Goal: Task Accomplishment & Management: Use online tool/utility

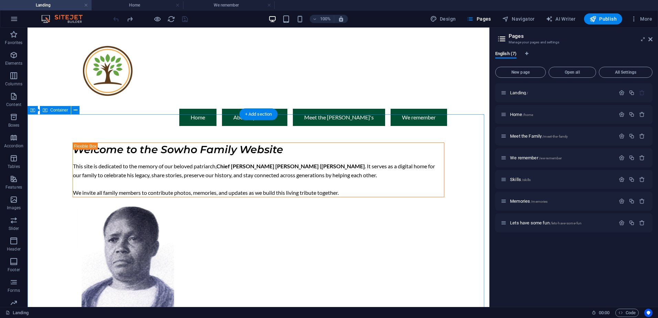
drag, startPoint x: 42, startPoint y: 145, endPoint x: 148, endPoint y: 35, distance: 153.1
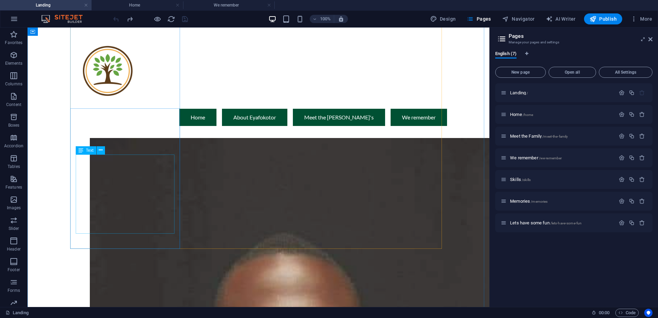
scroll to position [344, 0]
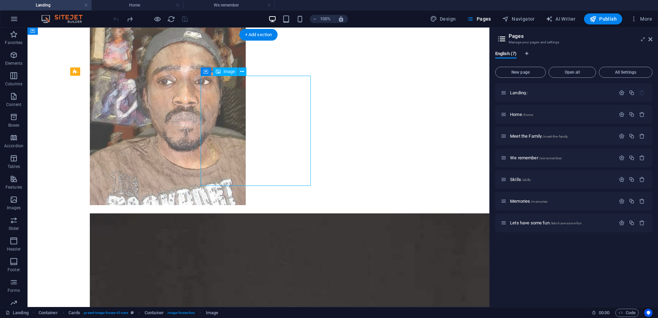
select select "%"
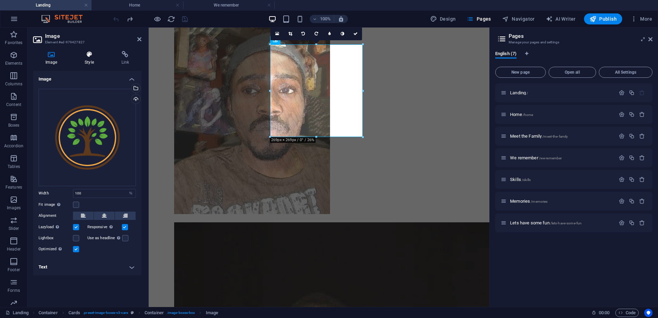
click at [91, 61] on h4 "Style" at bounding box center [90, 58] width 36 height 14
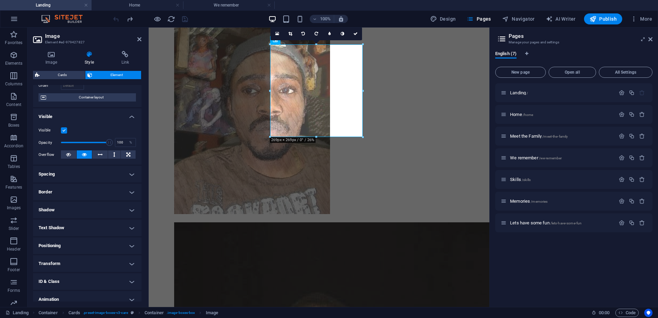
scroll to position [74, 0]
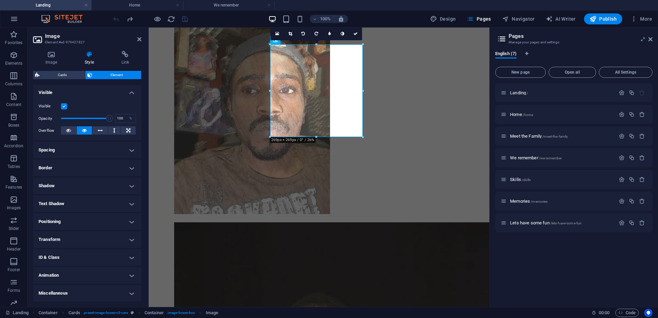
click at [80, 276] on h4 "Animation" at bounding box center [87, 275] width 108 height 17
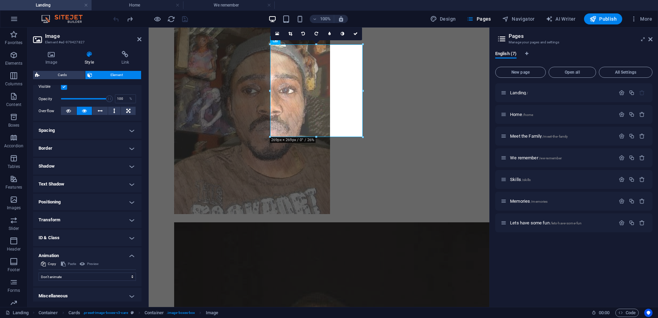
scroll to position [97, 0]
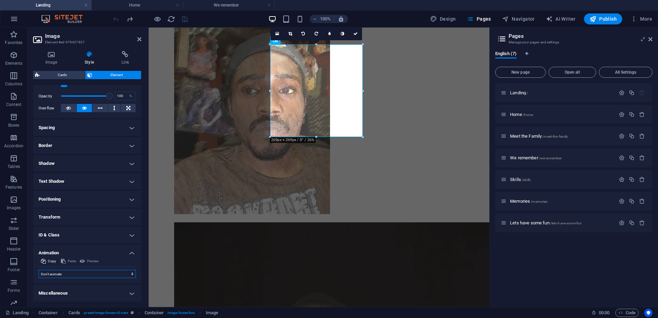
click at [57, 273] on select "Don't animate Show / Hide Slide up/down Zoom in/out Slide left to right Slide r…" at bounding box center [87, 274] width 97 height 8
select select "pulse"
click at [39, 270] on select "Don't animate Show / Hide Slide up/down Zoom in/out Slide left to right Slide r…" at bounding box center [87, 274] width 97 height 8
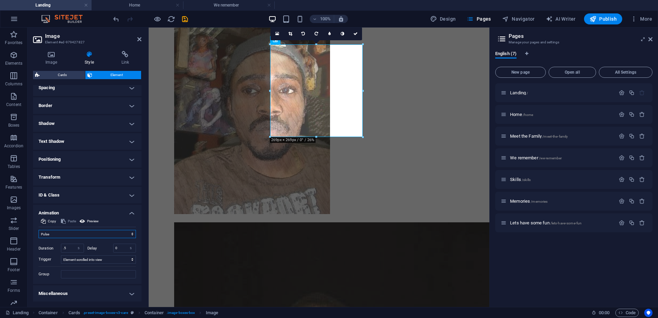
scroll to position [137, 0]
click at [96, 258] on select "No automatic trigger On page load Element scrolled into view" at bounding box center [98, 259] width 75 height 8
click at [61, 255] on select "No automatic trigger On page load Element scrolled into view" at bounding box center [98, 259] width 75 height 8
click at [83, 261] on select "No automatic trigger On page load Element scrolled into view" at bounding box center [98, 259] width 75 height 8
select select "scroll"
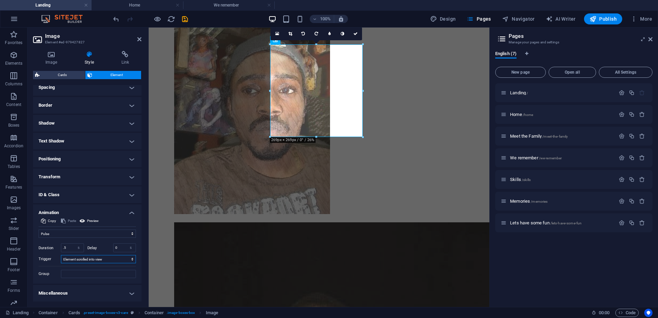
click at [61, 255] on select "No automatic trigger On page load Element scrolled into view" at bounding box center [98, 259] width 75 height 8
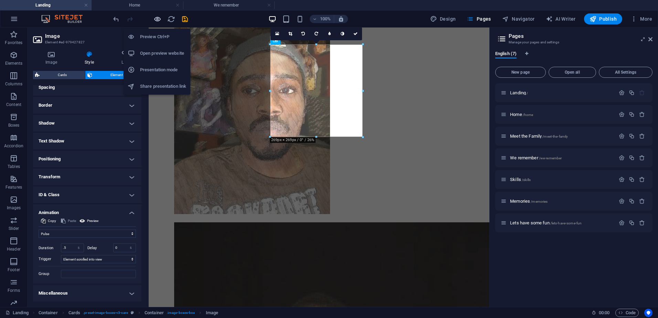
click at [154, 18] on icon "button" at bounding box center [158, 19] width 8 height 8
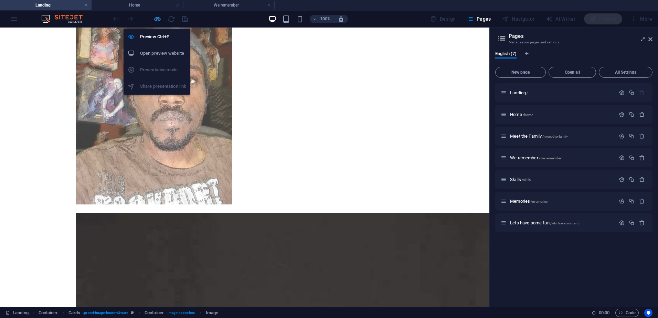
click at [159, 20] on icon "button" at bounding box center [158, 19] width 8 height 8
select select "pulse"
select select "s"
select select "scroll"
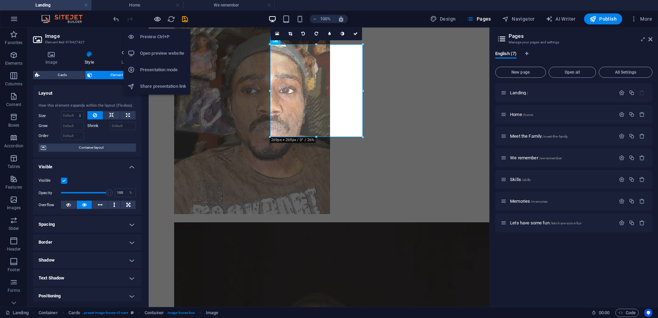
click at [159, 20] on icon "button" at bounding box center [158, 19] width 8 height 8
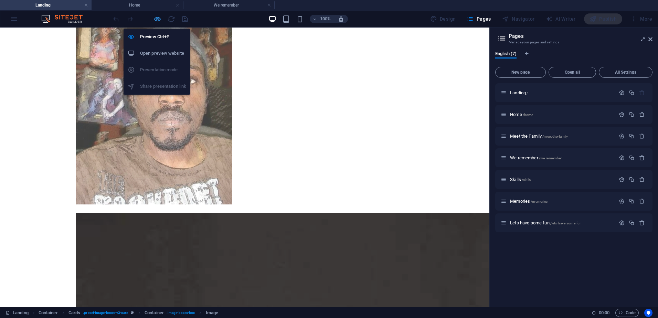
click at [159, 20] on icon "button" at bounding box center [158, 19] width 8 height 8
select select "pulse"
select select "s"
select select "scroll"
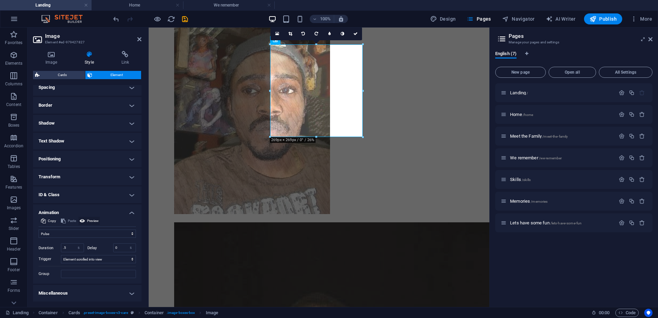
click at [95, 219] on span "Preview" at bounding box center [93, 221] width 12 height 8
click at [76, 232] on select "Don't animate Show / Hide Slide up/down Zoom in/out Slide left to right Slide r…" at bounding box center [87, 234] width 97 height 8
select select "flash"
click at [39, 230] on select "Don't animate Show / Hide Slide up/down Zoom in/out Slide left to right Slide r…" at bounding box center [87, 234] width 97 height 8
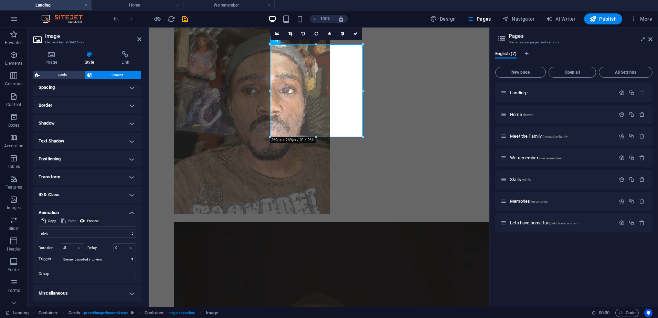
click at [84, 219] on icon at bounding box center [83, 221] width 6 height 8
drag, startPoint x: 71, startPoint y: 245, endPoint x: 23, endPoint y: 239, distance: 48.9
click at [23, 239] on section "Favorites Elements Columns Content Boxes Accordion Tables Features Images Slide…" at bounding box center [244, 168] width 489 height 280
click at [80, 223] on icon at bounding box center [83, 221] width 6 height 8
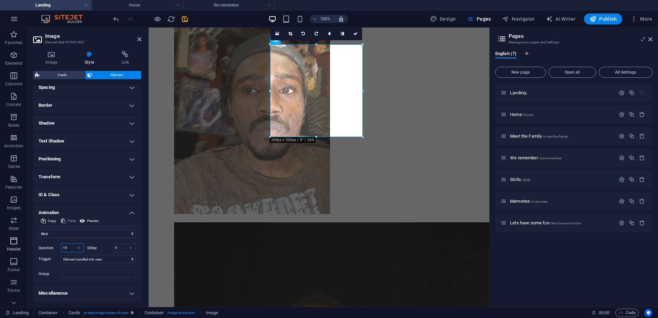
drag, startPoint x: 69, startPoint y: 247, endPoint x: 4, endPoint y: 246, distance: 65.1
click at [4, 246] on section "Favorites Elements Columns Content Boxes Accordion Tables Features Images Slide…" at bounding box center [244, 168] width 489 height 280
type input "5"
click at [87, 220] on span "Preview" at bounding box center [93, 221] width 12 height 8
click at [114, 260] on select "No automatic trigger On page load Element scrolled into view" at bounding box center [98, 259] width 75 height 8
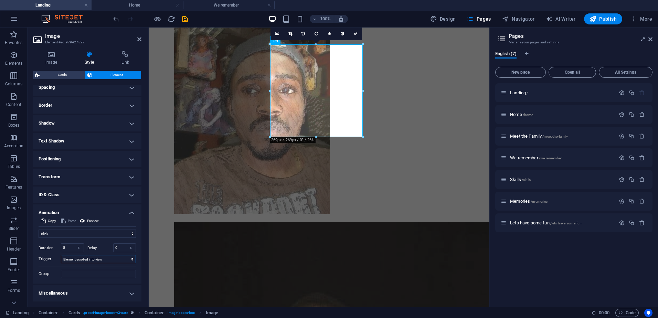
click at [115, 258] on select "No automatic trigger On page load Element scrolled into view" at bounding box center [98, 259] width 75 height 8
click at [104, 273] on input "Group" at bounding box center [98, 274] width 75 height 8
click at [85, 235] on select "Don't animate Show / Hide Slide up/down Zoom in/out Slide left to right Slide r…" at bounding box center [87, 234] width 97 height 8
click at [39, 230] on select "Don't animate Show / Hide Slide up/down Zoom in/out Slide left to right Slide r…" at bounding box center [87, 234] width 97 height 8
click at [86, 230] on select "Don't animate Show / Hide Slide up/down Zoom in/out Slide left to right Slide r…" at bounding box center [87, 234] width 97 height 8
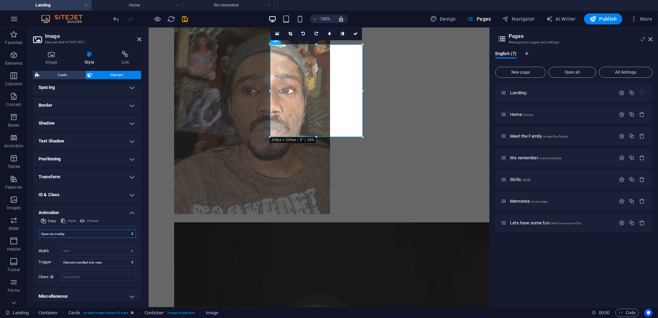
select select "move-top-to-bottom"
click at [39, 230] on select "Don't animate Show / Hide Slide up/down Zoom in/out Slide left to right Slide r…" at bounding box center [87, 234] width 97 height 8
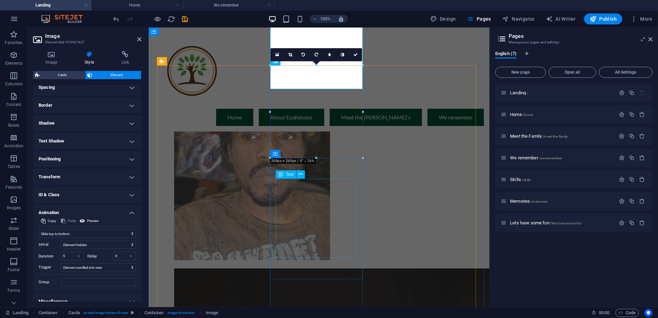
scroll to position [275, 0]
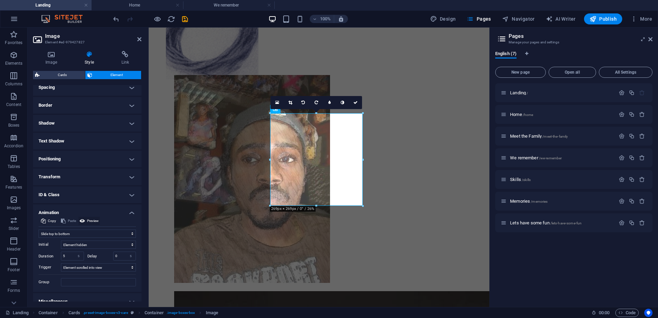
click at [88, 220] on span "Preview" at bounding box center [93, 221] width 12 height 8
click at [88, 240] on div "Initial Element hidden Element shown Duration 5 s ms Delay 0 s ms Width auto px…" at bounding box center [87, 262] width 97 height 49
click at [88, 244] on select "Element hidden Element shown" at bounding box center [98, 245] width 75 height 8
click at [89, 244] on select "Element hidden Element shown" at bounding box center [98, 245] width 75 height 8
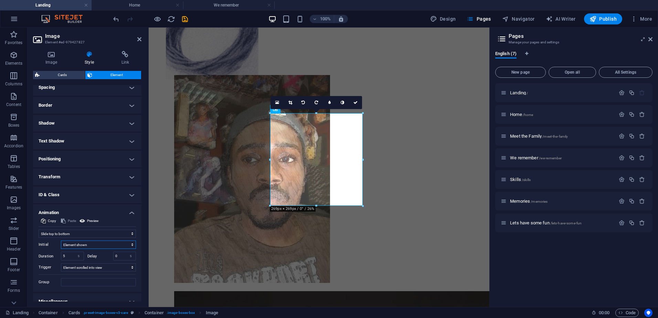
click at [61, 241] on select "Element hidden Element shown" at bounding box center [98, 245] width 75 height 8
click at [89, 244] on select "Element hidden Element shown" at bounding box center [98, 245] width 75 height 8
select select "hide"
click at [61, 241] on select "Element hidden Element shown" at bounding box center [98, 245] width 75 height 8
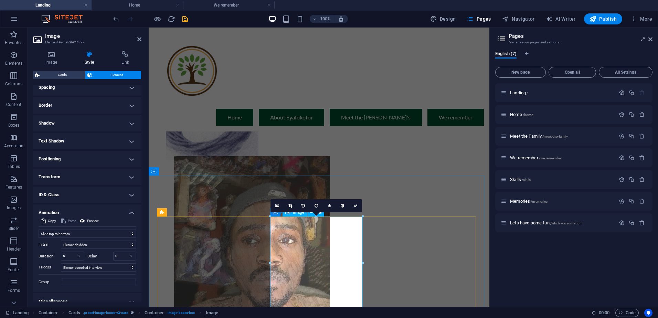
scroll to position [172, 0]
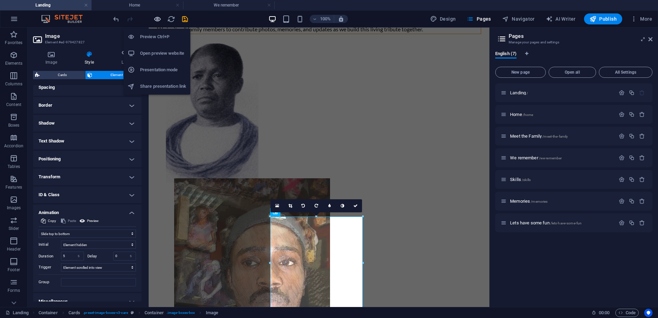
click at [160, 20] on icon "button" at bounding box center [158, 19] width 8 height 8
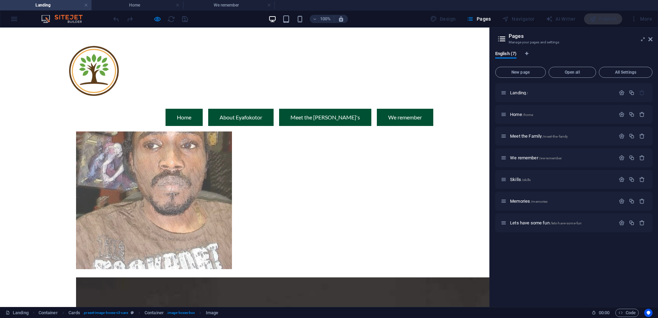
scroll to position [241, 0]
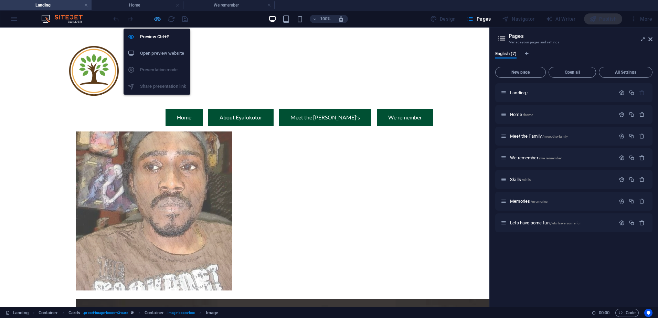
click at [161, 19] on icon "button" at bounding box center [158, 19] width 8 height 8
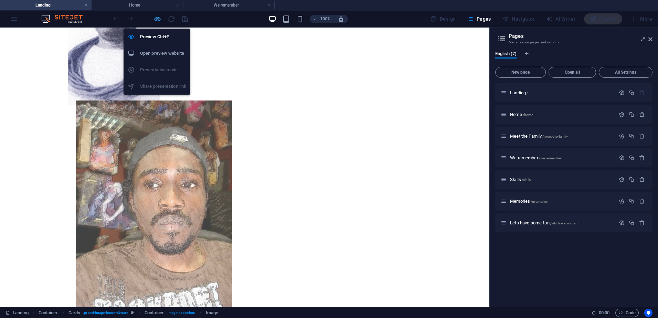
select select "move-top-to-bottom"
select select "s"
select select "scroll"
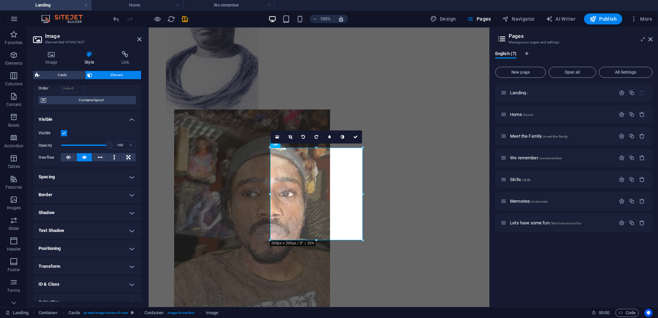
scroll to position [138, 0]
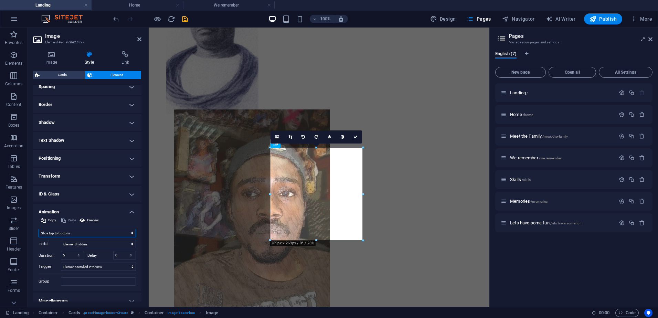
click at [128, 233] on select "Don't animate Show / Hide Slide up/down Zoom in/out Slide left to right Slide r…" at bounding box center [87, 233] width 97 height 8
click at [39, 229] on select "Don't animate Show / Hide Slide up/down Zoom in/out Slide left to right Slide r…" at bounding box center [87, 233] width 97 height 8
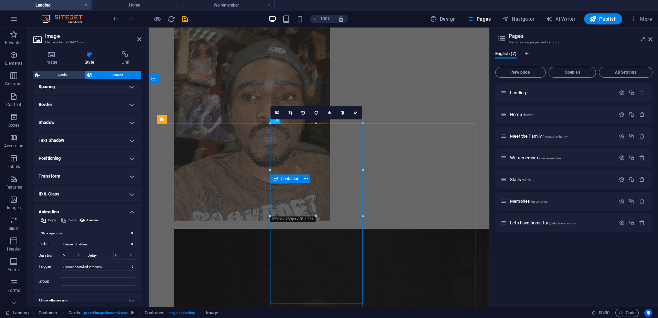
scroll to position [344, 0]
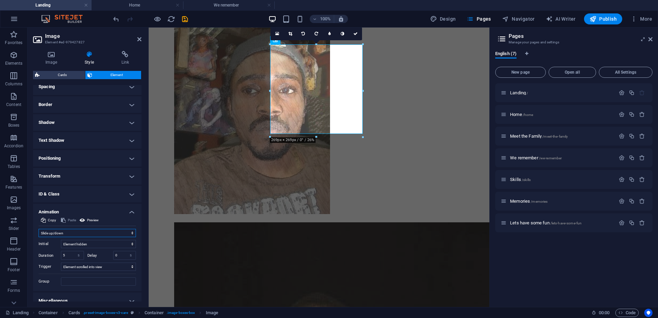
click at [120, 233] on select "Don't animate Show / Hide Slide up/down Zoom in/out Slide left to right Slide r…" at bounding box center [87, 233] width 97 height 8
click at [39, 229] on select "Don't animate Show / Hide Slide up/down Zoom in/out Slide left to right Slide r…" at bounding box center [87, 233] width 97 height 8
click at [112, 234] on select "Don't animate Show / Hide Slide up/down Zoom in/out Slide left to right Slide r…" at bounding box center [87, 233] width 97 height 8
click at [39, 229] on select "Don't animate Show / Hide Slide up/down Zoom in/out Slide left to right Slide r…" at bounding box center [87, 233] width 97 height 8
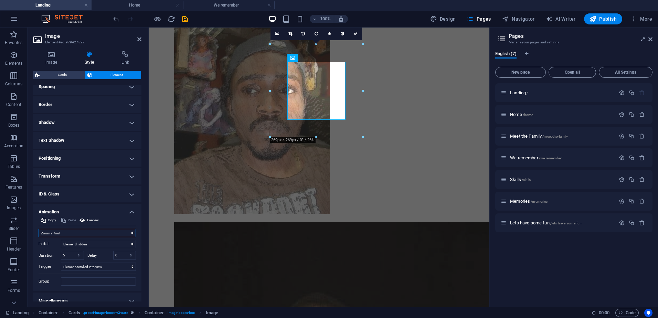
click at [118, 232] on select "Don't animate Show / Hide Slide up/down Zoom in/out Slide left to right Slide r…" at bounding box center [87, 233] width 97 height 8
click at [39, 229] on select "Don't animate Show / Hide Slide up/down Zoom in/out Slide left to right Slide r…" at bounding box center [87, 233] width 97 height 8
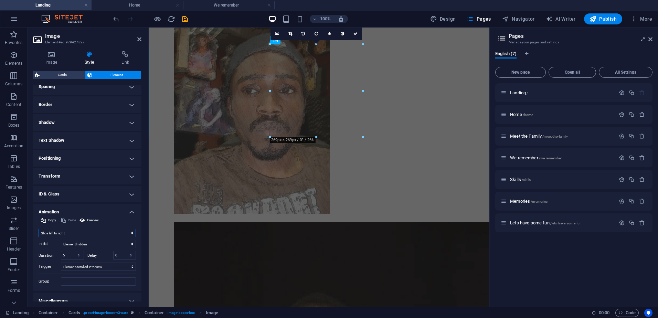
click at [133, 232] on select "Don't animate Show / Hide Slide up/down Zoom in/out Slide left to right Slide r…" at bounding box center [87, 233] width 97 height 8
click at [39, 229] on select "Don't animate Show / Hide Slide up/down Zoom in/out Slide left to right Slide r…" at bounding box center [87, 233] width 97 height 8
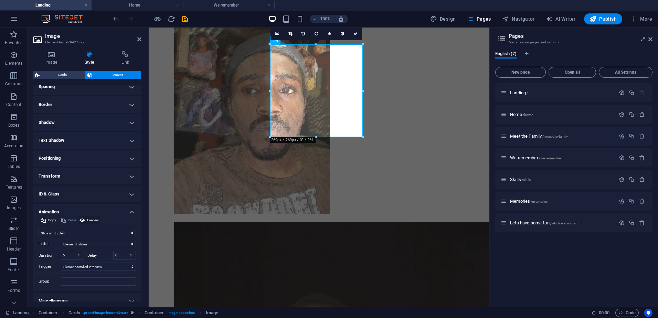
click at [91, 219] on span "Preview" at bounding box center [93, 220] width 12 height 8
click at [132, 232] on select "Don't animate Show / Hide Slide up/down Zoom in/out Slide left to right Slide r…" at bounding box center [87, 233] width 97 height 8
select select "move-bottom-to-top"
click at [39, 229] on select "Don't animate Show / Hide Slide up/down Zoom in/out Slide left to right Slide r…" at bounding box center [87, 233] width 97 height 8
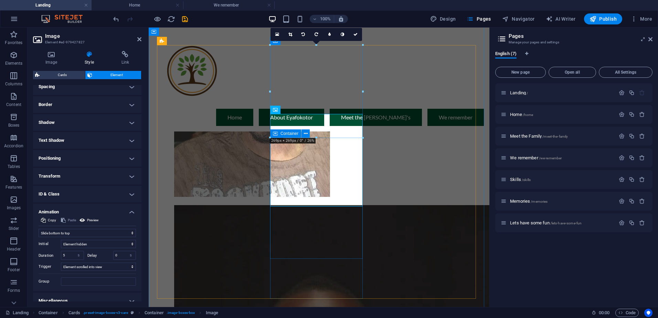
scroll to position [275, 0]
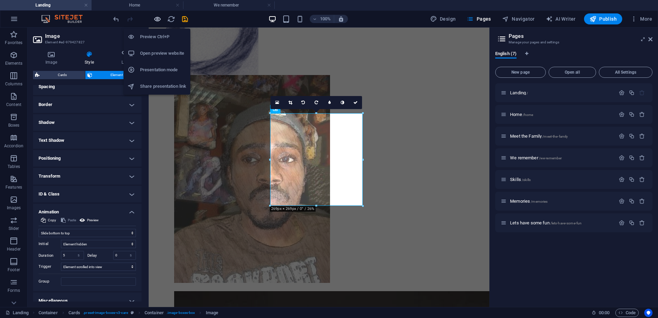
click at [156, 20] on icon "button" at bounding box center [158, 19] width 8 height 8
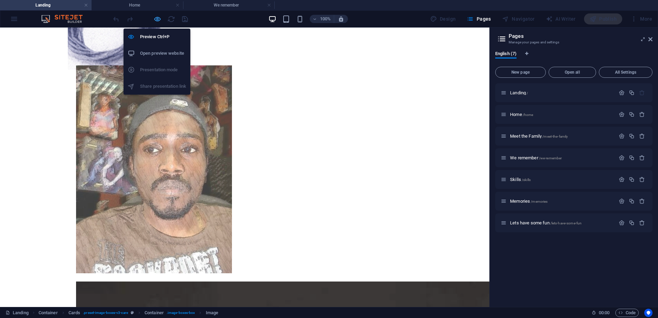
click at [159, 18] on icon "button" at bounding box center [158, 19] width 8 height 8
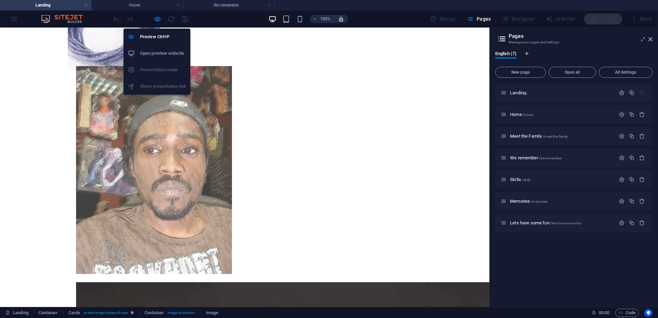
select select "move-bottom-to-top"
select select "s"
select select "scroll"
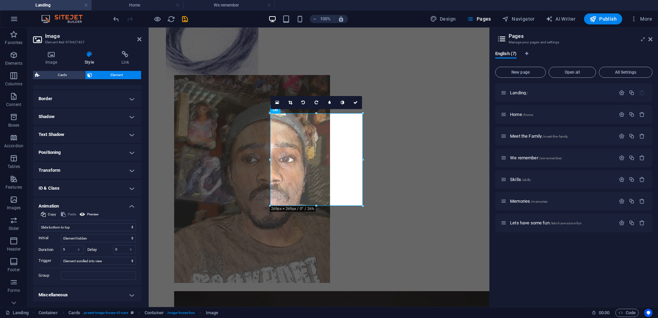
scroll to position [145, 0]
click at [94, 224] on select "Don't animate Show / Hide Slide up/down Zoom in/out Slide left to right Slide r…" at bounding box center [87, 225] width 97 height 8
select select "pulse"
click at [39, 229] on select "Don't animate Show / Hide Slide up/down Zoom in/out Slide left to right Slide r…" at bounding box center [87, 225] width 97 height 8
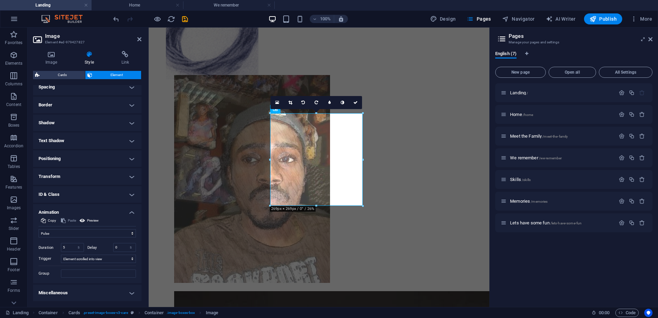
click at [91, 216] on h4 "Animation" at bounding box center [87, 210] width 108 height 12
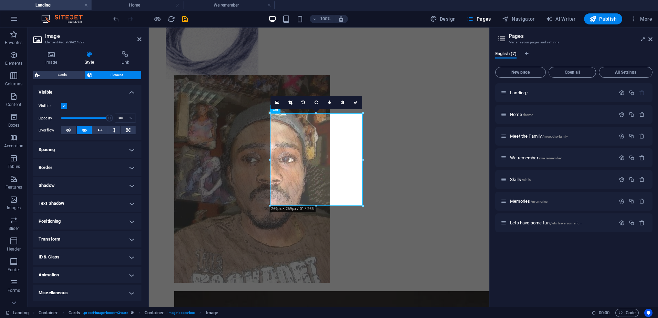
scroll to position [74, 0]
click at [71, 272] on h4 "Animation" at bounding box center [87, 275] width 108 height 17
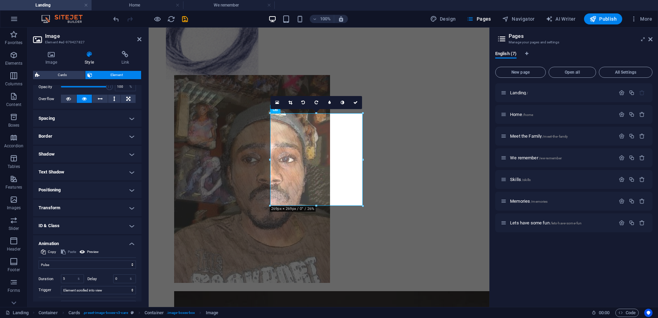
scroll to position [137, 0]
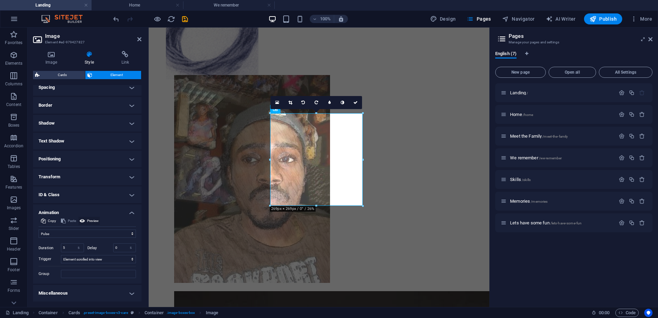
click at [88, 220] on span "Preview" at bounding box center [93, 221] width 12 height 8
click at [84, 217] on icon at bounding box center [83, 221] width 6 height 8
click at [83, 220] on icon at bounding box center [83, 221] width 6 height 8
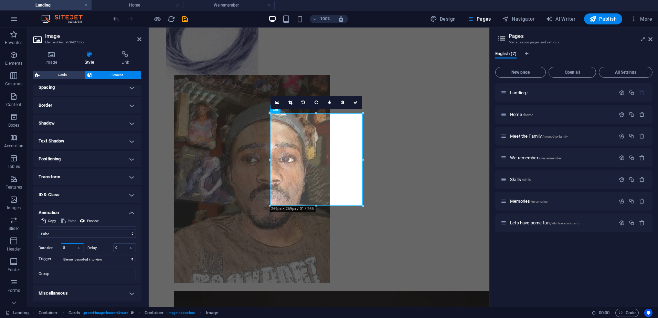
click at [73, 247] on div "5 s ms" at bounding box center [72, 247] width 23 height 9
drag, startPoint x: 70, startPoint y: 249, endPoint x: 44, endPoint y: 245, distance: 26.4
click at [44, 245] on div "Duration 5 s ms" at bounding box center [61, 247] width 45 height 9
click at [86, 218] on button "Preview" at bounding box center [88, 221] width 21 height 8
click at [84, 221] on icon at bounding box center [83, 221] width 6 height 8
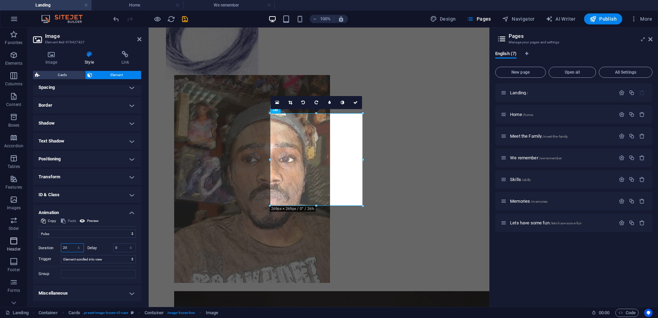
drag, startPoint x: 69, startPoint y: 248, endPoint x: 24, endPoint y: 241, distance: 46.0
click at [24, 241] on section "Favorites Elements Columns Content Boxes Accordion Tables Features Images Slide…" at bounding box center [244, 168] width 489 height 280
type input "2"
click at [83, 219] on icon at bounding box center [83, 221] width 6 height 8
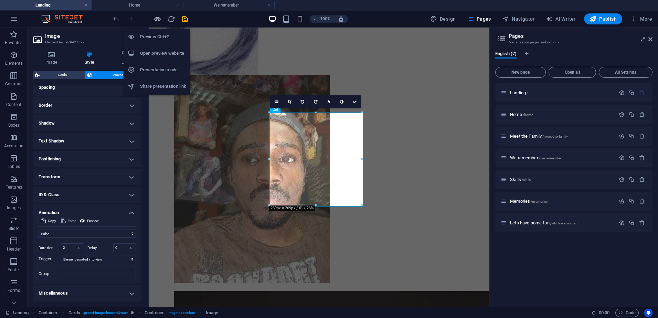
click at [158, 21] on icon "button" at bounding box center [158, 19] width 8 height 8
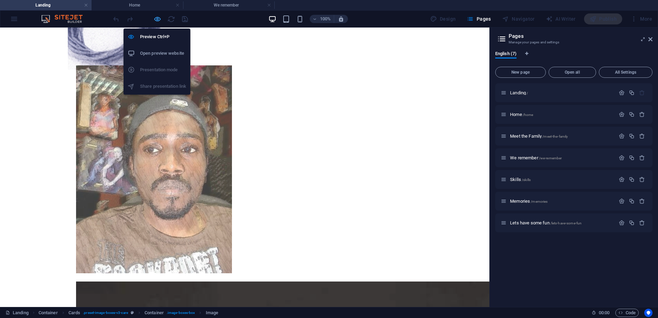
click at [157, 21] on icon "button" at bounding box center [158, 19] width 8 height 8
select select "pulse"
select select "s"
select select "scroll"
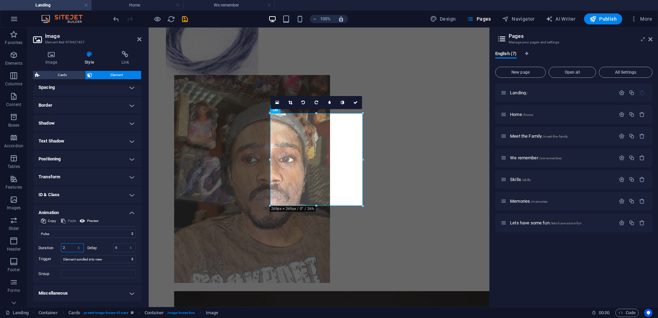
drag, startPoint x: 70, startPoint y: 246, endPoint x: 53, endPoint y: 246, distance: 16.9
click at [53, 246] on div "Duration 2 s ms" at bounding box center [61, 247] width 45 height 9
click at [79, 248] on select "s ms" at bounding box center [79, 248] width 10 height 8
type input "5"
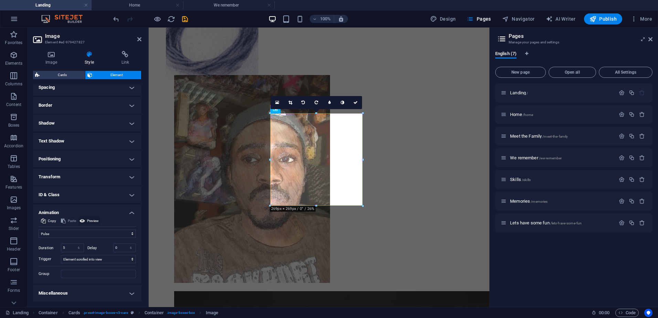
click at [84, 221] on icon at bounding box center [83, 221] width 6 height 8
click at [81, 235] on select "Don't animate Show / Hide Slide up/down Zoom in/out Slide left to right Slide r…" at bounding box center [87, 234] width 97 height 8
click at [39, 230] on select "Don't animate Show / Hide Slide up/down Zoom in/out Slide left to right Slide r…" at bounding box center [87, 234] width 97 height 8
click at [129, 234] on select "Don't animate Show / Hide Slide up/down Zoom in/out Slide left to right Slide r…" at bounding box center [87, 234] width 97 height 8
select select "move-left-to-right"
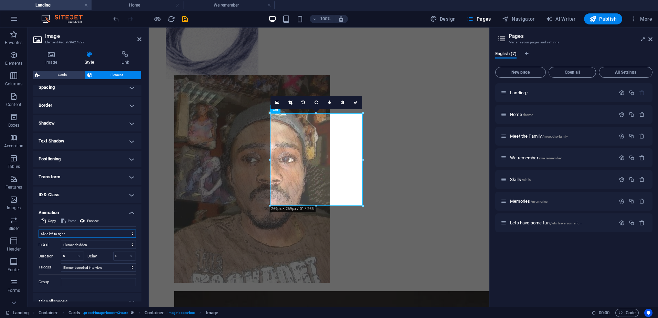
click at [39, 230] on select "Don't animate Show / Hide Slide up/down Zoom in/out Slide left to right Slide r…" at bounding box center [87, 234] width 97 height 8
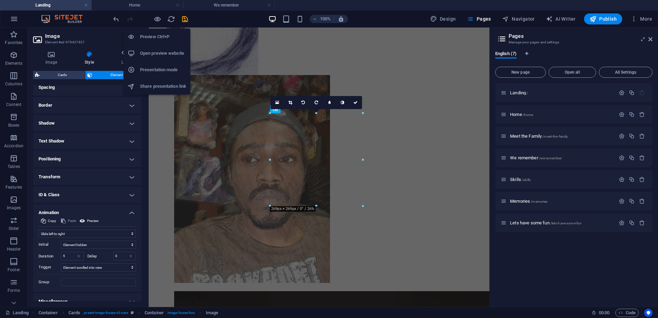
click at [157, 24] on div "Preview Ctrl+P Open preview website Presentation mode Share presentation link" at bounding box center [157, 59] width 67 height 72
click at [158, 21] on icon "button" at bounding box center [158, 19] width 8 height 8
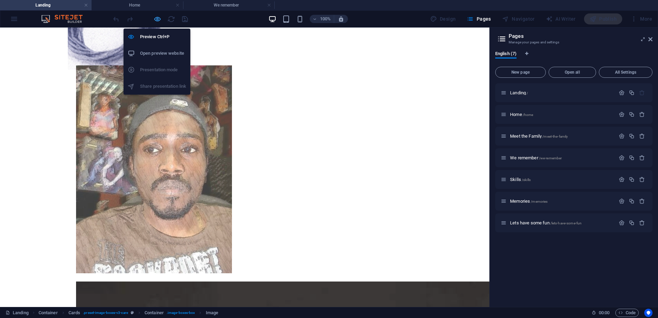
click at [157, 20] on icon "button" at bounding box center [158, 19] width 8 height 8
select select "move-left-to-right"
select select "s"
select select "scroll"
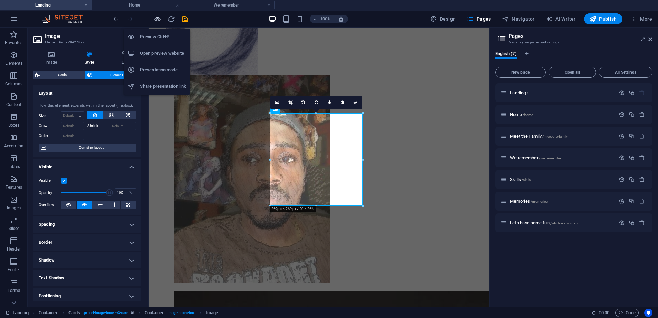
click at [157, 20] on icon "button" at bounding box center [158, 19] width 8 height 8
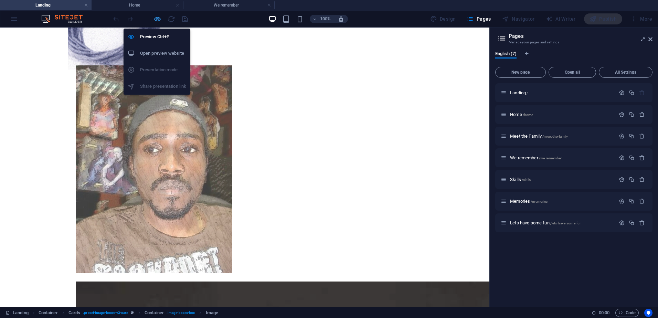
click at [157, 20] on icon "button" at bounding box center [158, 19] width 8 height 8
select select "move-left-to-right"
select select "s"
select select "scroll"
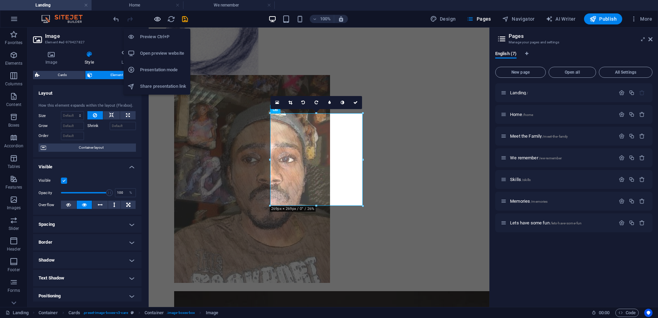
click at [157, 20] on icon "button" at bounding box center [158, 19] width 8 height 8
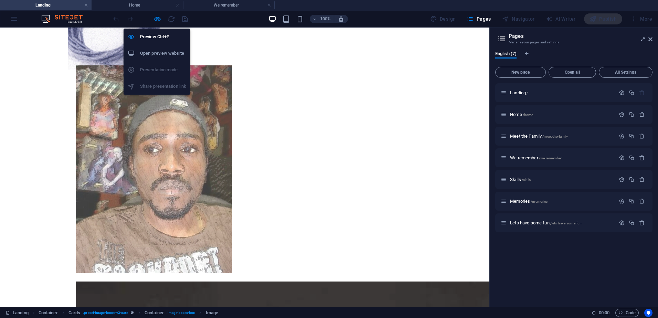
click at [160, 55] on h6 "Open preview website" at bounding box center [163, 53] width 46 height 8
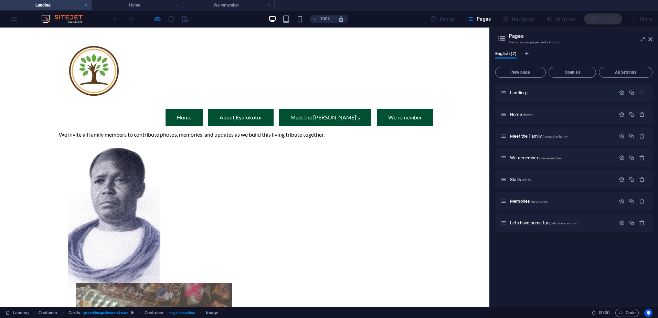
scroll to position [0, 0]
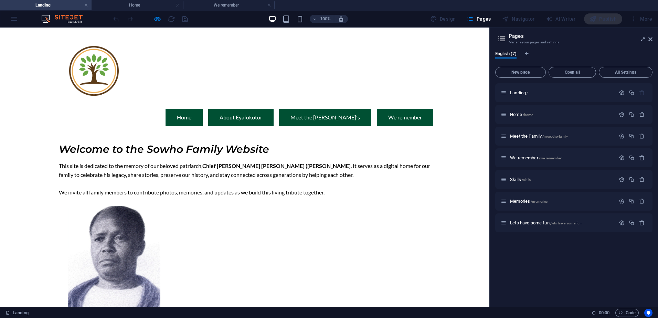
click at [144, 109] on ul "Home About Eyafokotor Meet the Sowho's We remember" at bounding box center [244, 117] width 377 height 17
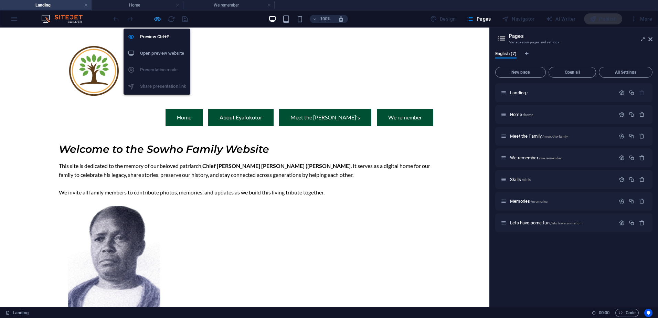
click at [158, 18] on icon "button" at bounding box center [158, 19] width 8 height 8
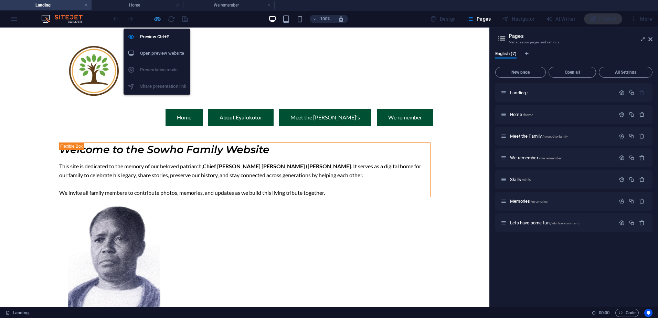
scroll to position [268, 0]
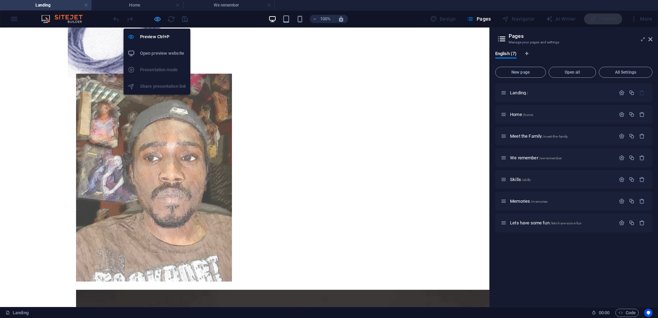
select select "move-left-to-right"
select select "s"
select select "scroll"
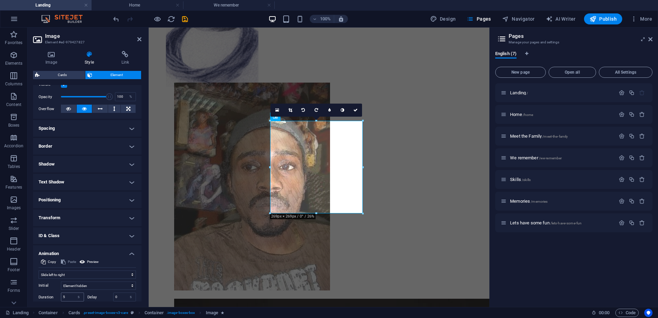
scroll to position [145, 0]
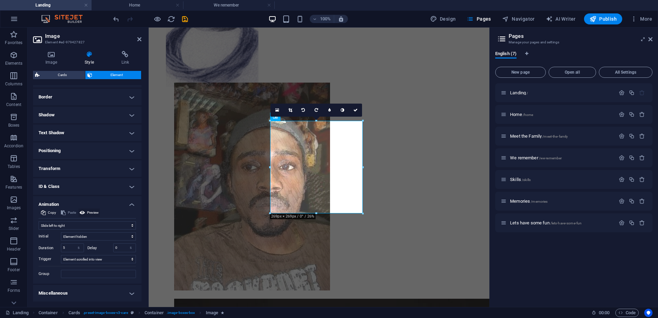
click at [86, 212] on button "Preview" at bounding box center [88, 213] width 21 height 8
click at [88, 225] on select "Don't animate Show / Hide Slide up/down Zoom in/out Slide left to right Slide r…" at bounding box center [87, 225] width 97 height 8
click at [39, 221] on select "Don't animate Show / Hide Slide up/down Zoom in/out Slide left to right Slide r…" at bounding box center [87, 225] width 97 height 8
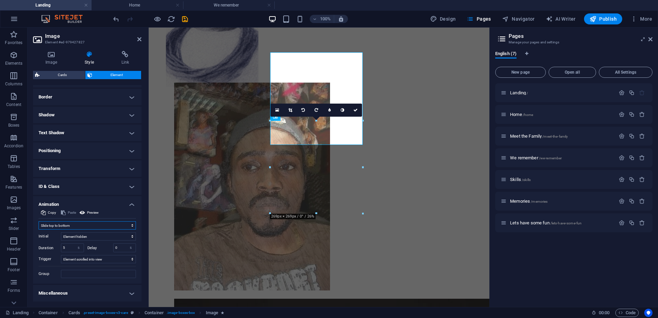
click at [80, 224] on select "Don't animate Show / Hide Slide up/down Zoom in/out Slide left to right Slide r…" at bounding box center [87, 225] width 97 height 8
click at [39, 221] on select "Don't animate Show / Hide Slide up/down Zoom in/out Slide left to right Slide r…" at bounding box center [87, 225] width 97 height 8
click at [87, 221] on select "Don't animate Show / Hide Slide up/down Zoom in/out Slide left to right Slide r…" at bounding box center [87, 225] width 97 height 8
select select "move-bottom-to-top"
click at [39, 221] on select "Don't animate Show / Hide Slide up/down Zoom in/out Slide left to right Slide r…" at bounding box center [87, 225] width 97 height 8
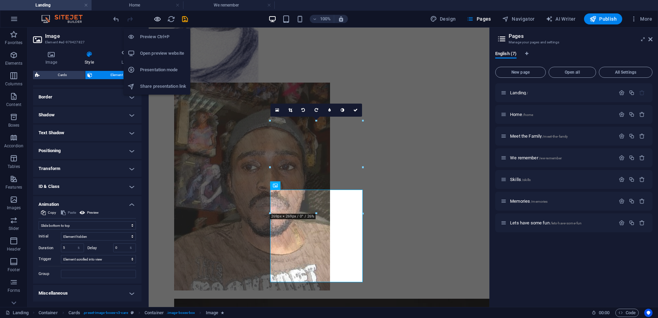
click at [154, 19] on icon "button" at bounding box center [158, 19] width 8 height 8
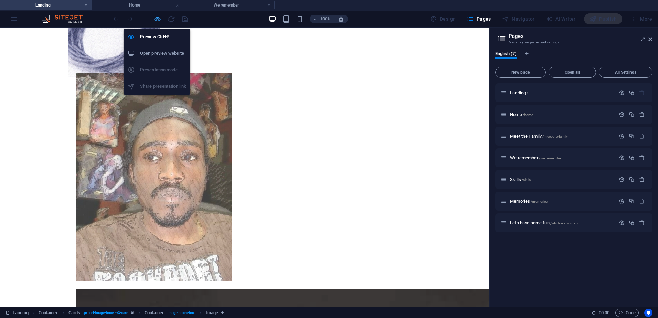
click at [156, 18] on icon "button" at bounding box center [158, 19] width 8 height 8
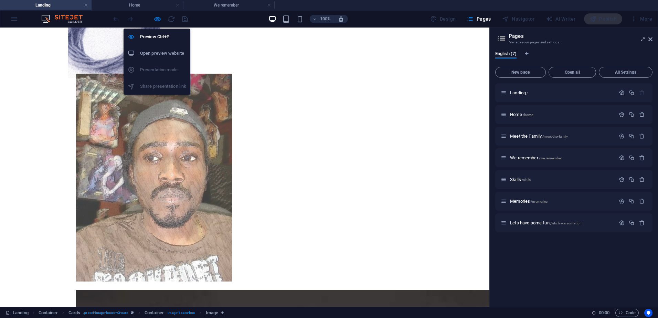
select select "move-bottom-to-top"
select select "s"
select select "scroll"
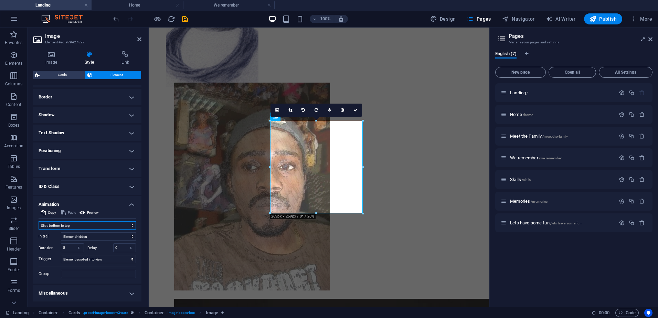
click at [76, 224] on select "Don't animate Show / Hide Slide up/down Zoom in/out Slide left to right Slide r…" at bounding box center [87, 225] width 97 height 8
select select "flash"
click at [39, 229] on select "Don't animate Show / Hide Slide up/down Zoom in/out Slide left to right Slide r…" at bounding box center [87, 225] width 97 height 8
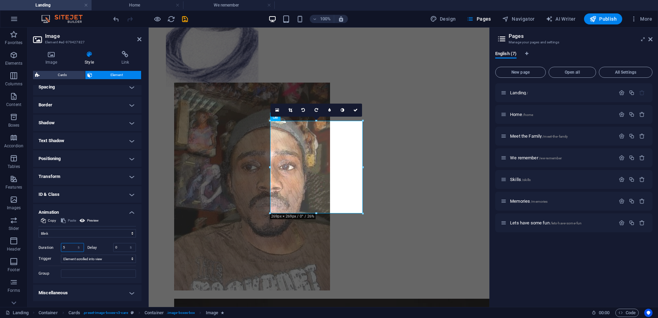
drag, startPoint x: 70, startPoint y: 246, endPoint x: -6, endPoint y: 239, distance: 75.8
click at [0, 239] on html "sowhofamily.org Landing Home We remember Favorites Elements Columns Content Box…" at bounding box center [329, 159] width 658 height 318
click at [88, 241] on div "Initial Element hidden Element shown Duration 30 s ms Delay 0 s ms Width auto p…" at bounding box center [87, 258] width 97 height 40
click at [80, 221] on icon at bounding box center [83, 221] width 6 height 8
drag, startPoint x: 69, startPoint y: 249, endPoint x: 20, endPoint y: 244, distance: 49.1
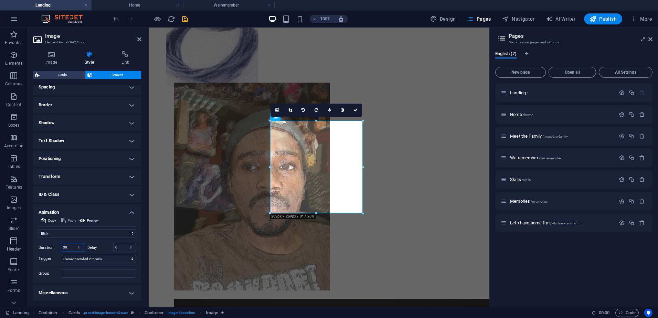
click at [20, 244] on section "Favorites Elements Columns Content Boxes Accordion Tables Features Images Slide…" at bounding box center [244, 168] width 489 height 280
type input "15"
click at [82, 220] on icon at bounding box center [83, 221] width 6 height 8
click at [83, 220] on icon at bounding box center [83, 221] width 6 height 8
click at [73, 260] on select "No automatic trigger On page load Element scrolled into view" at bounding box center [98, 259] width 75 height 8
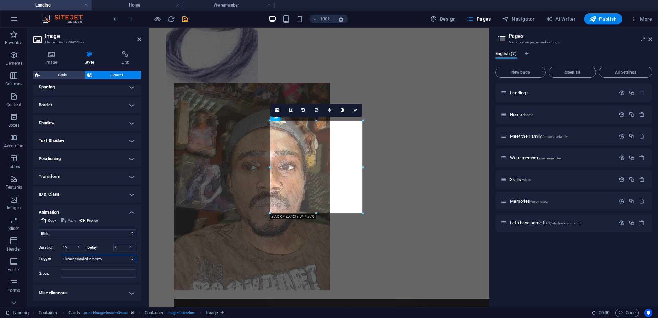
click at [78, 259] on select "No automatic trigger On page load Element scrolled into view" at bounding box center [98, 259] width 75 height 8
click at [74, 233] on select "Don't animate Show / Hide Slide up/down Zoom in/out Slide left to right Slide r…" at bounding box center [87, 233] width 97 height 8
click at [39, 229] on select "Don't animate Show / Hide Slide up/down Zoom in/out Slide left to right Slide r…" at bounding box center [87, 233] width 97 height 8
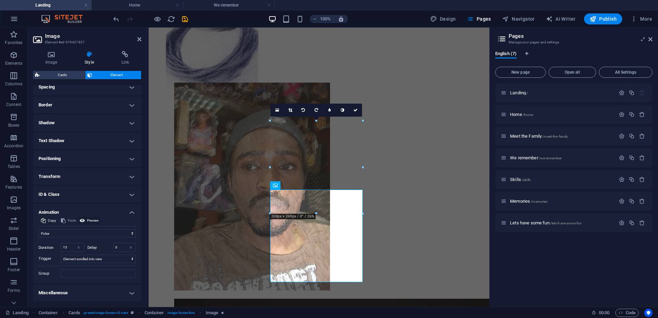
click at [80, 221] on icon at bounding box center [83, 221] width 6 height 8
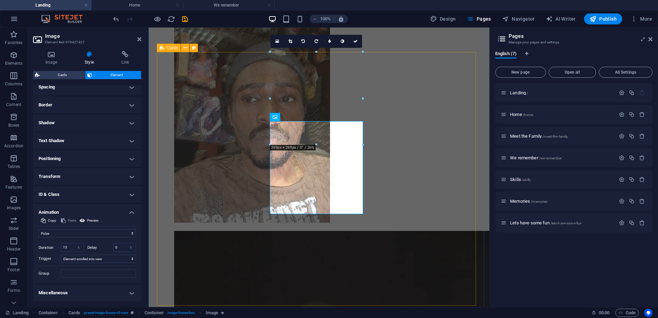
scroll to position [337, 0]
click at [67, 234] on select "Don't animate Show / Hide Slide up/down Zoom in/out Slide left to right Slide r…" at bounding box center [87, 233] width 97 height 8
select select "fade"
click at [39, 229] on select "Don't animate Show / Hide Slide up/down Zoom in/out Slide left to right Slide r…" at bounding box center [87, 233] width 97 height 8
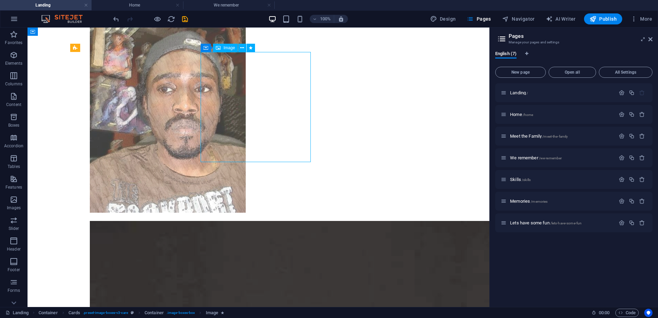
select select "fade"
select select "s"
select select "scroll"
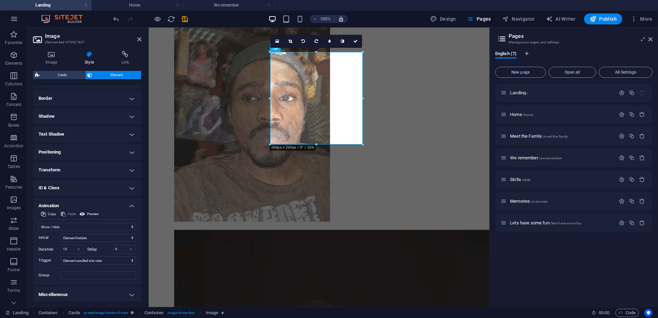
scroll to position [145, 0]
click at [71, 225] on select "Don't animate Show / Hide Slide up/down Zoom in/out Slide left to right Slide r…" at bounding box center [87, 225] width 97 height 8
select select "shrink"
click at [39, 221] on select "Don't animate Show / Hide Slide up/down Zoom in/out Slide left to right Slide r…" at bounding box center [87, 225] width 97 height 8
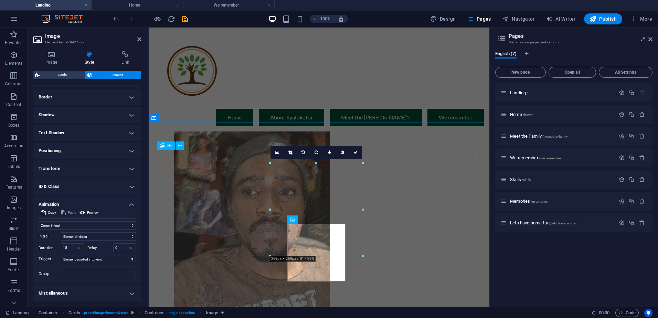
scroll to position [199, 0]
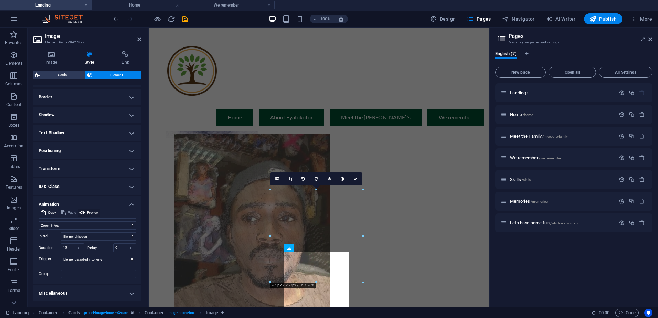
click at [95, 213] on span "Preview" at bounding box center [93, 213] width 12 height 8
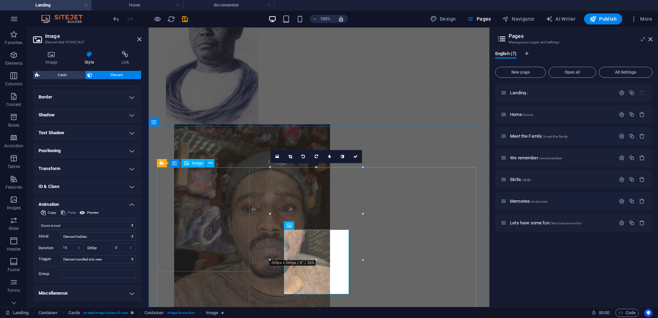
scroll to position [233, 0]
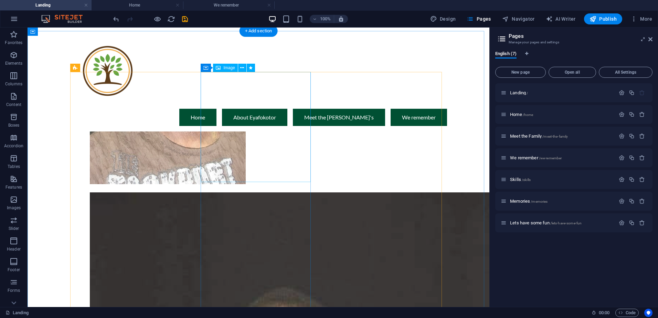
scroll to position [337, 0]
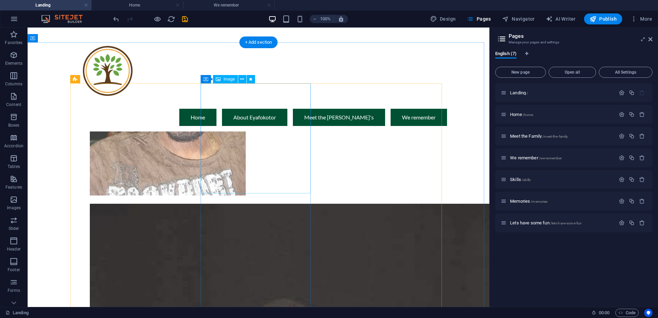
select select "shrink"
select select "s"
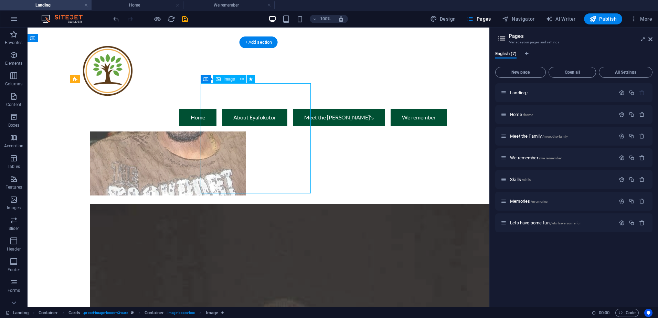
select select "scroll"
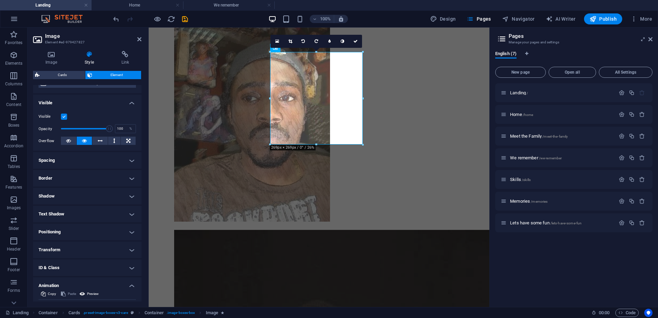
scroll to position [145, 0]
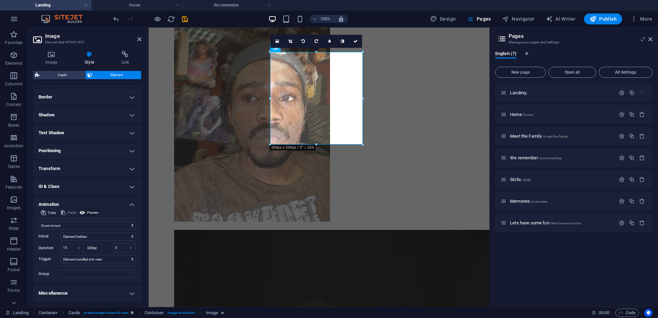
click at [83, 212] on icon at bounding box center [83, 213] width 6 height 8
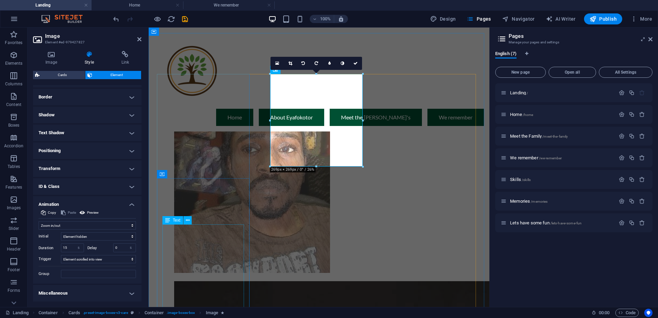
scroll to position [268, 0]
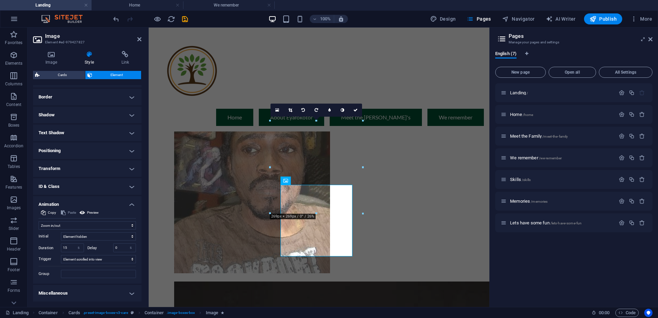
click at [229, 17] on div "100% Design Pages Navigator AI Writer Publish More" at bounding box center [383, 18] width 543 height 11
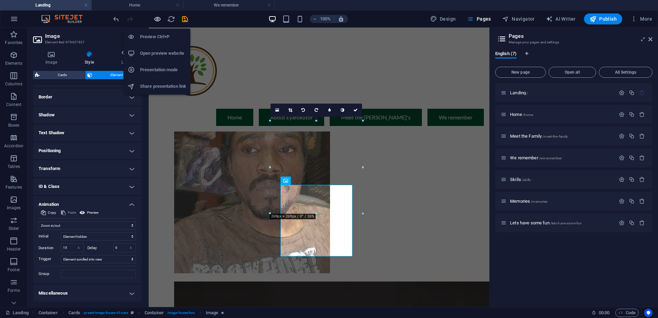
click at [157, 18] on icon "button" at bounding box center [158, 19] width 8 height 8
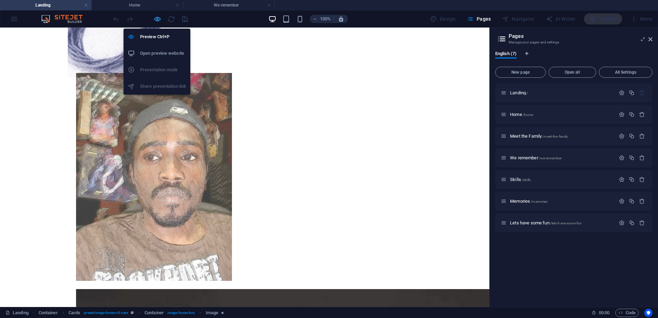
click at [155, 17] on icon "button" at bounding box center [158, 19] width 8 height 8
select select "shrink"
select select "s"
select select "scroll"
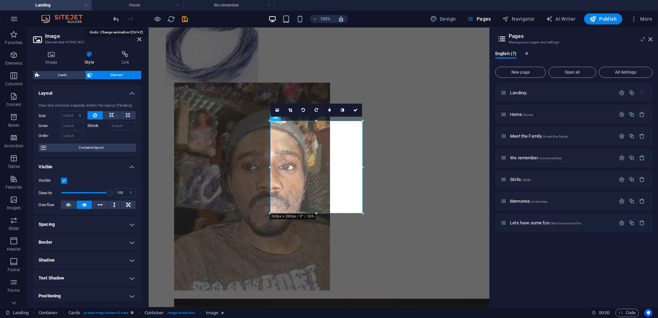
click at [118, 19] on icon "undo" at bounding box center [116, 19] width 8 height 8
select select "flash"
click at [120, 19] on div at bounding box center [150, 18] width 77 height 11
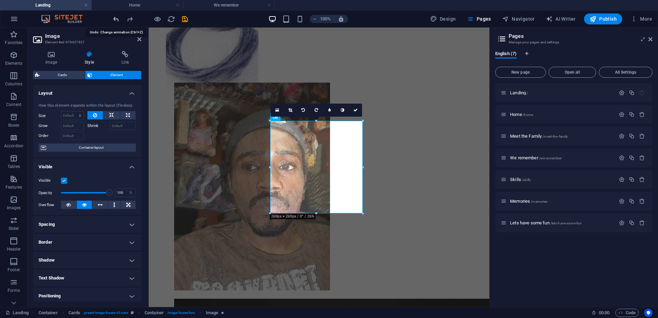
click at [118, 17] on icon "undo" at bounding box center [116, 19] width 8 height 8
click at [116, 17] on icon "undo" at bounding box center [116, 19] width 8 height 8
type input "5"
click at [116, 17] on icon "undo" at bounding box center [116, 19] width 8 height 8
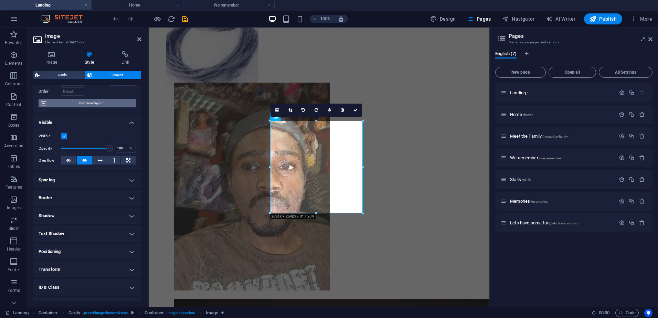
scroll to position [138, 0]
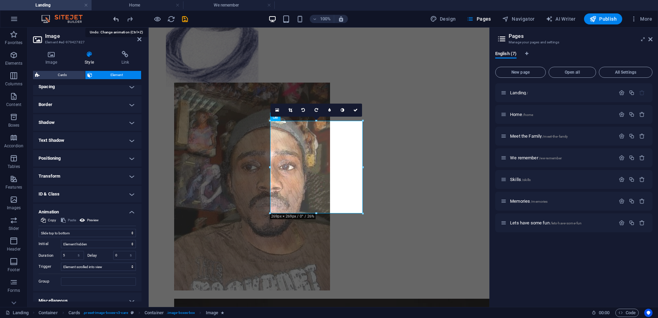
click at [117, 21] on icon "undo" at bounding box center [116, 19] width 8 height 8
select select "pulse"
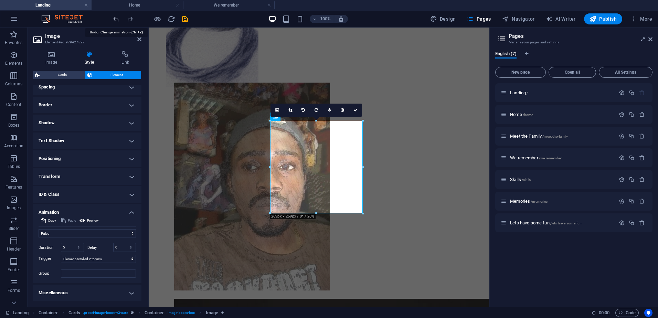
click at [117, 21] on icon "undo" at bounding box center [116, 19] width 8 height 8
type input "5"
click at [117, 21] on icon "undo" at bounding box center [116, 19] width 8 height 8
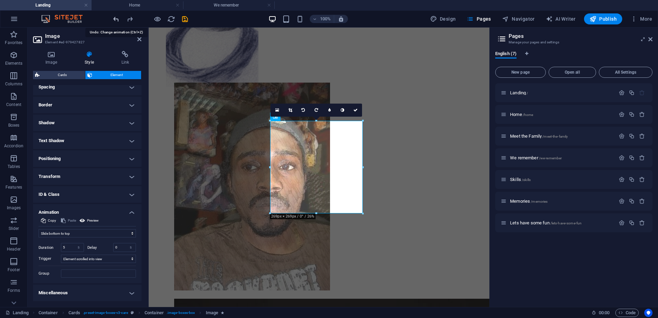
scroll to position [138, 0]
click at [117, 21] on icon "undo" at bounding box center [116, 19] width 8 height 8
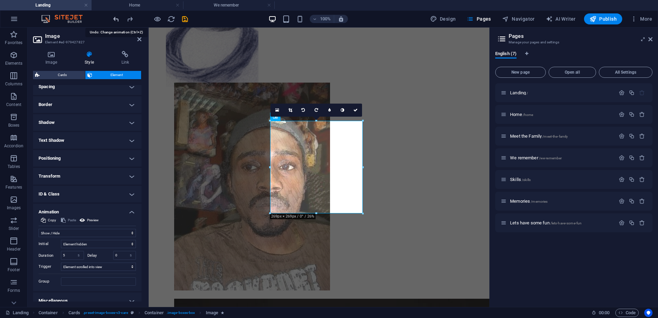
click at [117, 21] on icon "undo" at bounding box center [116, 19] width 8 height 8
select select "slide"
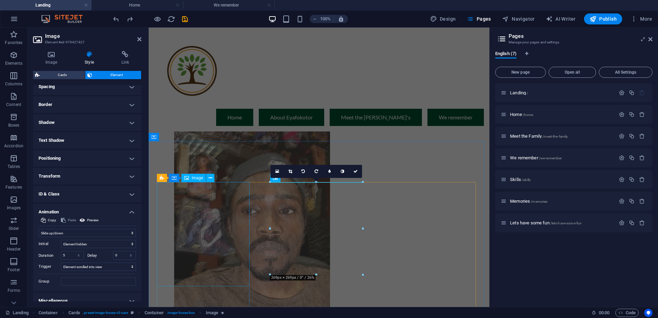
scroll to position [199, 0]
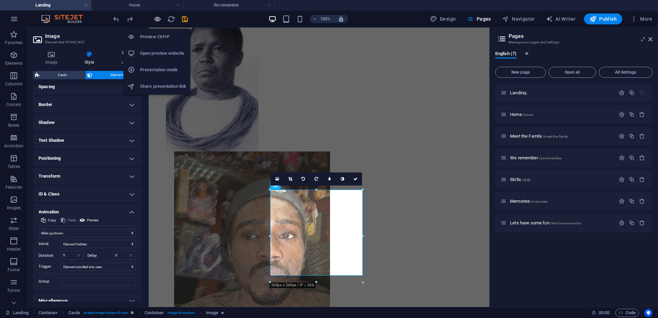
click at [156, 18] on icon "button" at bounding box center [158, 19] width 8 height 8
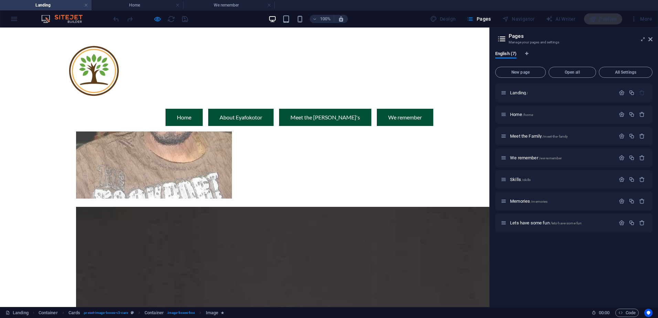
scroll to position [233, 0]
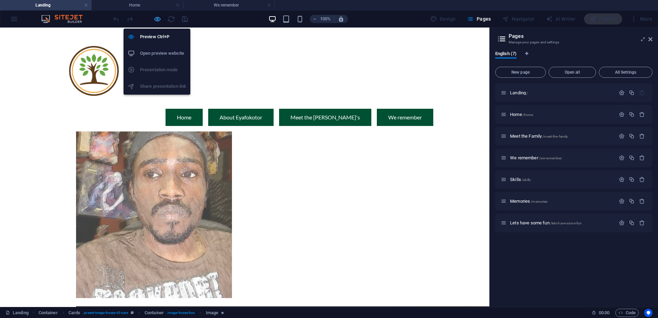
click at [156, 17] on icon "button" at bounding box center [158, 19] width 8 height 8
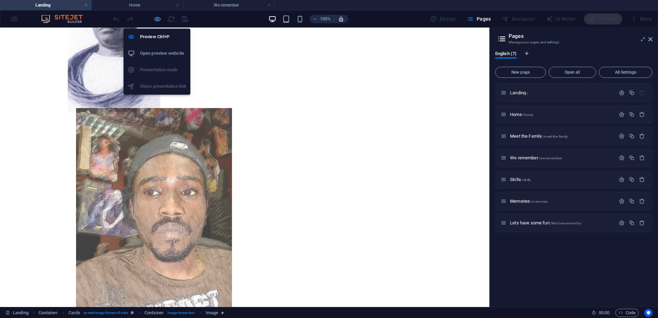
select select "slide"
select select "s"
select select "scroll"
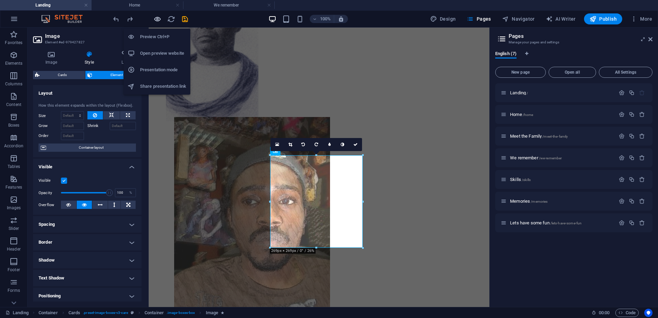
click at [157, 18] on icon "button" at bounding box center [158, 19] width 8 height 8
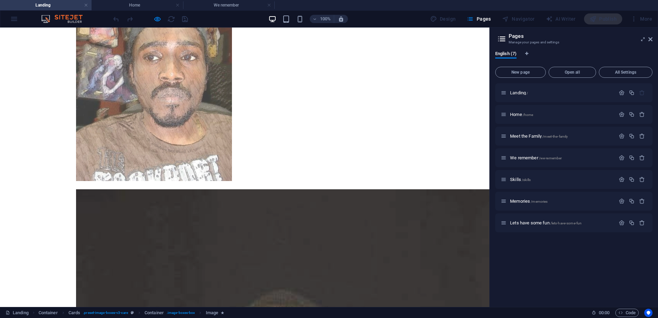
scroll to position [371, 0]
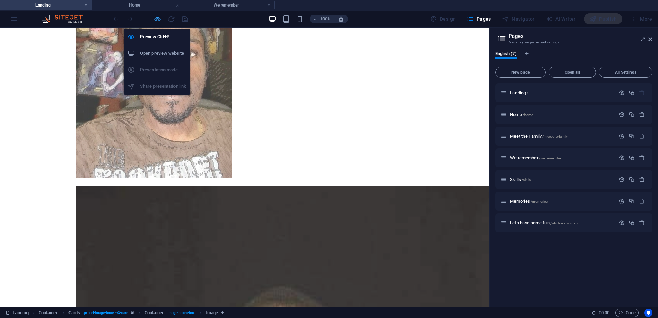
click at [154, 21] on icon "button" at bounding box center [158, 19] width 8 height 8
select select "slide"
select select "s"
select select "scroll"
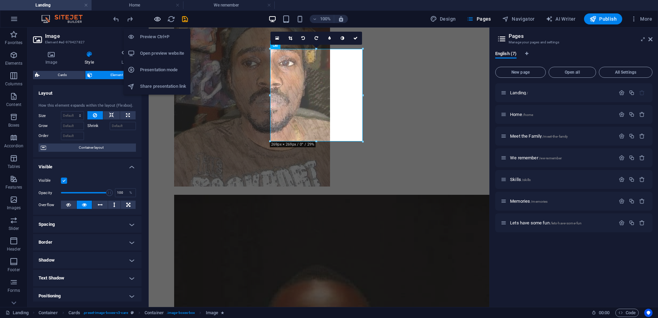
scroll to position [340, 0]
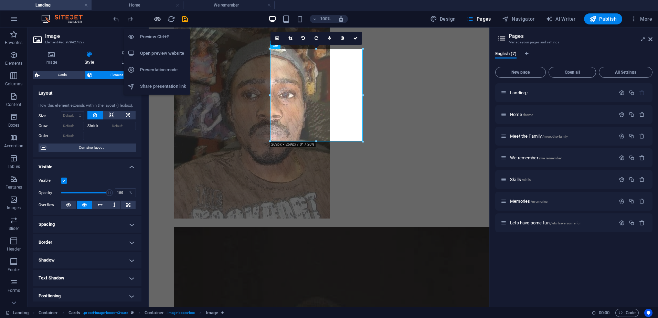
click at [157, 19] on icon "button" at bounding box center [158, 19] width 8 height 8
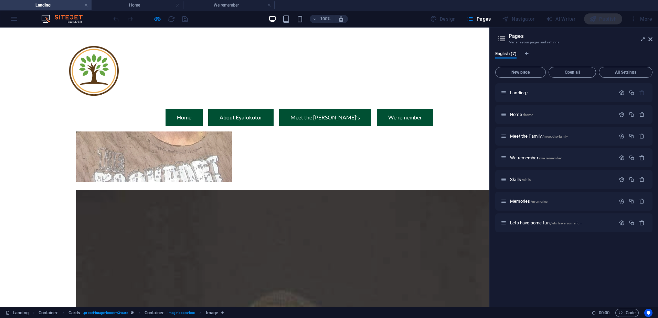
scroll to position [279, 0]
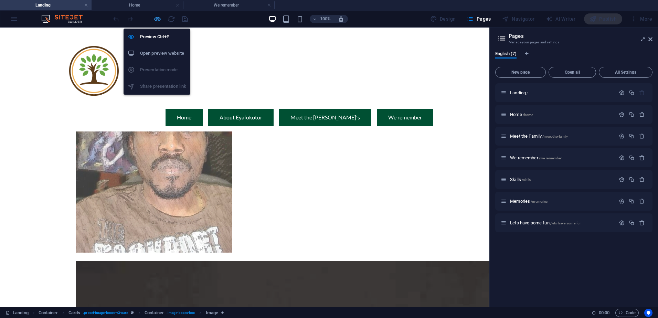
click at [159, 19] on icon "button" at bounding box center [158, 19] width 8 height 8
select select "slide"
select select "s"
select select "scroll"
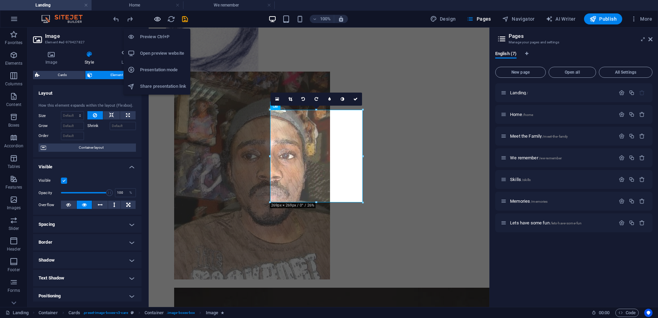
click at [159, 19] on icon "button" at bounding box center [158, 19] width 8 height 8
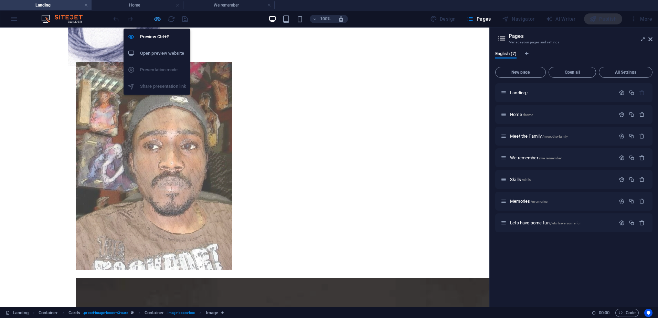
click at [157, 21] on icon "button" at bounding box center [158, 19] width 8 height 8
select select "slide"
select select "s"
select select "scroll"
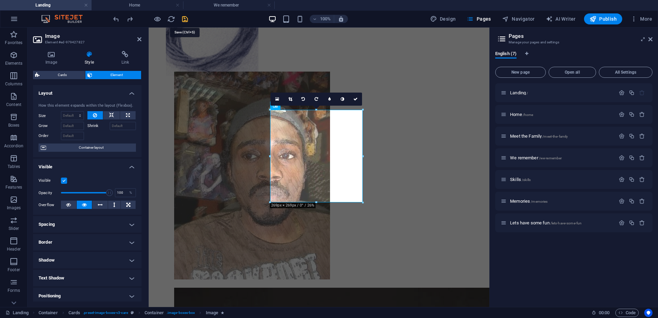
click at [184, 19] on icon "save" at bounding box center [185, 19] width 8 height 8
select select "slide"
select select "s"
select select "scroll"
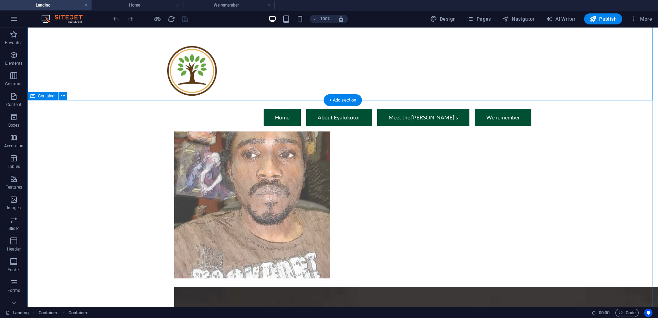
scroll to position [244, 0]
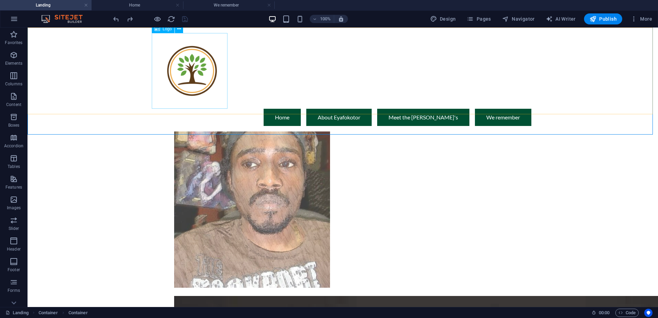
click at [180, 80] on div at bounding box center [342, 71] width 377 height 76
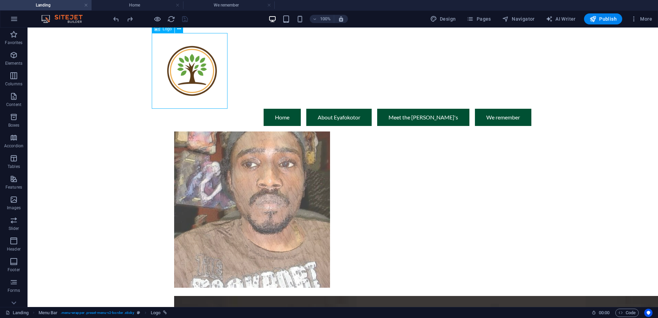
click at [180, 81] on div at bounding box center [342, 71] width 377 height 76
select select "px"
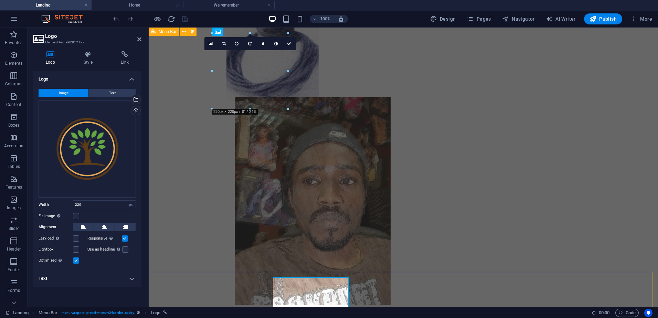
scroll to position [0, 0]
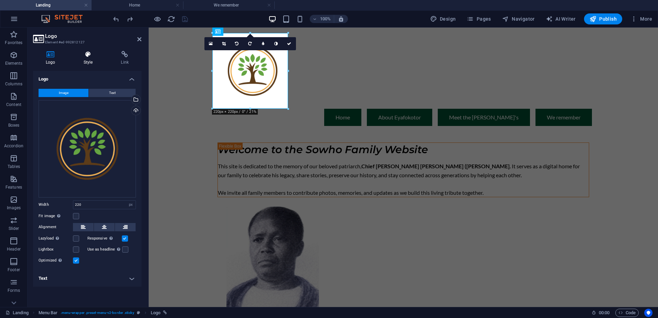
click at [92, 55] on icon at bounding box center [88, 54] width 35 height 7
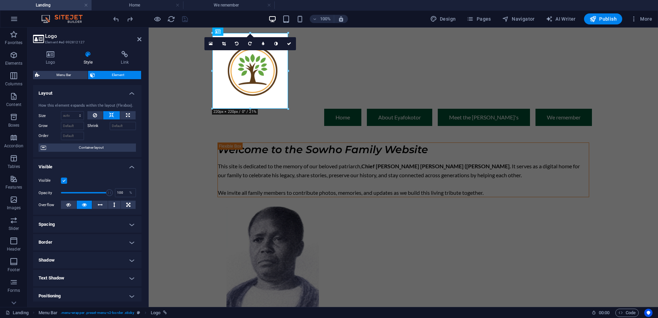
scroll to position [74, 0]
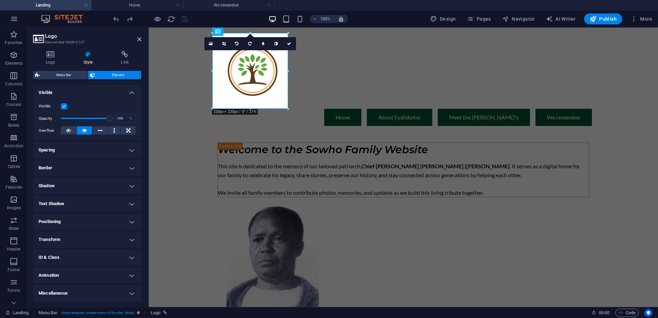
click at [77, 275] on h4 "Animation" at bounding box center [87, 275] width 108 height 17
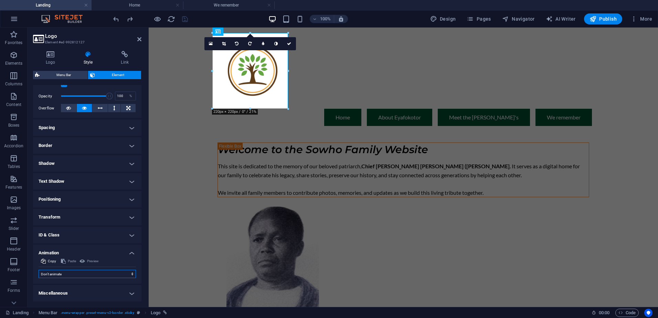
click at [76, 271] on select "Don't animate Show / Hide Slide up/down Zoom in/out Slide left to right Slide r…" at bounding box center [87, 274] width 97 height 8
select select "overlay"
click at [39, 270] on select "Don't animate Show / Hide Slide up/down Zoom in/out Slide left to right Slide r…" at bounding box center [87, 274] width 97 height 8
click at [83, 260] on div "Preview" at bounding box center [88, 261] width 21 height 8
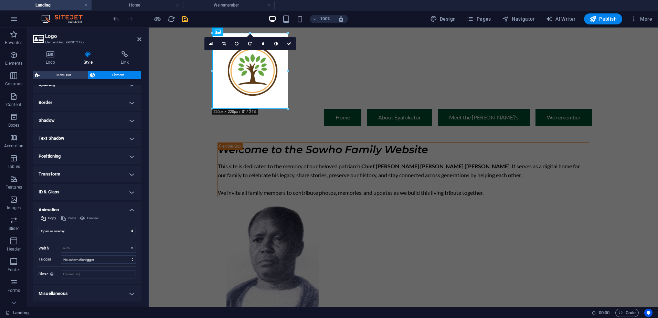
scroll to position [140, 0]
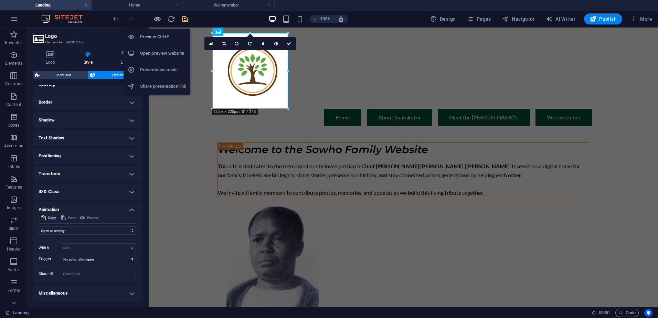
click at [155, 17] on icon "button" at bounding box center [158, 19] width 8 height 8
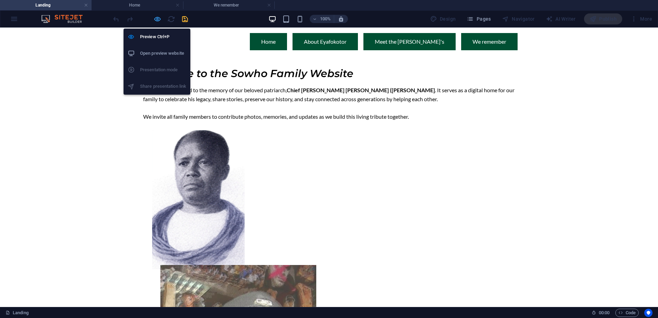
click at [158, 19] on icon "button" at bounding box center [158, 19] width 8 height 8
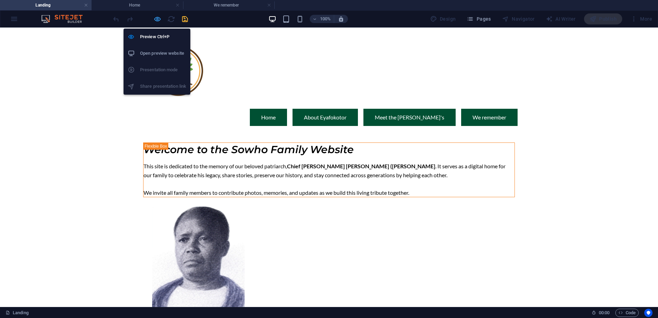
select select "overlay"
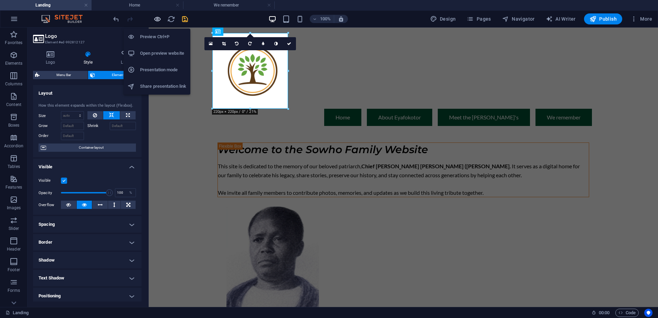
click at [160, 20] on icon "button" at bounding box center [158, 19] width 8 height 8
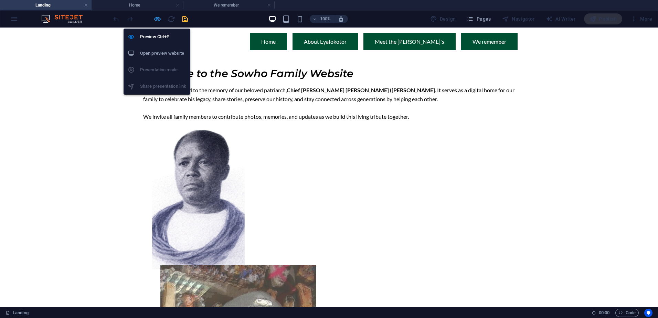
click at [159, 22] on icon "button" at bounding box center [158, 19] width 8 height 8
select select "overlay"
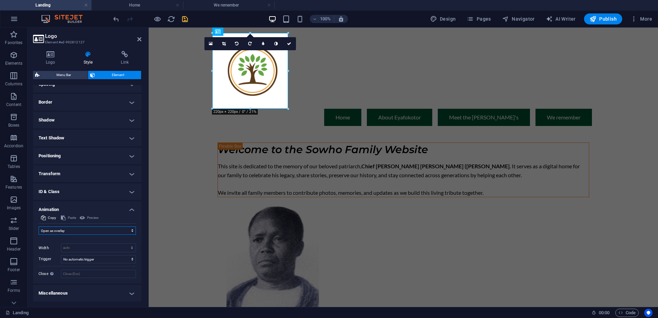
click at [79, 229] on select "Don't animate Show / Hide Slide up/down Zoom in/out Slide left to right Slide r…" at bounding box center [87, 230] width 97 height 8
click at [92, 258] on select "No automatic trigger On page load Element scrolled into view" at bounding box center [98, 259] width 75 height 8
select select "scroll"
click at [61, 255] on select "No automatic trigger On page load Element scrolled into view" at bounding box center [98, 259] width 75 height 8
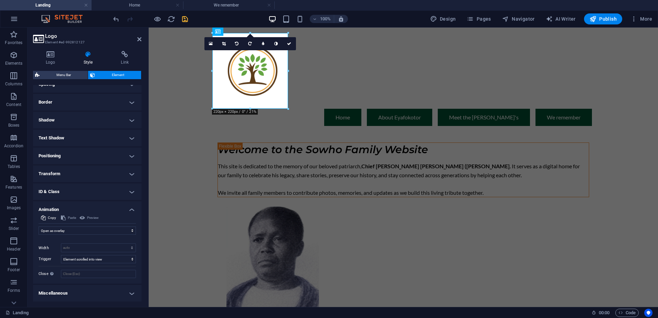
click at [149, 13] on div at bounding box center [150, 18] width 77 height 11
click at [152, 16] on div at bounding box center [150, 18] width 77 height 11
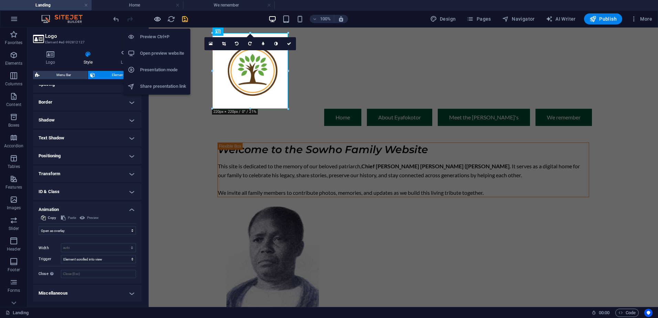
click at [157, 19] on icon "button" at bounding box center [158, 19] width 8 height 8
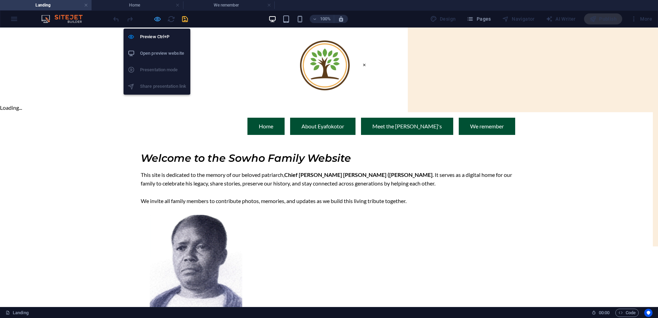
click at [158, 19] on icon "button" at bounding box center [158, 19] width 8 height 8
select select "overlay"
select select "scroll"
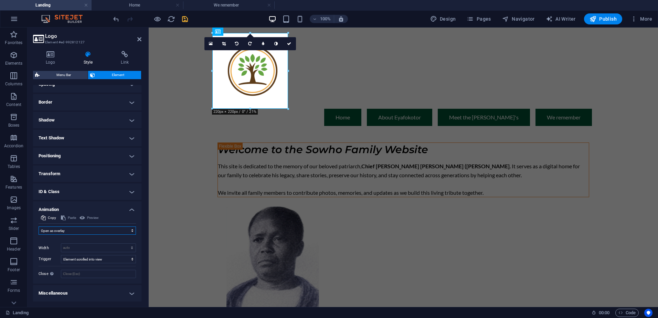
click at [90, 232] on select "Don't animate Show / Hide Slide up/down Zoom in/out Slide left to right Slide r…" at bounding box center [87, 230] width 97 height 8
click at [39, 229] on select "Don't animate Show / Hide Slide up/down Zoom in/out Slide left to right Slide r…" at bounding box center [87, 230] width 97 height 8
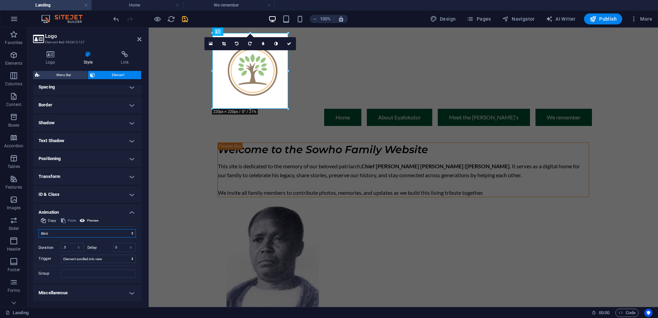
scroll to position [137, 0]
click at [79, 231] on select "Don't animate Show / Hide Slide up/down Zoom in/out Slide left to right Slide r…" at bounding box center [87, 233] width 97 height 8
click at [39, 229] on select "Don't animate Show / Hide Slide up/down Zoom in/out Slide left to right Slide r…" at bounding box center [87, 233] width 97 height 8
click at [109, 233] on select "Don't animate Show / Hide Slide up/down Zoom in/out Slide left to right Slide r…" at bounding box center [87, 233] width 97 height 8
click at [39, 229] on select "Don't animate Show / Hide Slide up/down Zoom in/out Slide left to right Slide r…" at bounding box center [87, 233] width 97 height 8
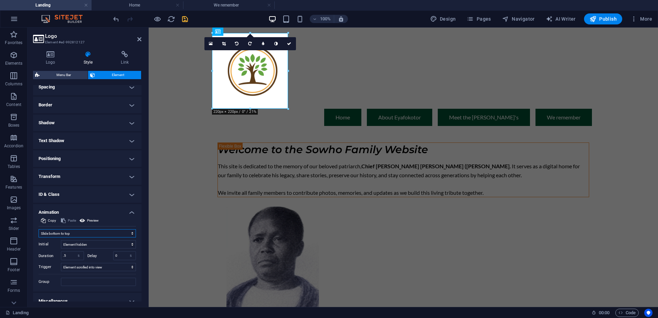
scroll to position [140, 0]
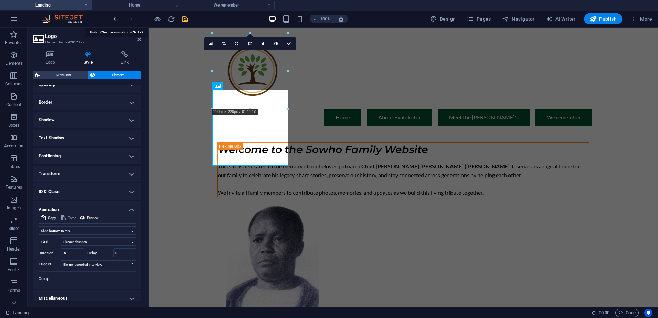
click at [114, 20] on icon "undo" at bounding box center [116, 19] width 8 height 8
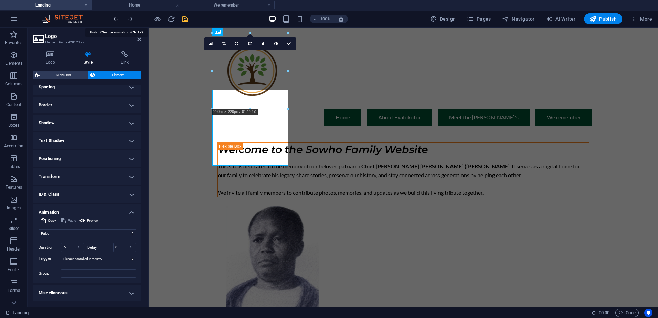
scroll to position [137, 0]
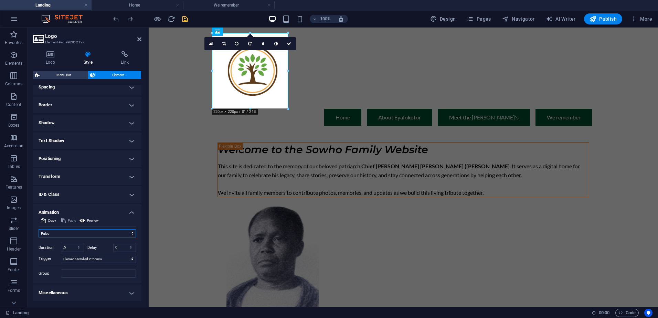
click at [130, 233] on select "Don't animate Show / Hide Slide up/down Zoom in/out Slide left to right Slide r…" at bounding box center [87, 233] width 97 height 8
select select "move-right-to-left"
click at [39, 229] on select "Don't animate Show / Hide Slide up/down Zoom in/out Slide left to right Slide r…" at bounding box center [87, 233] width 97 height 8
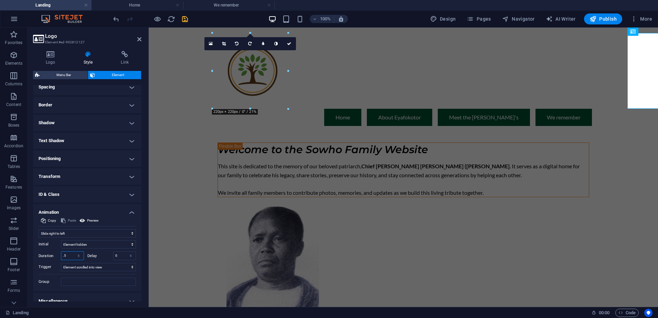
drag, startPoint x: 76, startPoint y: 254, endPoint x: 68, endPoint y: 254, distance: 8.3
click at [68, 254] on div ".5 s ms" at bounding box center [72, 255] width 23 height 9
drag, startPoint x: 68, startPoint y: 254, endPoint x: 34, endPoint y: 252, distance: 33.4
click at [34, 252] on div "Copy Paste Preview Don't animate Show / Hide Slide up/down Zoom in/out Slide le…" at bounding box center [87, 254] width 108 height 75
drag, startPoint x: 72, startPoint y: 253, endPoint x: 63, endPoint y: 254, distance: 9.3
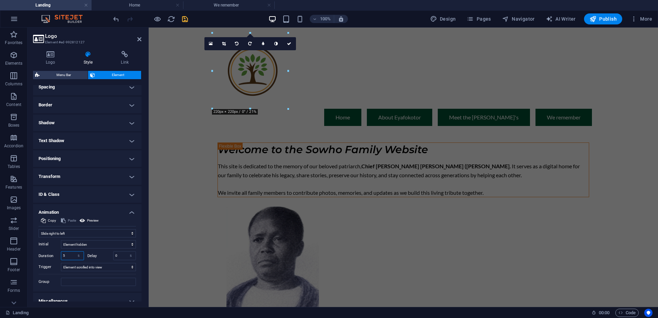
click at [63, 254] on input "5" at bounding box center [72, 256] width 22 height 8
type input "10"
click at [91, 220] on span "Preview" at bounding box center [93, 221] width 12 height 8
click at [84, 220] on icon at bounding box center [83, 221] width 6 height 8
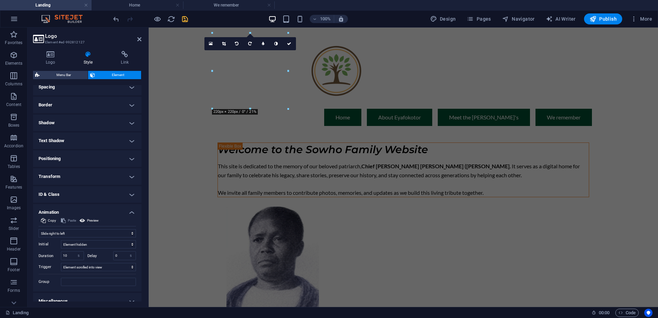
click at [151, 19] on div at bounding box center [150, 18] width 77 height 11
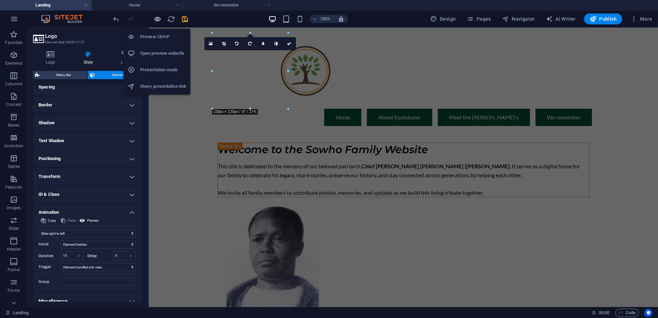
click at [156, 20] on icon "button" at bounding box center [158, 19] width 8 height 8
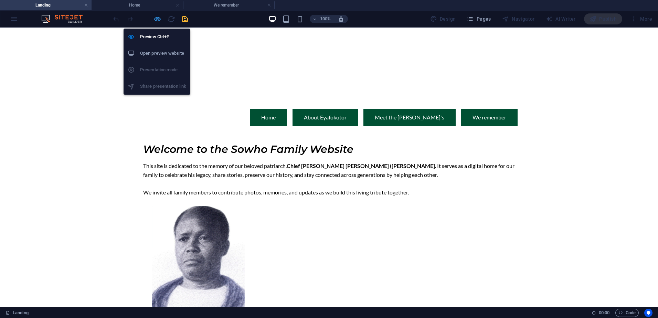
click at [158, 19] on icon "button" at bounding box center [158, 19] width 8 height 8
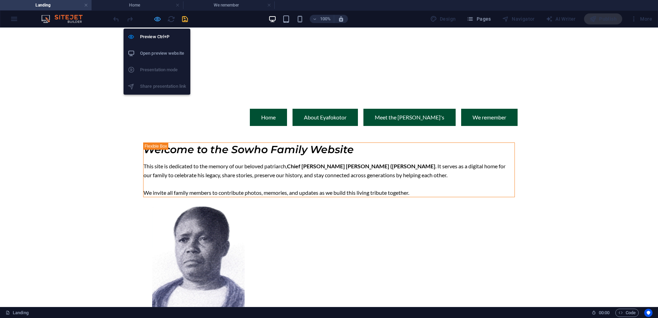
select select "move-right-to-left"
select select "s"
select select "scroll"
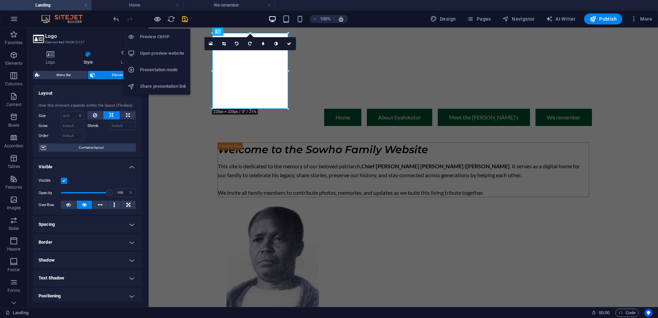
click at [159, 16] on icon "button" at bounding box center [158, 19] width 8 height 8
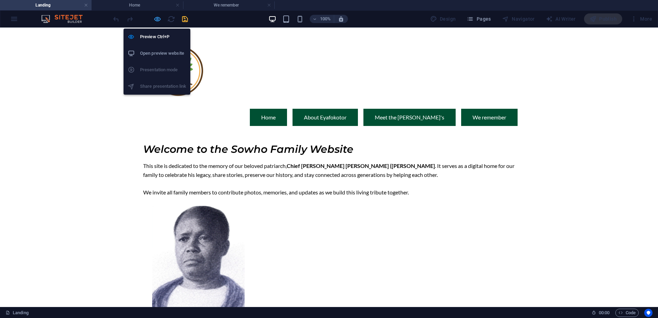
click at [158, 17] on icon "button" at bounding box center [158, 19] width 8 height 8
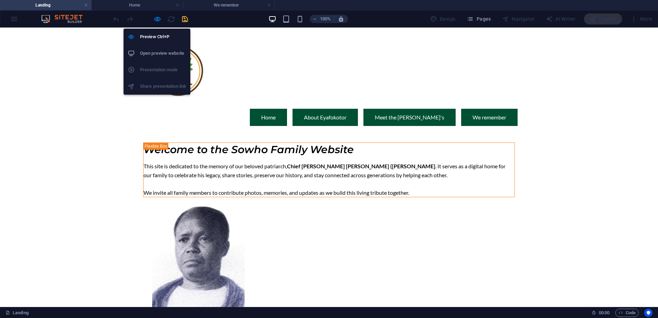
select select "move-right-to-left"
select select "s"
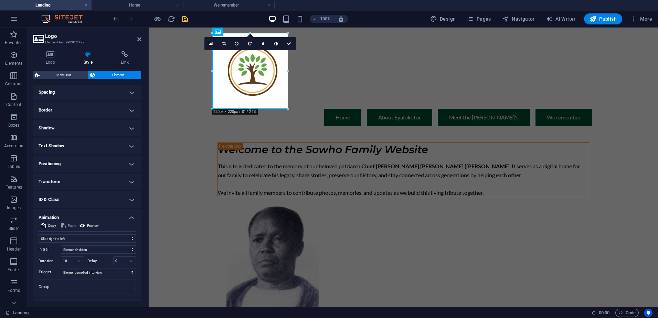
scroll to position [145, 0]
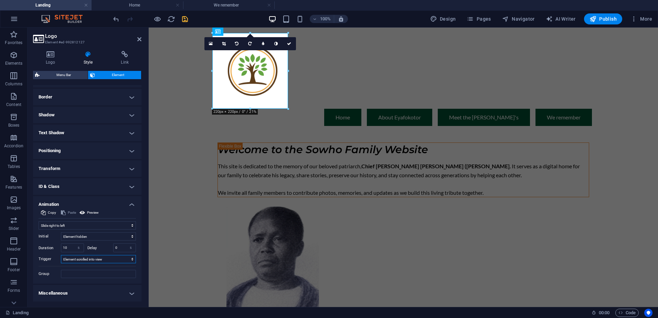
click at [73, 258] on select "No automatic trigger On page load Element scrolled into view" at bounding box center [98, 259] width 75 height 8
select select "onload"
click at [61, 255] on select "No automatic trigger On page load Element scrolled into view" at bounding box center [98, 259] width 75 height 8
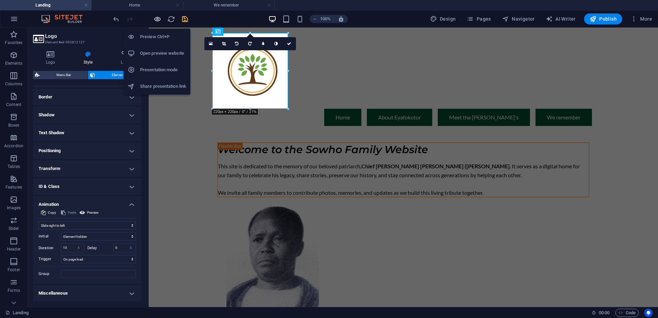
click at [158, 21] on icon "button" at bounding box center [158, 19] width 8 height 8
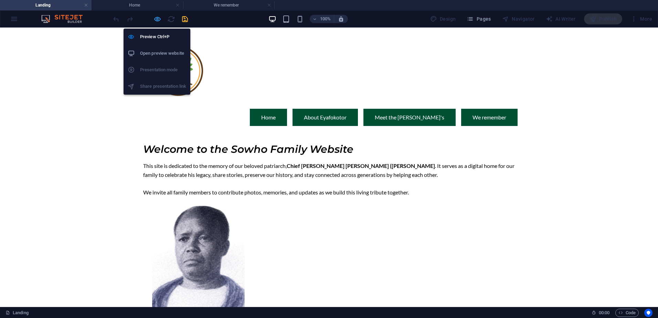
click at [155, 19] on icon "button" at bounding box center [158, 19] width 8 height 8
select select "move-right-to-left"
select select "s"
select select "onload"
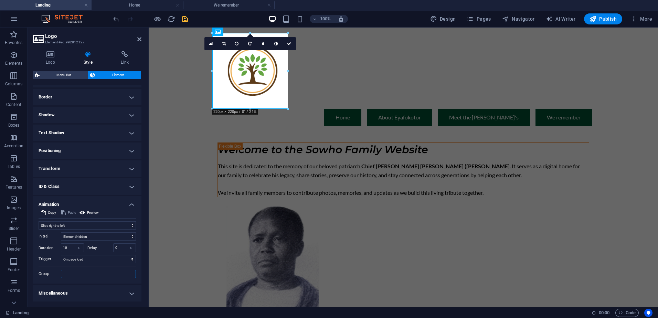
click at [96, 276] on input "Group" at bounding box center [98, 274] width 75 height 8
click at [103, 236] on select "Element hidden Element shown" at bounding box center [98, 236] width 75 height 8
click at [102, 237] on select "Element hidden Element shown" at bounding box center [98, 236] width 75 height 8
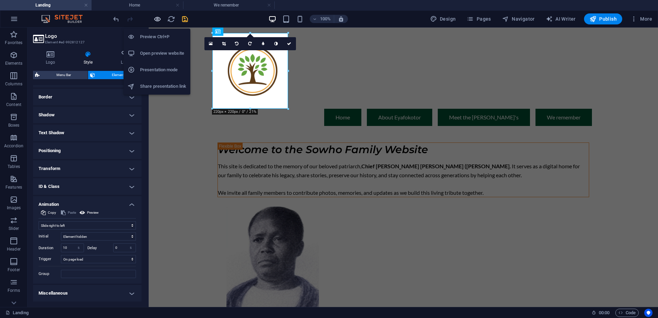
click at [158, 18] on icon "button" at bounding box center [158, 19] width 8 height 8
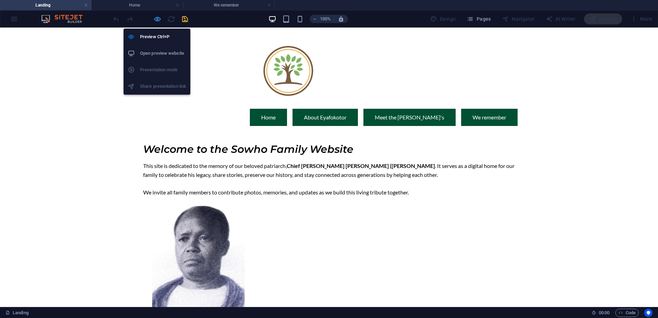
click at [156, 19] on icon "button" at bounding box center [158, 19] width 8 height 8
select select "move-right-to-left"
select select "s"
select select "onload"
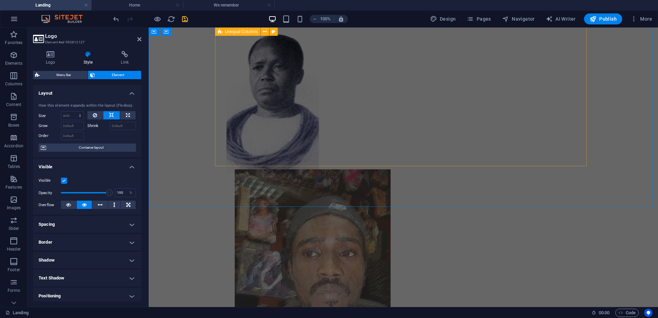
scroll to position [344, 0]
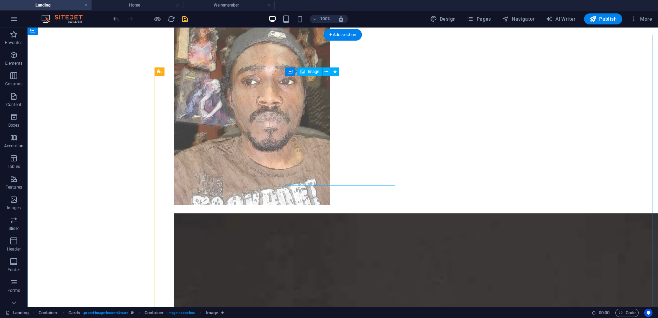
select select "slide"
select select "s"
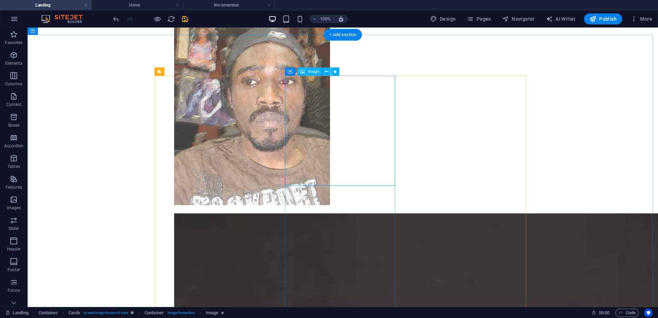
select select "scroll"
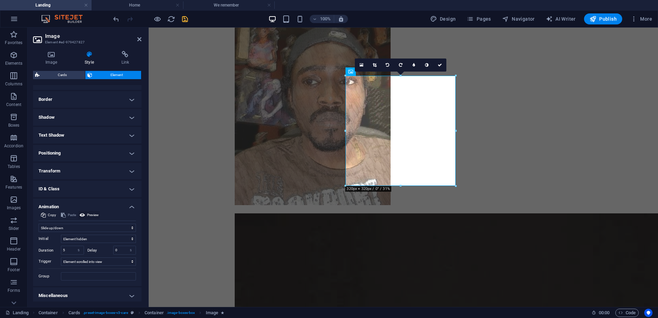
scroll to position [145, 0]
click at [96, 210] on span "Preview" at bounding box center [93, 213] width 12 height 8
click at [185, 20] on icon "save" at bounding box center [185, 19] width 8 height 8
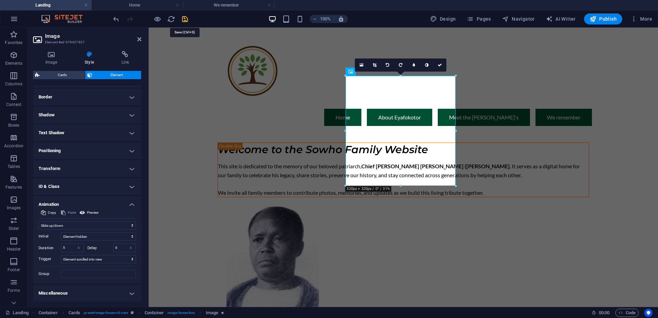
select select "move-right-to-left"
select select "s"
select select "onload"
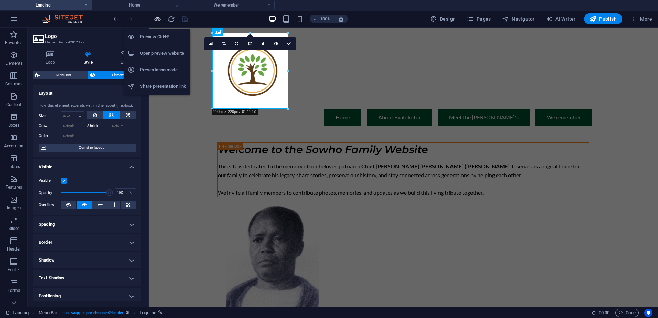
click at [158, 19] on icon "button" at bounding box center [158, 19] width 8 height 8
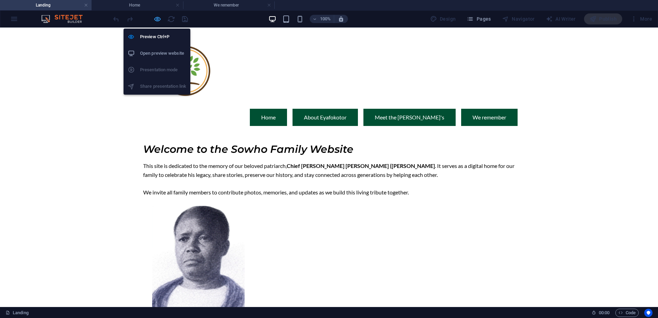
click at [155, 20] on icon "button" at bounding box center [158, 19] width 8 height 8
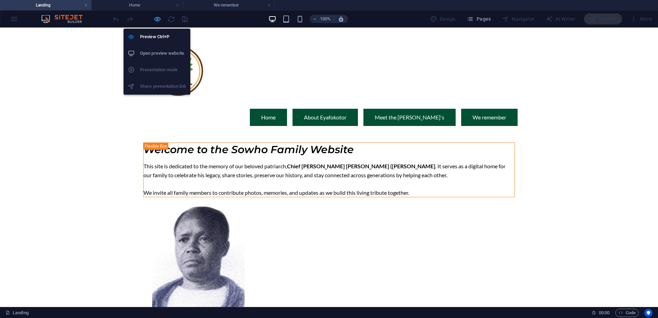
select select "move-right-to-left"
select select "s"
select select "onload"
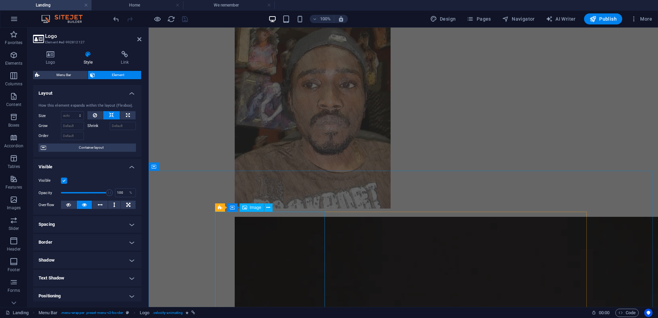
scroll to position [344, 0]
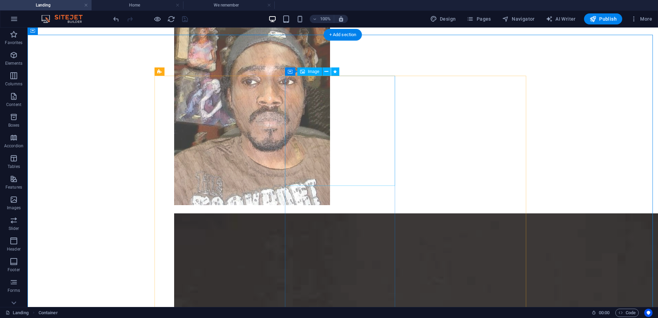
select select "slide"
select select "s"
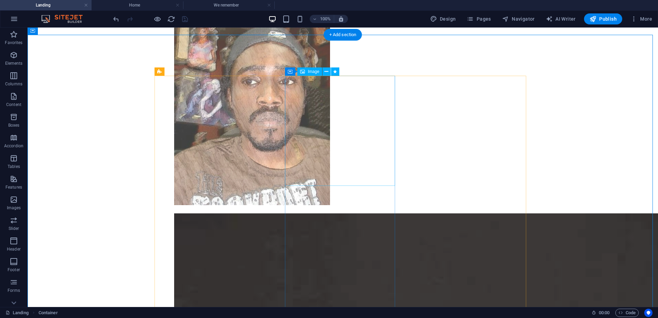
select select "scroll"
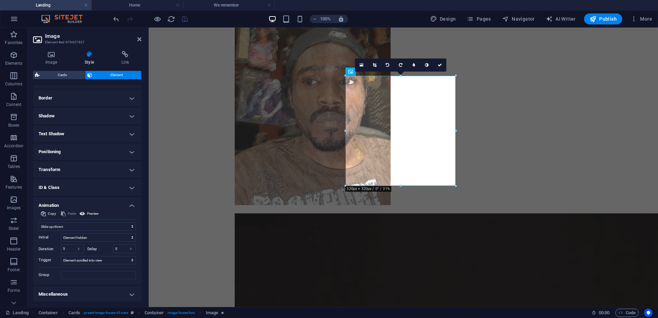
scroll to position [145, 0]
drag, startPoint x: 72, startPoint y: 247, endPoint x: 52, endPoint y: 246, distance: 20.3
click at [53, 246] on div "Duration 5 s ms" at bounding box center [61, 247] width 45 height 9
type input "10"
click at [95, 212] on span "Preview" at bounding box center [93, 213] width 12 height 8
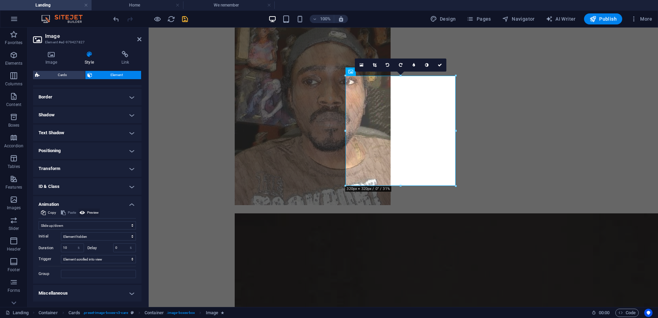
click at [88, 212] on span "Preview" at bounding box center [93, 213] width 12 height 8
click at [82, 210] on icon at bounding box center [83, 213] width 6 height 8
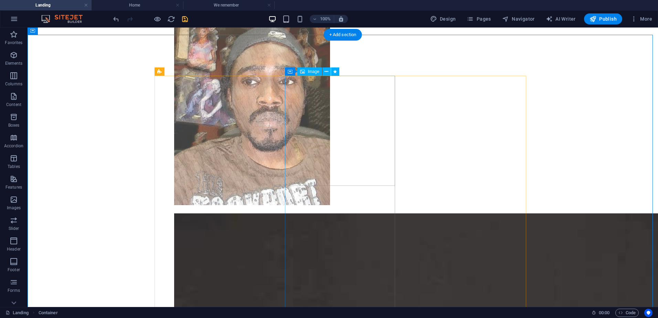
select select "slide"
select select "s"
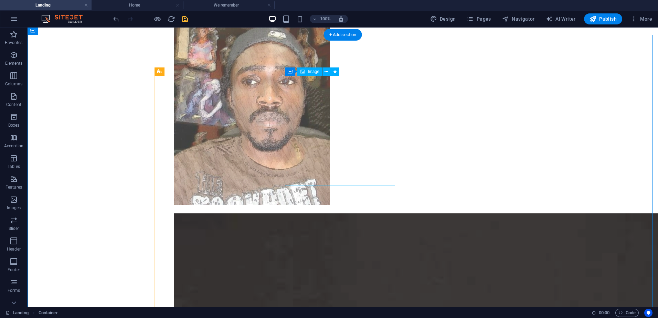
select select "scroll"
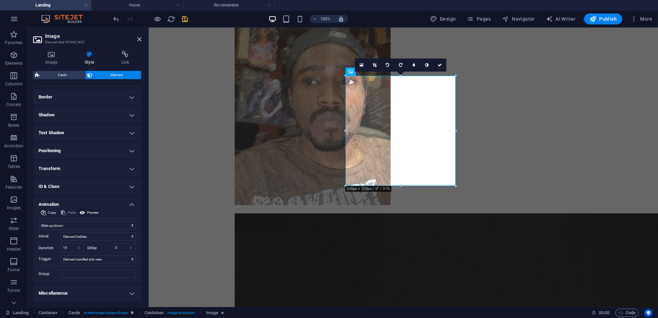
click at [90, 212] on span "Preview" at bounding box center [93, 213] width 12 height 8
click at [87, 212] on span "Preview" at bounding box center [93, 213] width 12 height 8
click at [86, 225] on select "Don't animate Show / Hide Slide up/down Zoom in/out Slide left to right Slide r…" at bounding box center [87, 225] width 97 height 8
click at [39, 221] on select "Don't animate Show / Hide Slide up/down Zoom in/out Slide left to right Slide r…" at bounding box center [87, 225] width 97 height 8
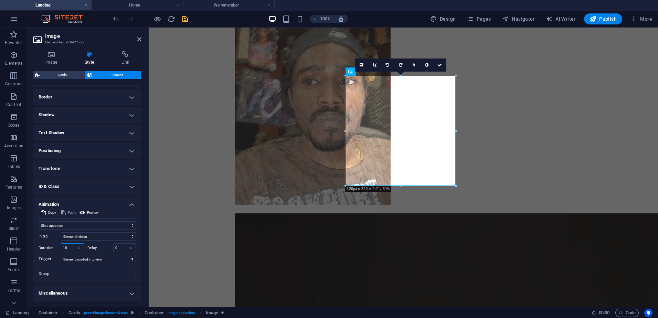
click at [70, 249] on input "10" at bounding box center [72, 248] width 22 height 8
drag, startPoint x: 74, startPoint y: 248, endPoint x: 30, endPoint y: 241, distance: 44.2
click at [30, 241] on div "Image Style Link Image Drag files here, click to choose files or select files f…" at bounding box center [87, 176] width 119 height 262
click at [64, 245] on input "10" at bounding box center [72, 248] width 22 height 8
drag, startPoint x: 71, startPoint y: 247, endPoint x: 44, endPoint y: 243, distance: 27.5
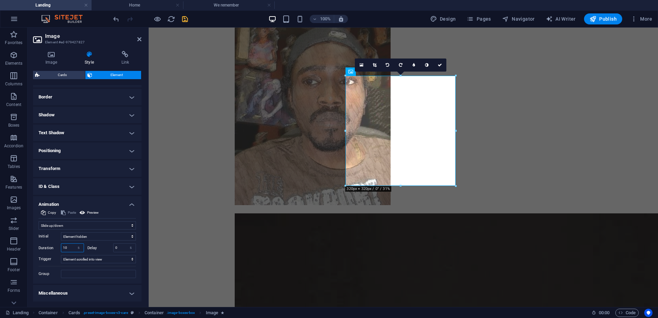
click at [44, 243] on div "Duration 10 s ms" at bounding box center [61, 247] width 45 height 9
type input "2"
click at [93, 211] on span "Preview" at bounding box center [93, 213] width 12 height 8
click at [84, 211] on icon at bounding box center [83, 213] width 6 height 8
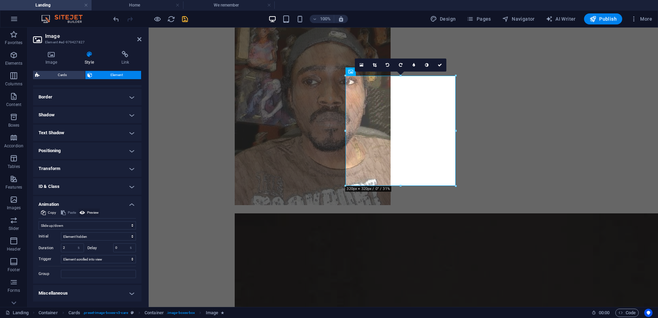
click at [84, 211] on icon at bounding box center [83, 213] width 6 height 8
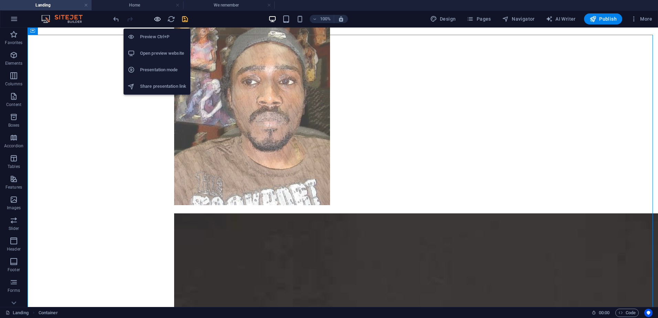
click at [156, 18] on icon "button" at bounding box center [158, 19] width 8 height 8
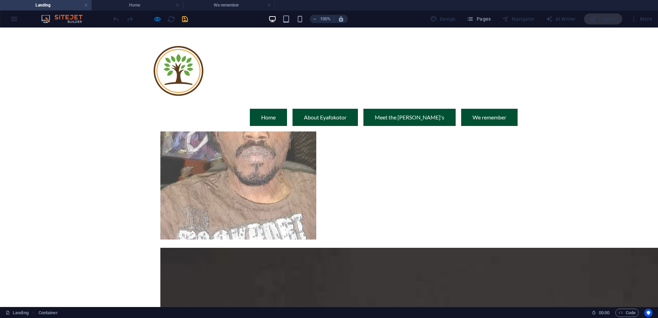
scroll to position [275, 0]
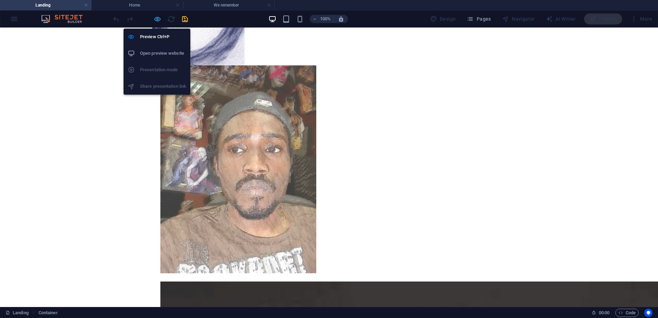
click at [158, 18] on icon "button" at bounding box center [158, 19] width 8 height 8
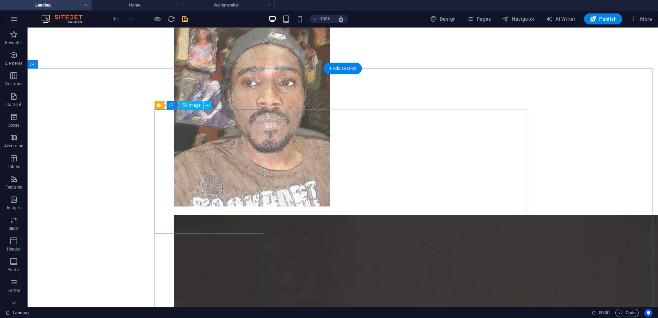
scroll to position [413, 0]
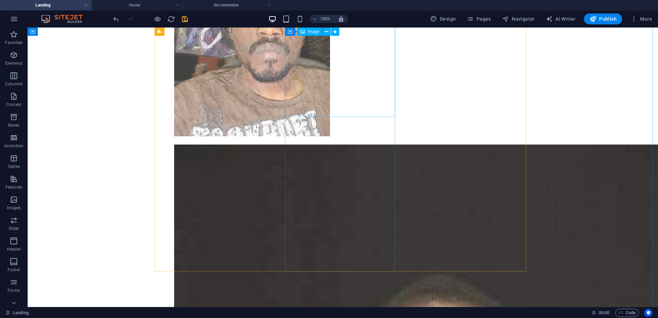
select select "slide"
select select "s"
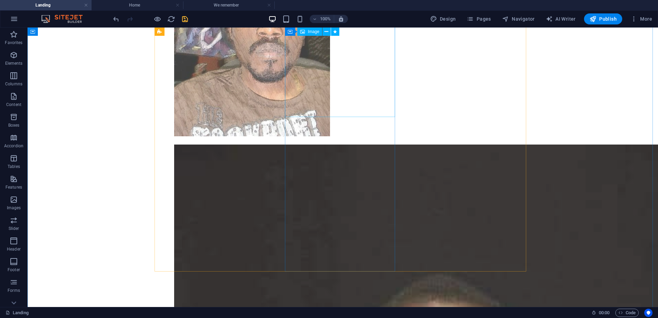
select select "scroll"
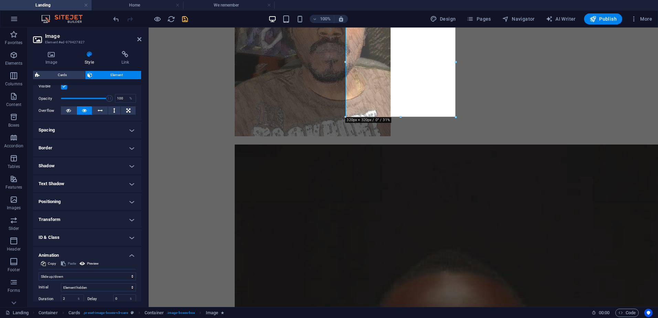
scroll to position [145, 0]
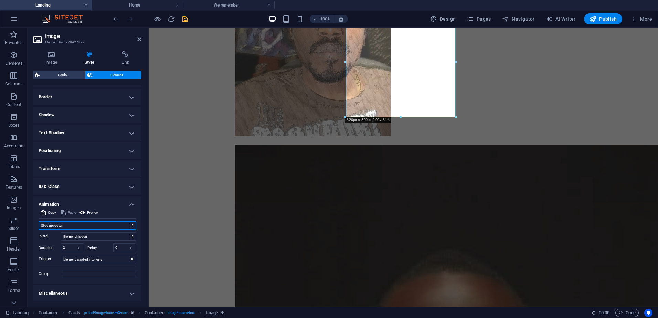
click at [129, 223] on select "Don't animate Show / Hide Slide up/down Zoom in/out Slide left to right Slide r…" at bounding box center [87, 225] width 97 height 8
select select "none"
click at [39, 230] on select "Don't animate Show / Hide Slide up/down Zoom in/out Slide left to right Slide r…" at bounding box center [87, 225] width 97 height 8
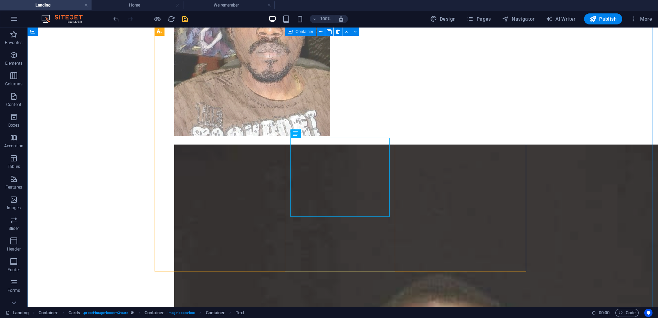
drag, startPoint x: 355, startPoint y: 245, endPoint x: 353, endPoint y: 233, distance: 11.9
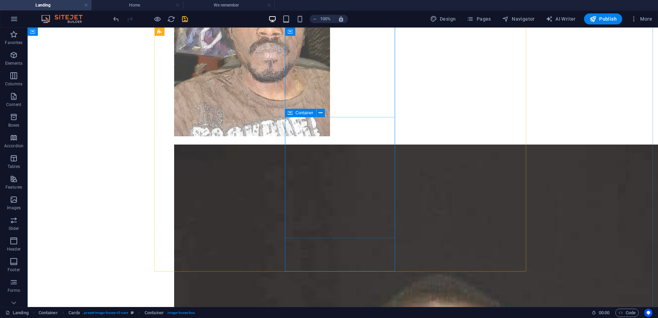
click at [292, 110] on icon at bounding box center [290, 113] width 5 height 8
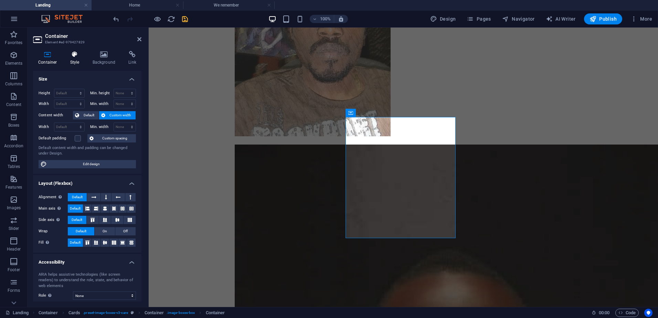
click at [79, 56] on icon at bounding box center [75, 54] width 20 height 7
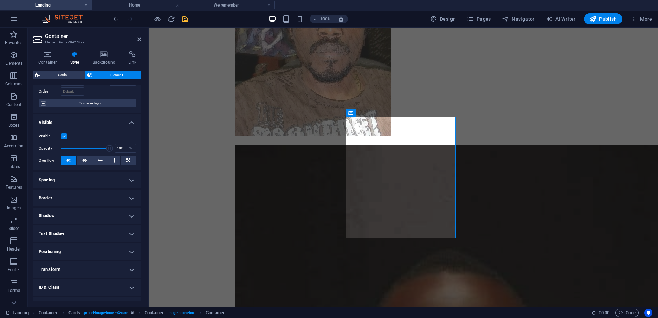
scroll to position [74, 0]
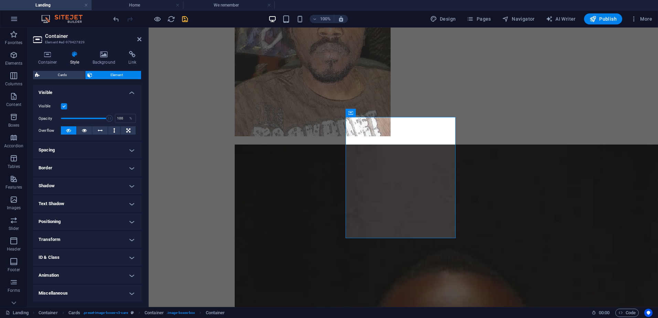
click at [84, 274] on h4 "Animation" at bounding box center [87, 275] width 108 height 17
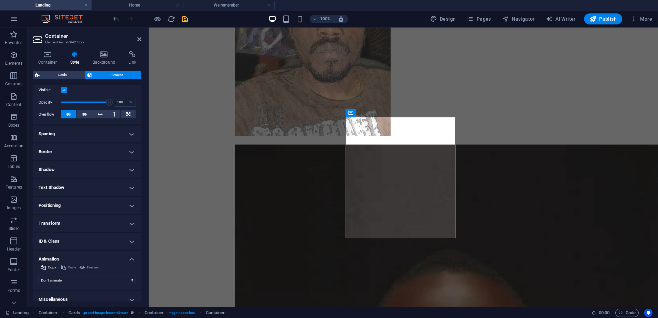
scroll to position [97, 0]
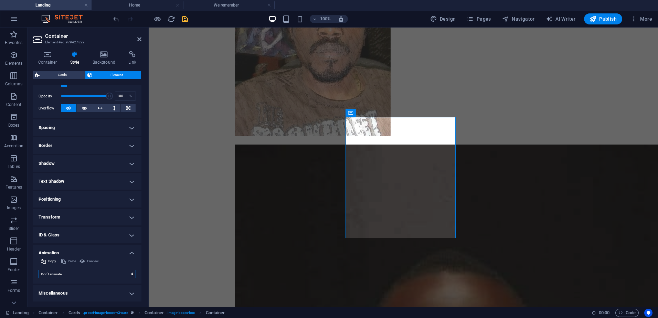
click at [100, 275] on select "Don't animate Show / Hide Slide up/down Zoom in/out Slide left to right Slide r…" at bounding box center [87, 274] width 97 height 8
select select "slide"
click at [39, 270] on select "Don't animate Show / Hide Slide up/down Zoom in/out Slide left to right Slide r…" at bounding box center [87, 274] width 97 height 8
select select "scroll"
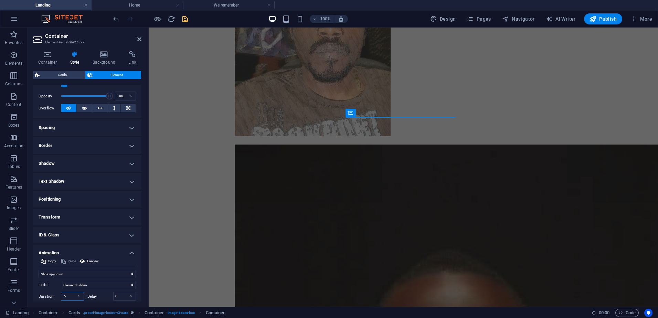
click at [71, 294] on input ".5" at bounding box center [72, 296] width 22 height 8
drag, startPoint x: 71, startPoint y: 296, endPoint x: 43, endPoint y: 291, distance: 28.3
click at [43, 291] on div "Initial Element hidden Element shown Duration .5 s ms Delay 0 s ms Width auto p…" at bounding box center [87, 302] width 97 height 49
type input "1"
drag, startPoint x: 69, startPoint y: 296, endPoint x: 49, endPoint y: 295, distance: 19.3
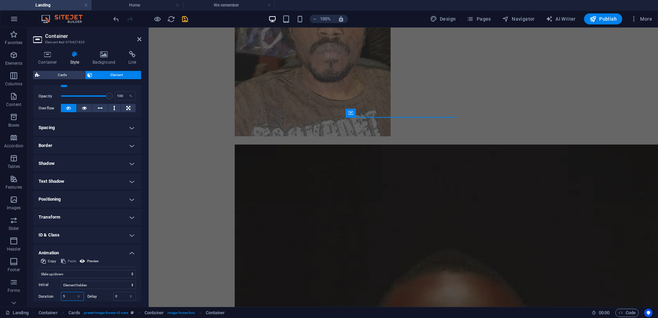
click at [50, 295] on div "Initial Element hidden Element shown Duration 5 s ms Delay 0 s ms Width auto px…" at bounding box center [87, 302] width 97 height 49
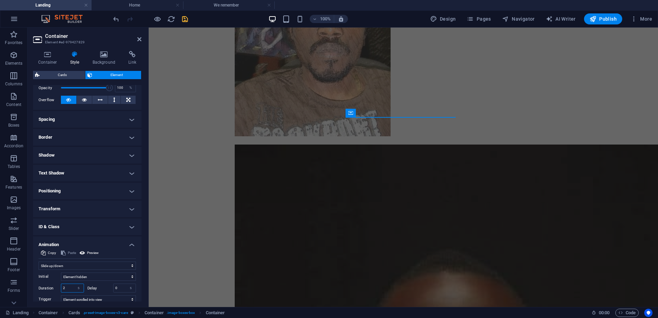
drag, startPoint x: 71, startPoint y: 290, endPoint x: 32, endPoint y: 286, distance: 39.5
click at [32, 286] on div "Container Style Background Link Size Height Default px rem % vh vw Min. height …" at bounding box center [87, 176] width 119 height 262
type input "1"
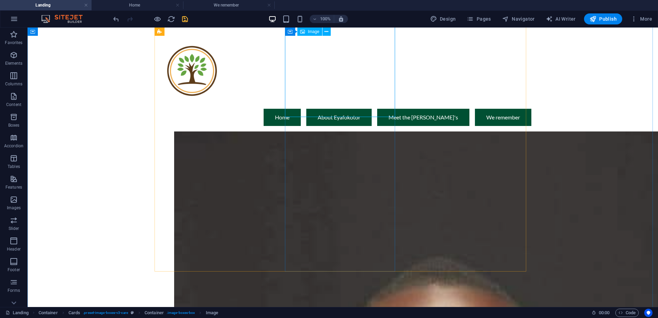
scroll to position [344, 0]
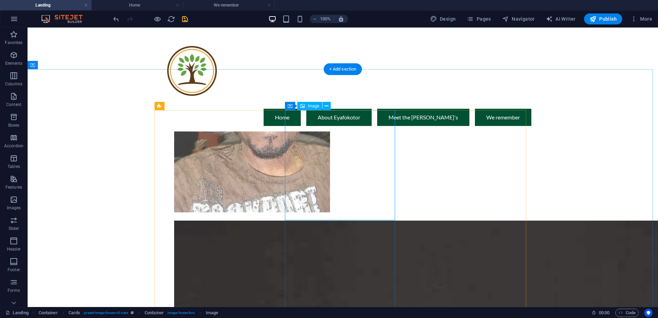
scroll to position [310, 0]
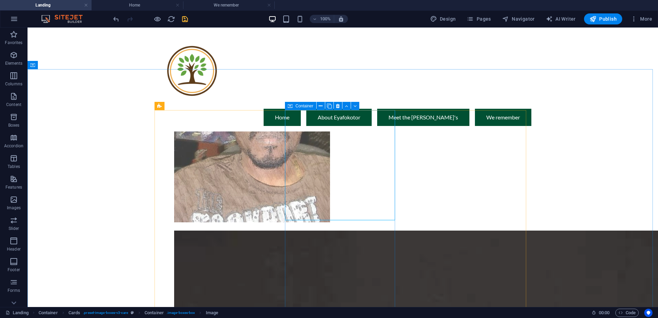
click at [291, 104] on icon at bounding box center [290, 106] width 5 height 8
click at [291, 105] on icon at bounding box center [290, 106] width 5 height 8
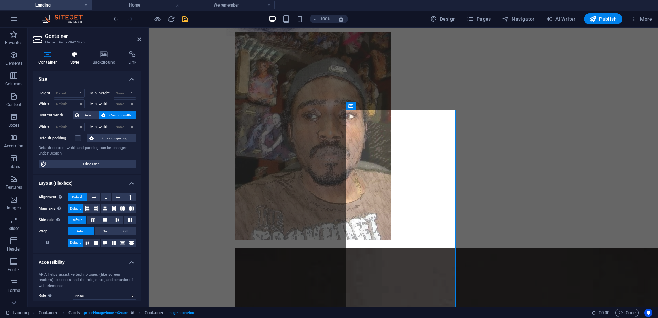
click at [71, 55] on icon at bounding box center [75, 54] width 20 height 7
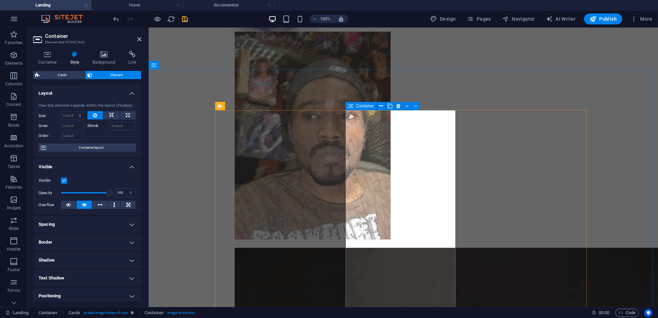
click at [350, 105] on icon at bounding box center [350, 106] width 5 height 8
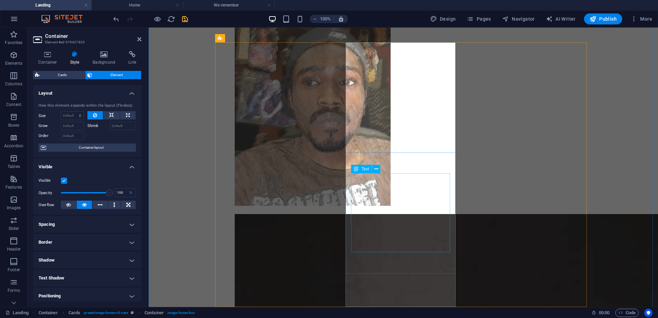
scroll to position [379, 0]
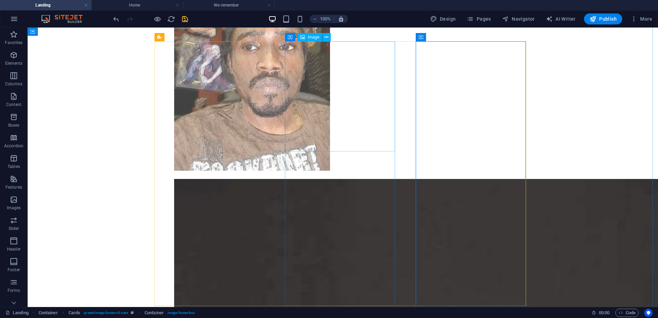
click at [308, 36] on span "Image" at bounding box center [313, 37] width 11 height 4
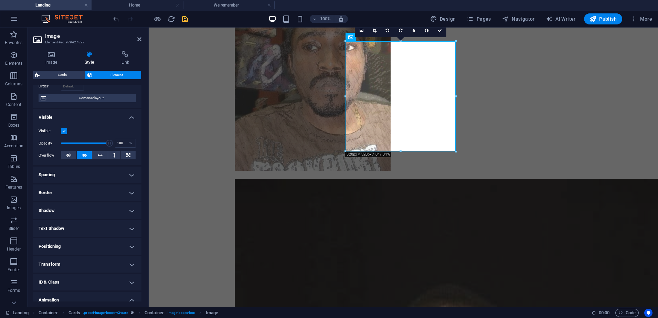
scroll to position [97, 0]
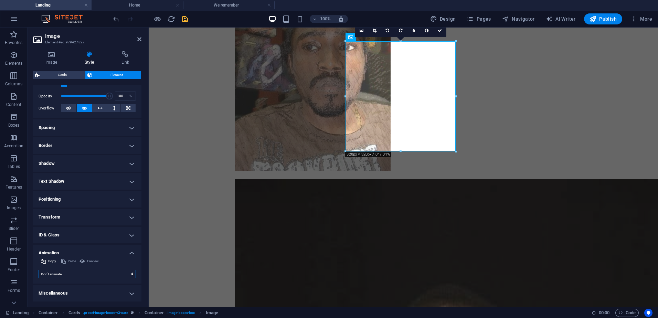
click at [81, 271] on select "Don't animate Show / Hide Slide up/down Zoom in/out Slide left to right Slide r…" at bounding box center [87, 274] width 97 height 8
select select "flash"
click at [39, 270] on select "Don't animate Show / Hide Slide up/down Zoom in/out Slide left to right Slide r…" at bounding box center [87, 274] width 97 height 8
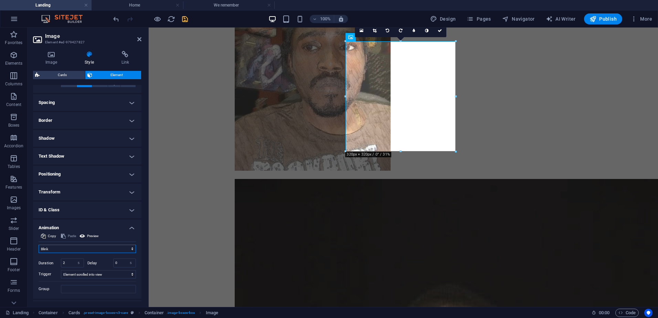
scroll to position [137, 0]
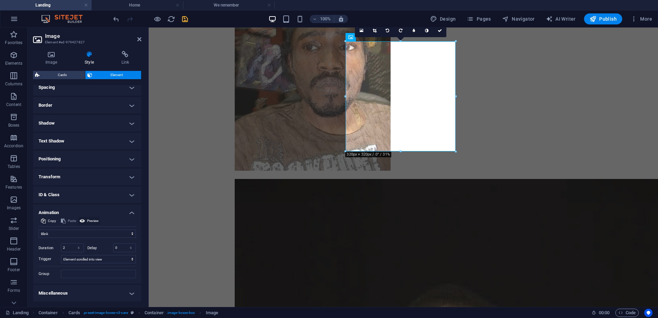
click at [94, 219] on span "Preview" at bounding box center [93, 221] width 12 height 8
click at [85, 220] on icon at bounding box center [83, 221] width 6 height 8
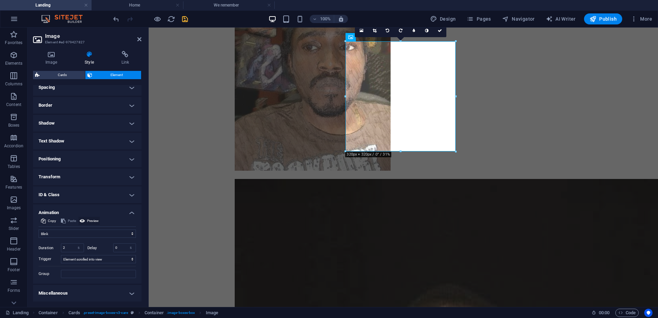
click at [85, 220] on icon at bounding box center [83, 221] width 6 height 8
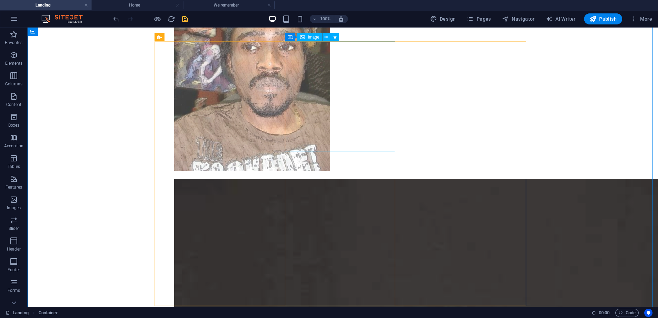
select select "flash"
select select "s"
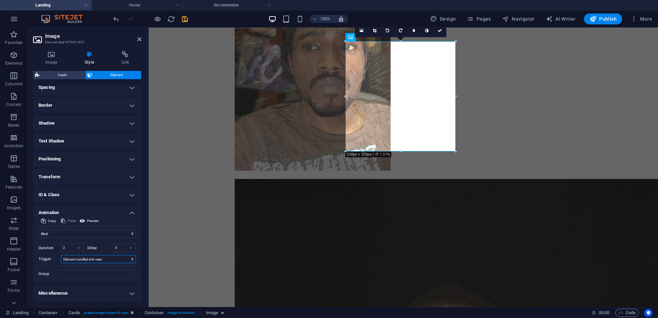
click at [94, 260] on select "No automatic trigger On page load Element scrolled into view" at bounding box center [98, 259] width 75 height 8
select select "onload"
click at [61, 255] on select "No automatic trigger On page load Element scrolled into view" at bounding box center [98, 259] width 75 height 8
drag, startPoint x: 65, startPoint y: 247, endPoint x: 56, endPoint y: 247, distance: 9.0
click at [57, 247] on div "Duration 2 s ms" at bounding box center [61, 247] width 45 height 9
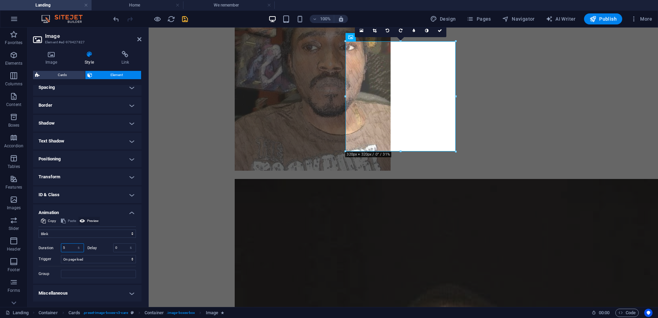
type input "5"
click at [86, 220] on button "Preview" at bounding box center [88, 221] width 21 height 8
click at [82, 234] on select "Don't animate Show / Hide Slide up/down Zoom in/out Slide left to right Slide r…" at bounding box center [87, 234] width 97 height 8
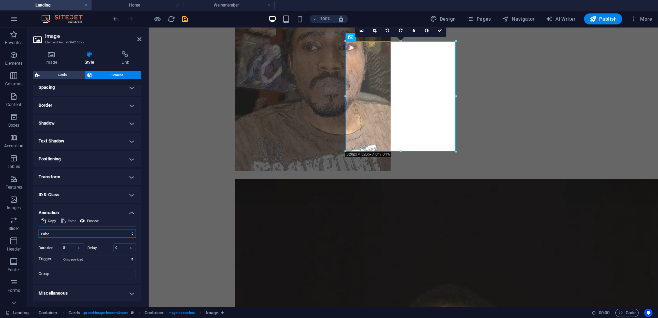
click at [39, 230] on select "Don't animate Show / Hide Slide up/down Zoom in/out Slide left to right Slide r…" at bounding box center [87, 234] width 97 height 8
click at [89, 235] on select "Don't animate Show / Hide Slide up/down Zoom in/out Slide left to right Slide r…" at bounding box center [87, 234] width 97 height 8
select select "fade"
click at [39, 230] on select "Don't animate Show / Hide Slide up/down Zoom in/out Slide left to right Slide r…" at bounding box center [87, 234] width 97 height 8
click at [90, 218] on span "Preview" at bounding box center [93, 221] width 12 height 8
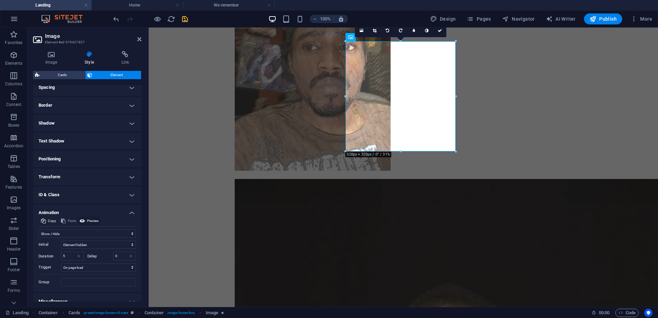
click at [86, 218] on button "Preview" at bounding box center [88, 221] width 21 height 8
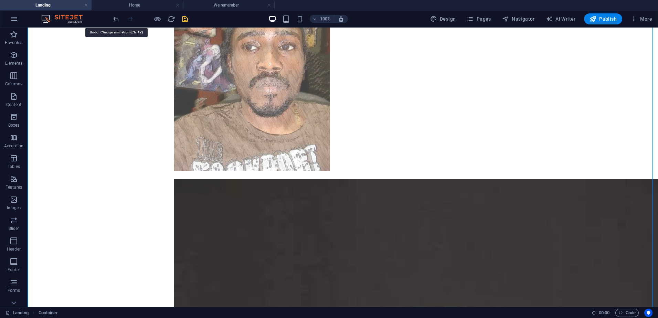
click at [114, 17] on icon "undo" at bounding box center [116, 19] width 8 height 8
click at [117, 18] on icon "undo" at bounding box center [116, 19] width 8 height 8
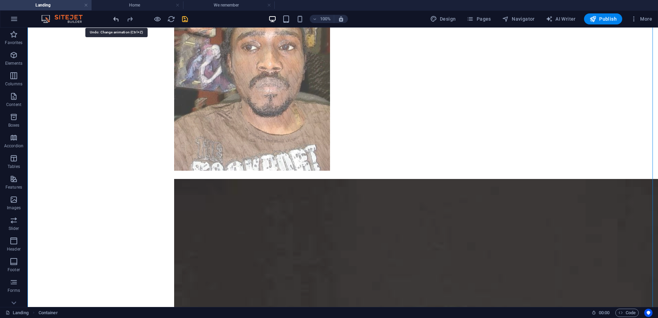
click at [117, 18] on icon "undo" at bounding box center [116, 19] width 8 height 8
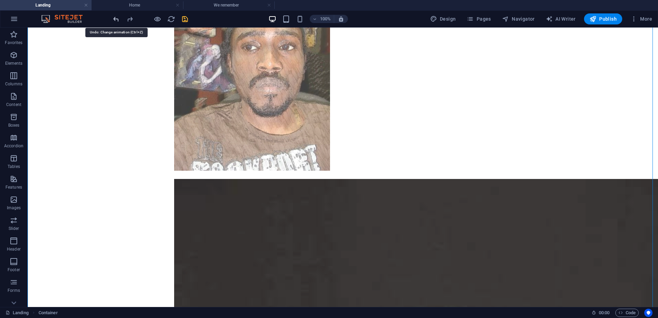
click at [117, 18] on icon "undo" at bounding box center [116, 19] width 8 height 8
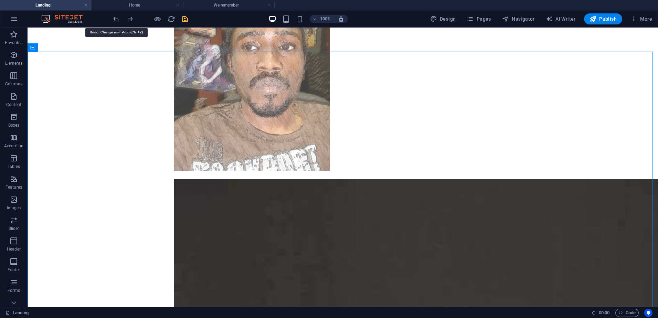
click at [117, 18] on icon "undo" at bounding box center [116, 19] width 8 height 8
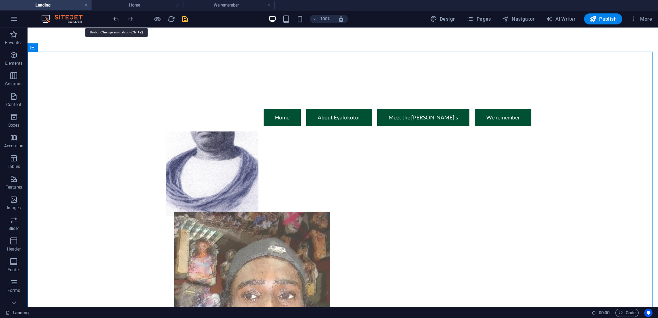
click at [117, 18] on icon "undo" at bounding box center [116, 19] width 8 height 8
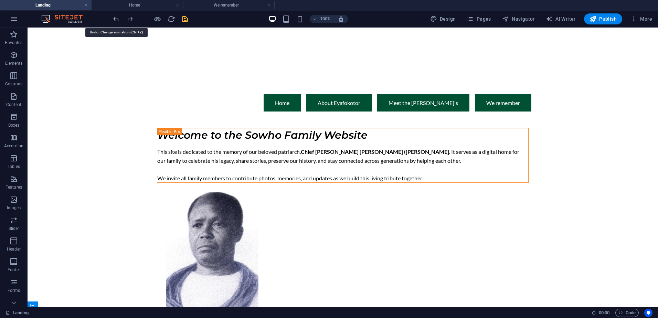
scroll to position [0, 0]
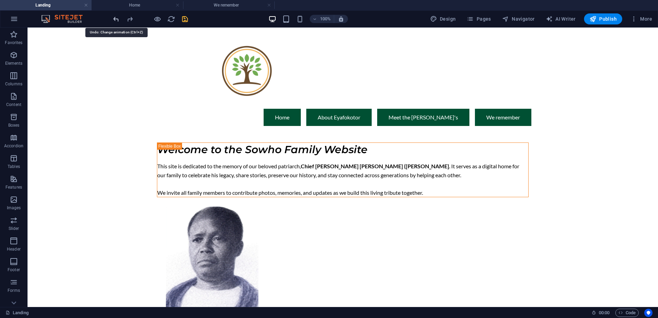
click at [117, 18] on icon "undo" at bounding box center [116, 19] width 8 height 8
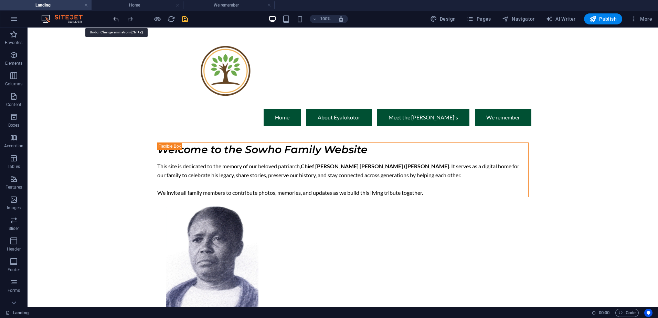
click at [117, 18] on icon "undo" at bounding box center [116, 19] width 8 height 8
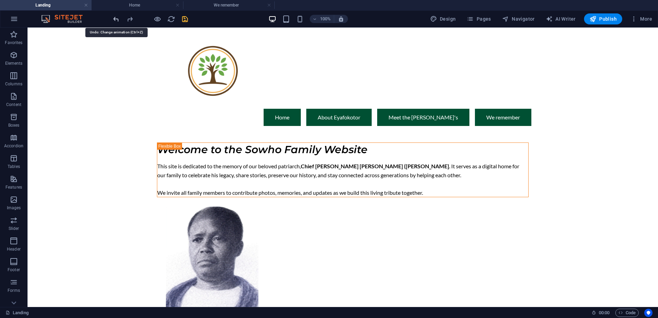
click at [117, 18] on icon "undo" at bounding box center [116, 19] width 8 height 8
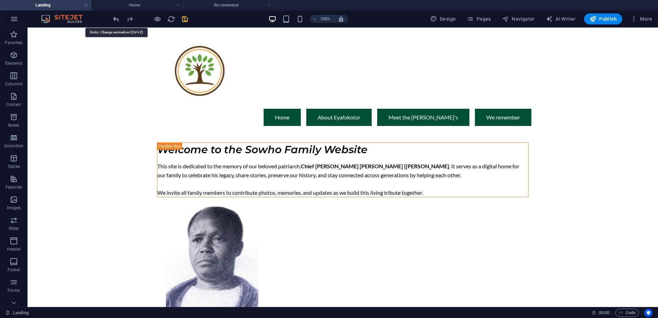
click at [117, 18] on icon "undo" at bounding box center [116, 19] width 8 height 8
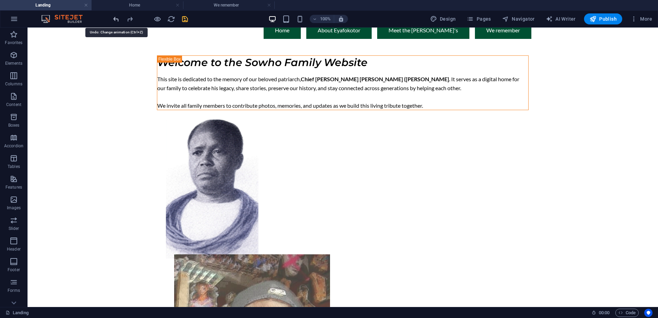
click at [117, 18] on icon "undo" at bounding box center [116, 19] width 8 height 8
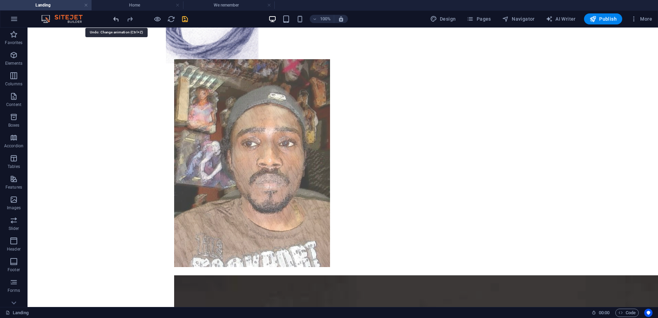
click at [117, 18] on icon "undo" at bounding box center [116, 19] width 8 height 8
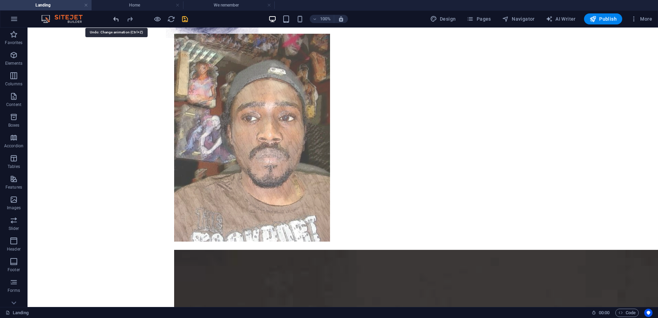
click at [117, 18] on icon "undo" at bounding box center [116, 19] width 8 height 8
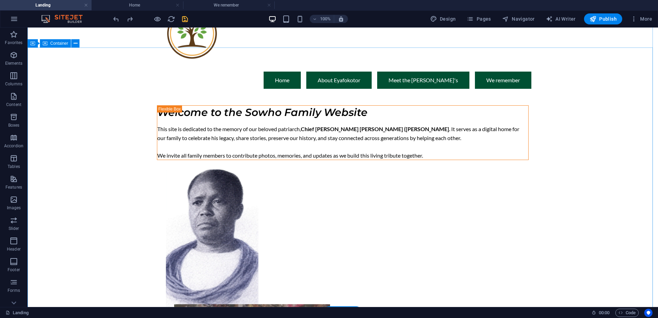
scroll to position [0, 0]
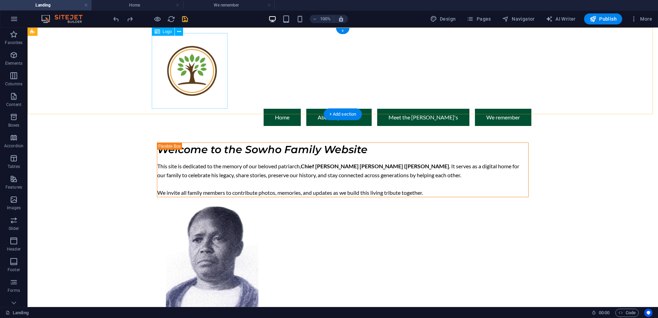
click at [182, 66] on div at bounding box center [342, 71] width 377 height 76
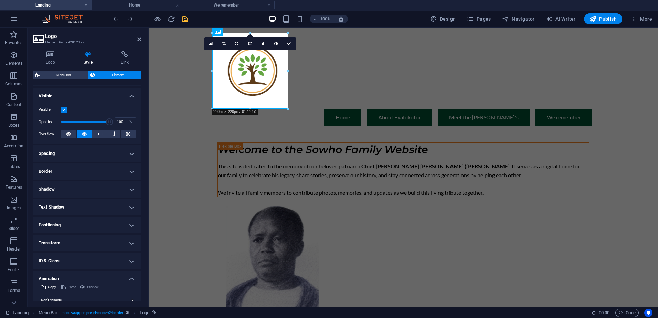
scroll to position [97, 0]
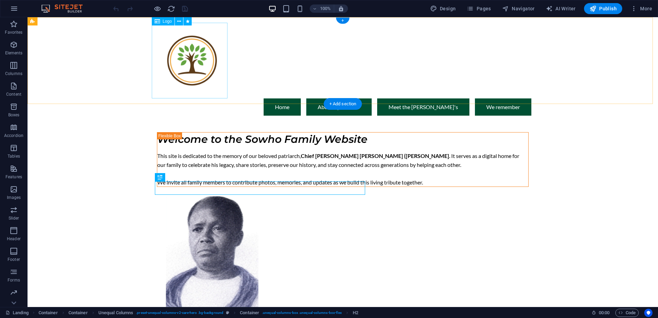
click at [180, 58] on div at bounding box center [342, 61] width 377 height 76
select select "px"
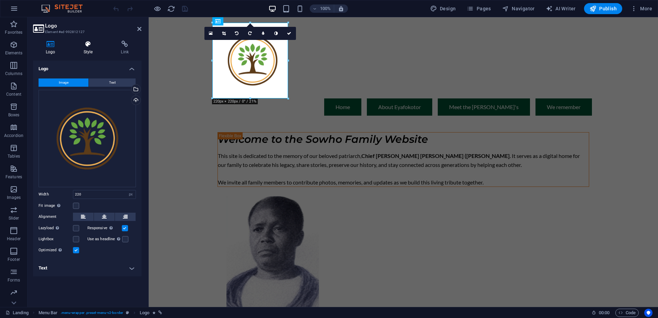
click at [84, 48] on h4 "Style" at bounding box center [90, 48] width 38 height 14
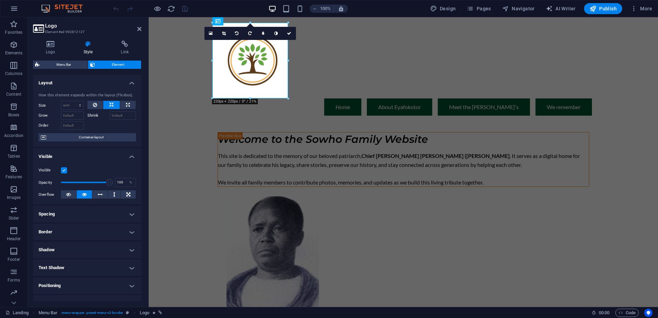
scroll to position [64, 0]
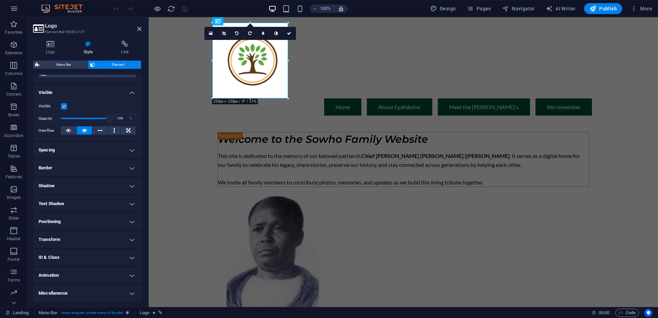
click at [78, 276] on h4 "Animation" at bounding box center [87, 275] width 108 height 17
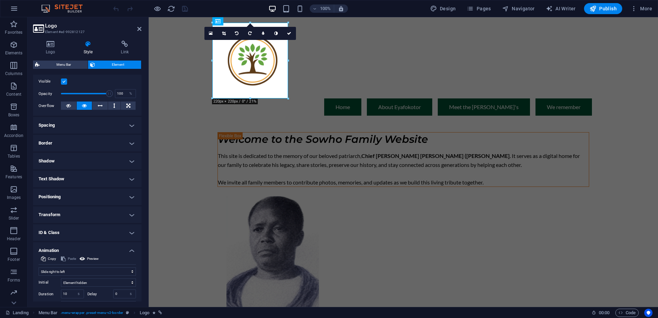
scroll to position [98, 0]
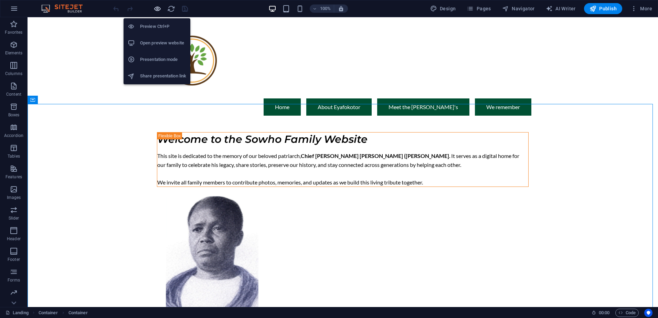
click at [157, 10] on icon "button" at bounding box center [158, 9] width 8 height 8
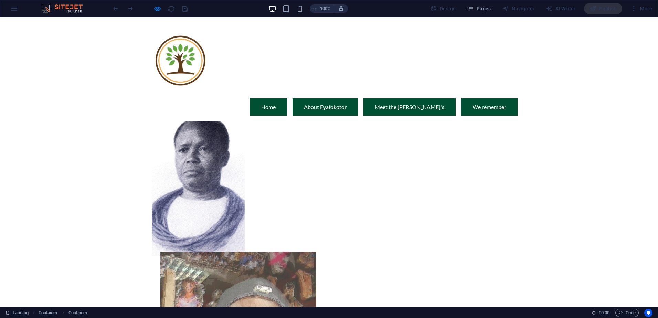
scroll to position [0, 0]
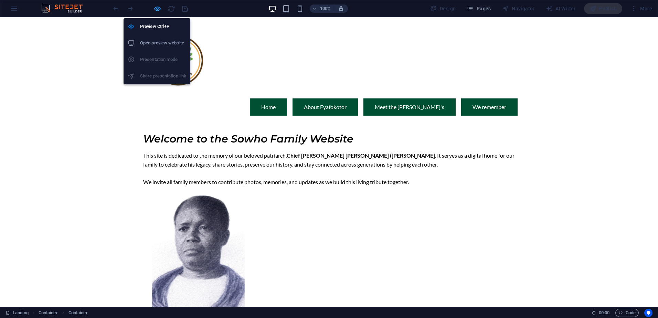
click at [159, 8] on icon "button" at bounding box center [158, 9] width 8 height 8
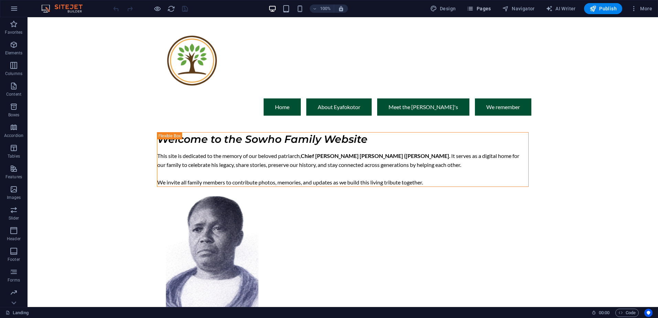
click at [476, 9] on span "Pages" at bounding box center [479, 8] width 24 height 7
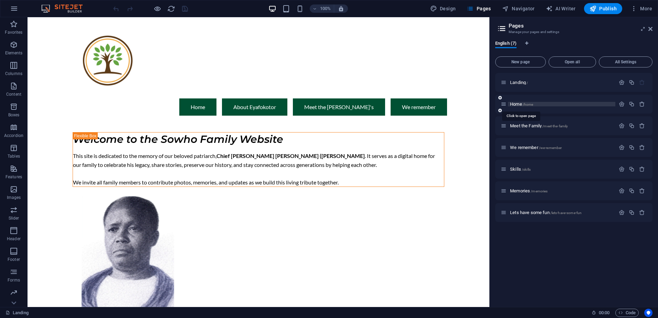
click at [516, 102] on span "Home /home" at bounding box center [521, 104] width 23 height 5
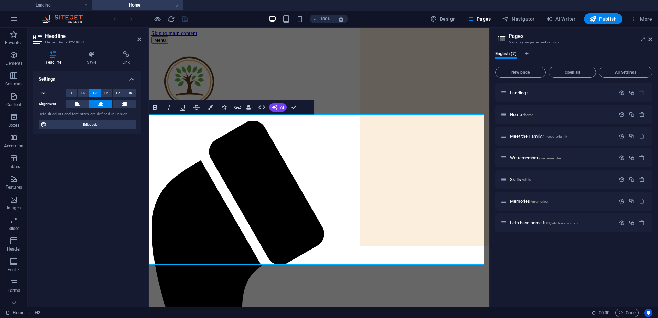
click at [77, 105] on icon at bounding box center [77, 104] width 5 height 8
drag, startPoint x: 331, startPoint y: 194, endPoint x: 266, endPoint y: 169, distance: 70.1
click at [102, 105] on icon at bounding box center [100, 104] width 5 height 8
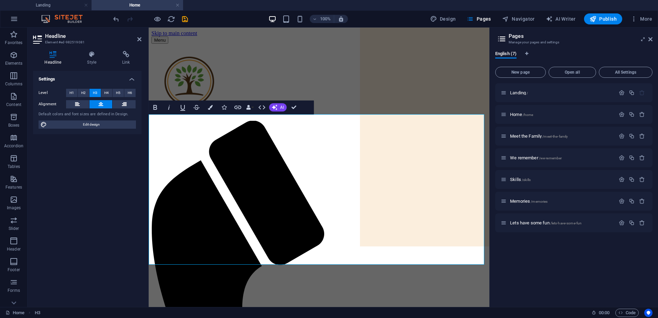
drag, startPoint x: 454, startPoint y: 158, endPoint x: 103, endPoint y: 112, distance: 353.8
click at [74, 103] on button at bounding box center [77, 104] width 23 height 8
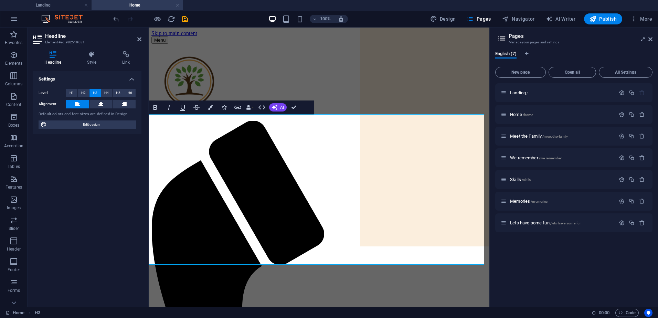
drag, startPoint x: 290, startPoint y: 121, endPoint x: 164, endPoint y: 117, distance: 126.0
click at [157, 107] on icon "button" at bounding box center [156, 107] width 4 height 5
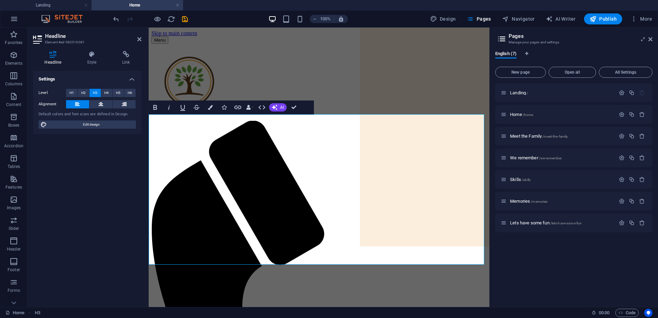
drag, startPoint x: 421, startPoint y: 256, endPoint x: 80, endPoint y: 120, distance: 367.7
drag, startPoint x: 265, startPoint y: 238, endPoint x: 104, endPoint y: 113, distance: 203.2
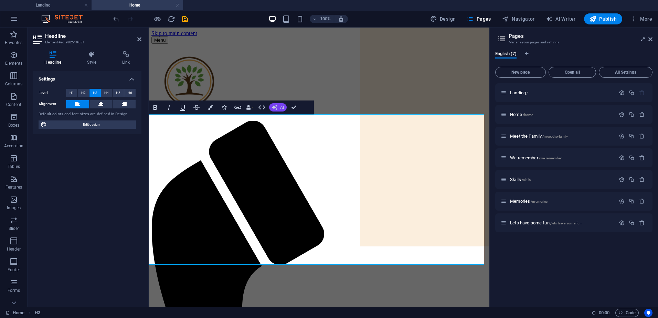
click at [274, 107] on icon "button" at bounding box center [275, 108] width 6 height 6
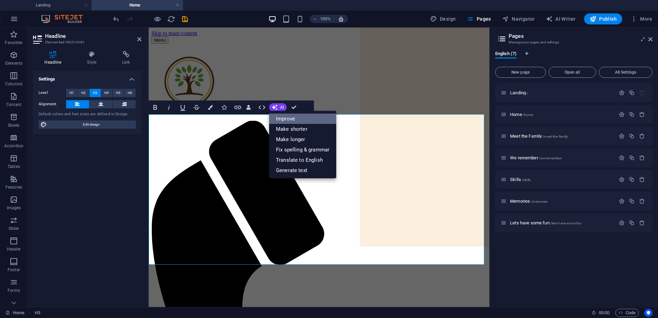
click at [290, 119] on link "Improve" at bounding box center [302, 119] width 67 height 10
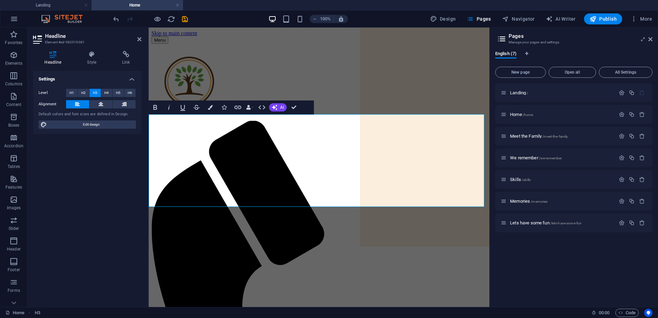
drag, startPoint x: 372, startPoint y: 154, endPoint x: 139, endPoint y: 157, distance: 233.1
click at [157, 109] on icon "button" at bounding box center [156, 107] width 4 height 5
drag, startPoint x: 293, startPoint y: 120, endPoint x: 88, endPoint y: 121, distance: 204.5
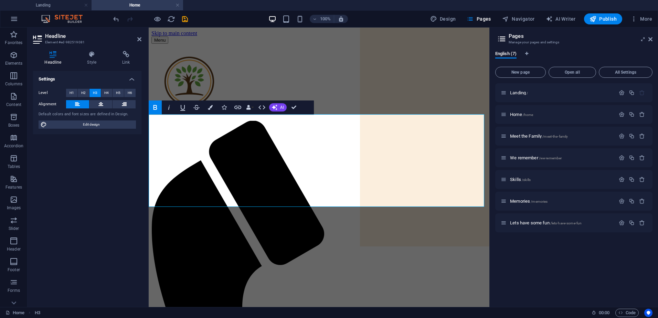
click at [180, 107] on icon "button" at bounding box center [183, 107] width 8 height 8
click at [155, 107] on icon "button" at bounding box center [156, 107] width 4 height 5
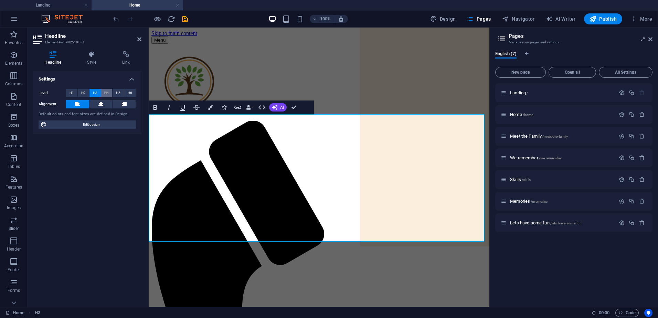
click at [105, 94] on span "H4" at bounding box center [106, 93] width 4 height 8
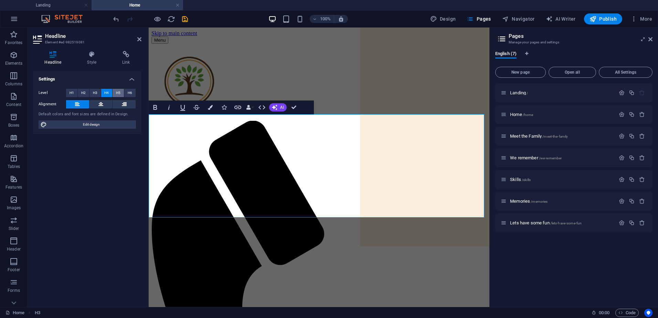
click at [122, 94] on button "H5" at bounding box center [118, 93] width 11 height 8
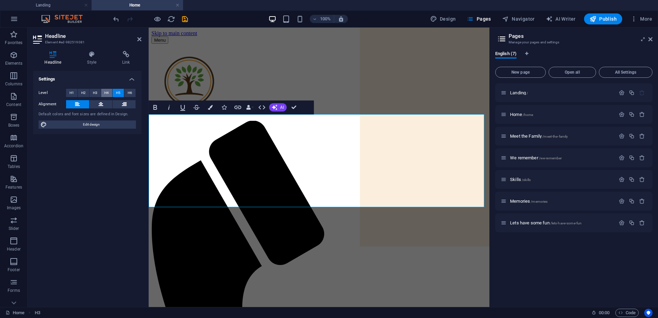
click at [106, 92] on span "H4" at bounding box center [106, 93] width 4 height 8
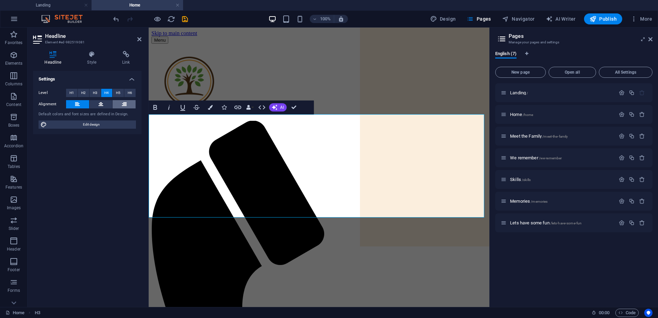
click at [123, 104] on icon at bounding box center [124, 104] width 5 height 8
click at [83, 104] on button at bounding box center [77, 104] width 23 height 8
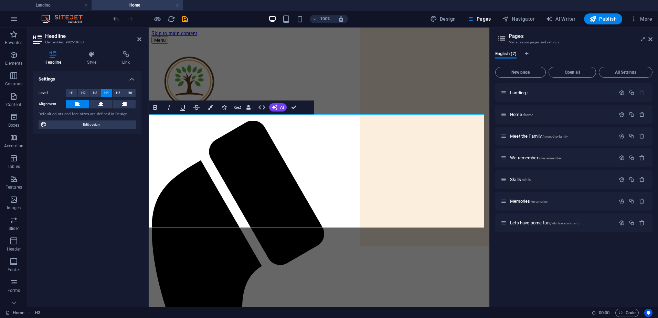
drag, startPoint x: 211, startPoint y: 222, endPoint x: 365, endPoint y: 223, distance: 154.6
click at [212, 107] on icon "button" at bounding box center [210, 107] width 5 height 5
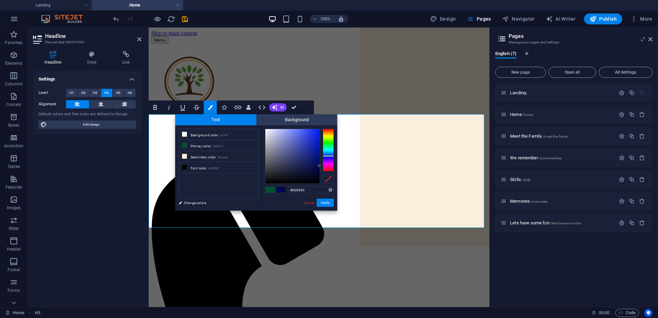
click at [329, 156] on div at bounding box center [328, 150] width 11 height 43
type input "#2c41e2"
drag, startPoint x: 317, startPoint y: 161, endPoint x: 309, endPoint y: 135, distance: 27.7
click at [309, 135] on div at bounding box center [292, 156] width 54 height 54
click at [328, 202] on button "Apply" at bounding box center [325, 203] width 17 height 8
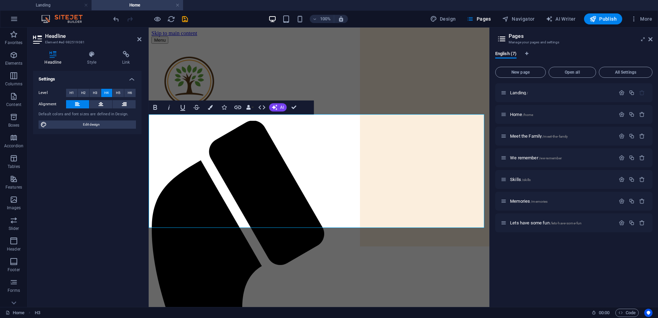
drag, startPoint x: 302, startPoint y: 220, endPoint x: 351, endPoint y: 218, distance: 49.6
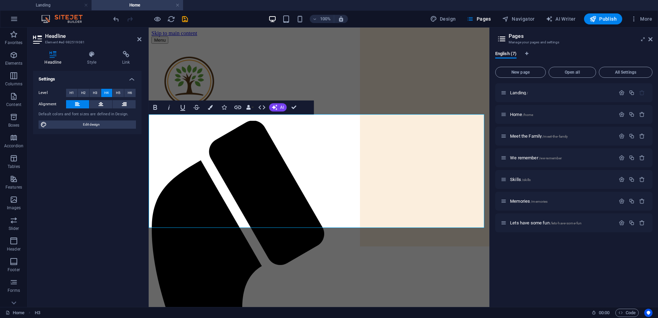
click at [371, 99] on div "Menu Home About [PERSON_NAME] Meet the Sowho's We remember" at bounding box center [318, 321] width 335 height 554
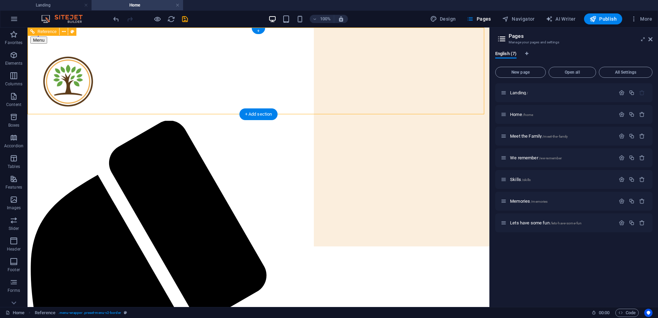
click at [185, 20] on icon "save" at bounding box center [185, 19] width 8 height 8
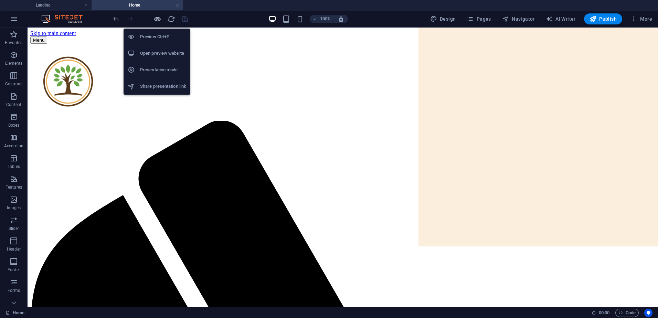
click at [159, 17] on icon "button" at bounding box center [158, 19] width 8 height 8
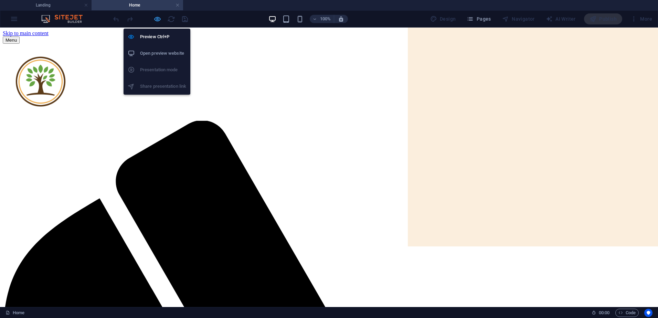
click at [157, 18] on icon "button" at bounding box center [158, 19] width 8 height 8
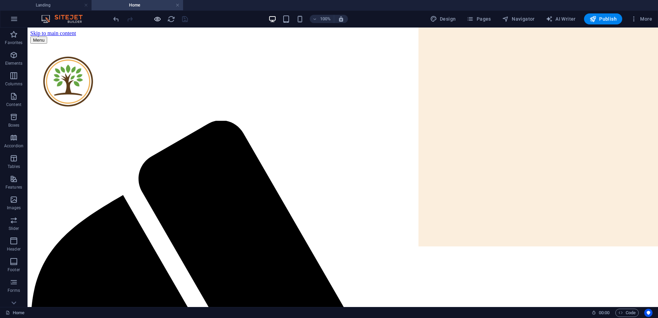
click at [160, 20] on icon "button" at bounding box center [158, 19] width 8 height 8
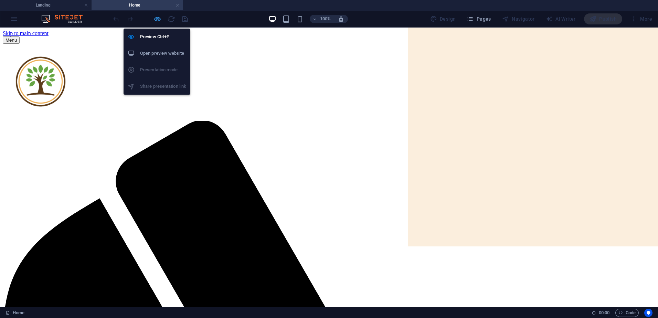
click at [158, 19] on icon "button" at bounding box center [158, 19] width 8 height 8
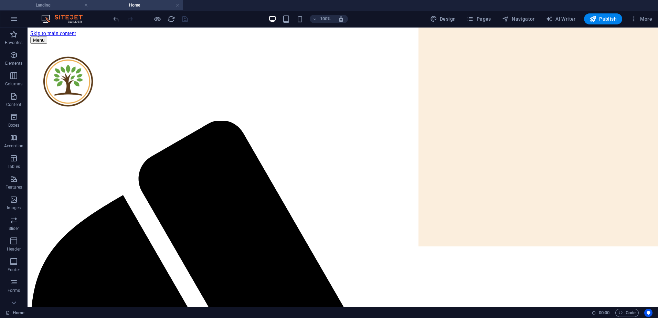
click at [48, 5] on h4 "Landing" at bounding box center [46, 5] width 92 height 8
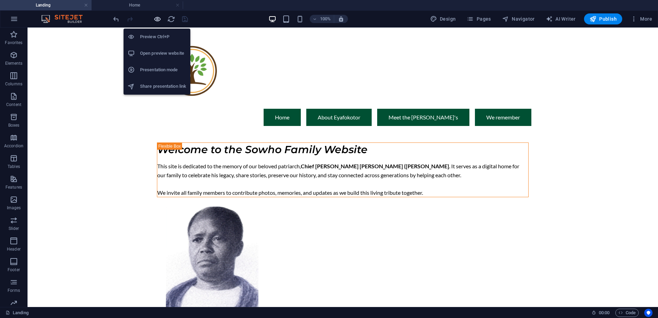
click at [156, 18] on icon "button" at bounding box center [158, 19] width 8 height 8
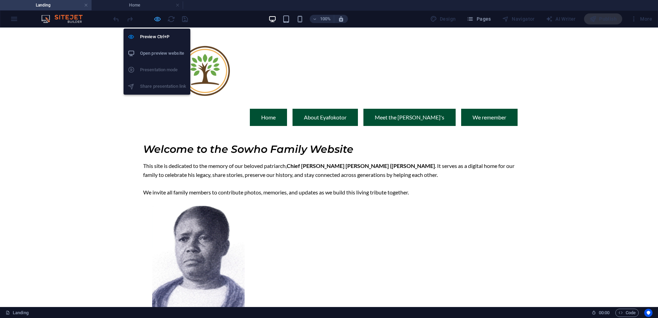
click at [160, 19] on icon "button" at bounding box center [158, 19] width 8 height 8
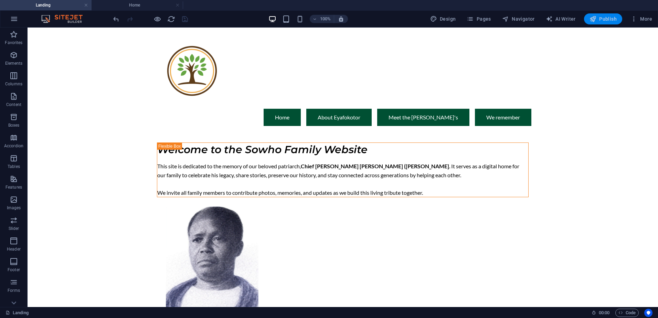
click at [603, 22] on span "Publish" at bounding box center [603, 18] width 27 height 7
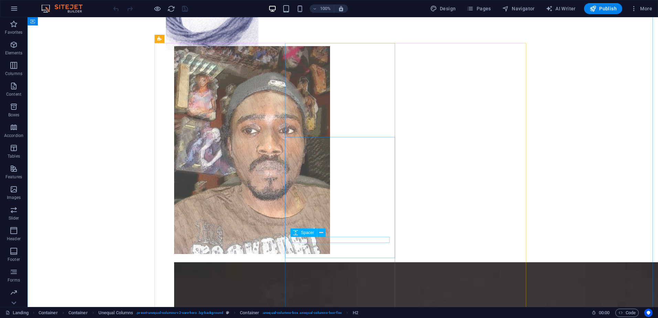
scroll to position [379, 0]
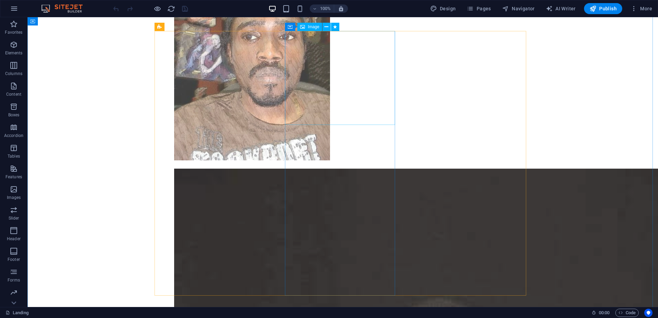
select select "%"
select select "slide"
select select "s"
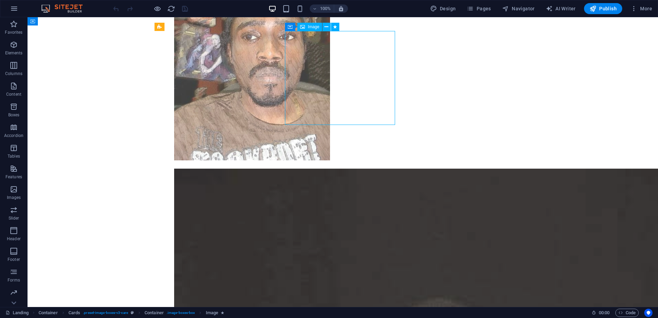
select select "s"
select select "scroll"
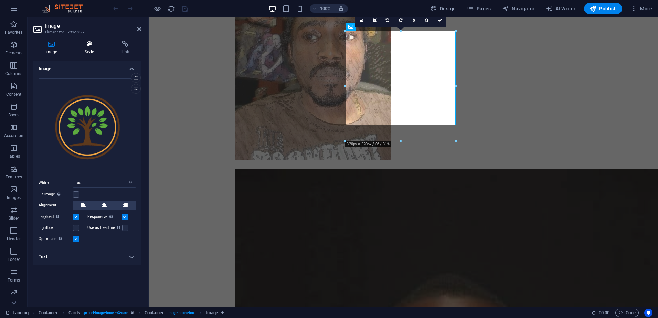
click at [96, 41] on icon at bounding box center [89, 44] width 34 height 7
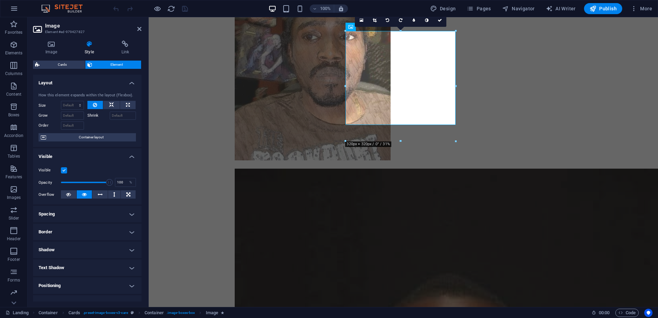
scroll to position [64, 0]
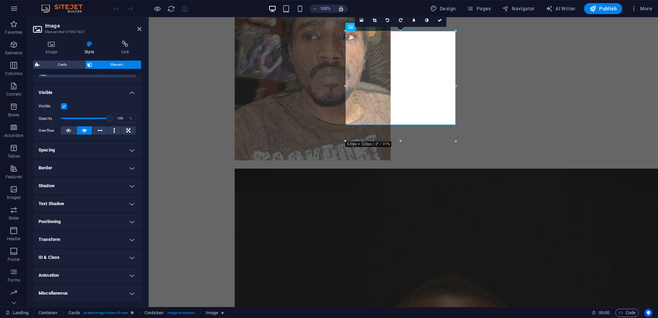
click at [74, 272] on h4 "Animation" at bounding box center [87, 275] width 108 height 17
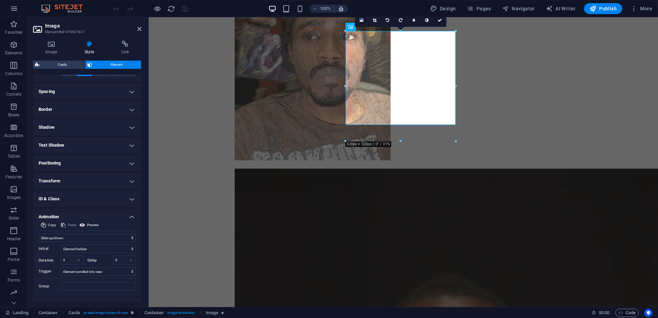
scroll to position [135, 0]
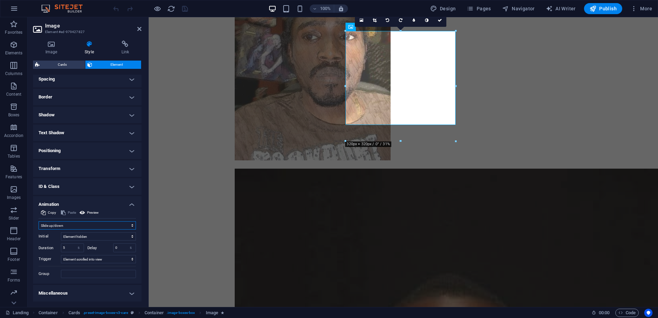
click at [109, 224] on select "Don't animate Show / Hide Slide up/down Zoom in/out Slide left to right Slide r…" at bounding box center [87, 225] width 97 height 8
select select "none"
click at [39, 230] on select "Don't animate Show / Hide Slide up/down Zoom in/out Slide left to right Slide r…" at bounding box center [87, 225] width 97 height 8
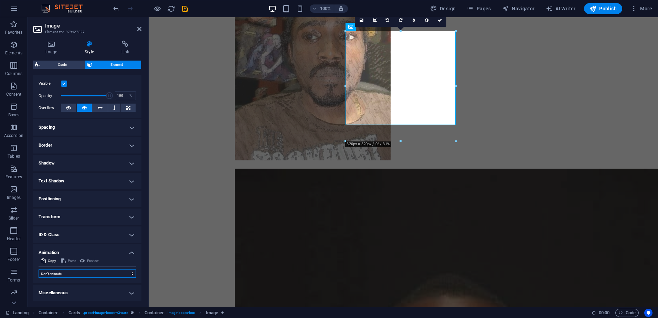
scroll to position [87, 0]
click at [360, 122] on span "Container" at bounding box center [365, 121] width 18 height 4
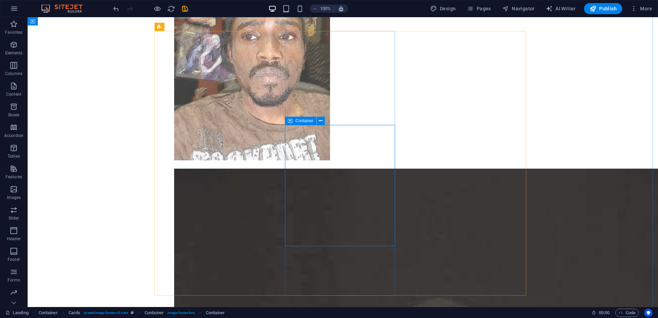
click at [293, 121] on div "Container" at bounding box center [300, 121] width 31 height 8
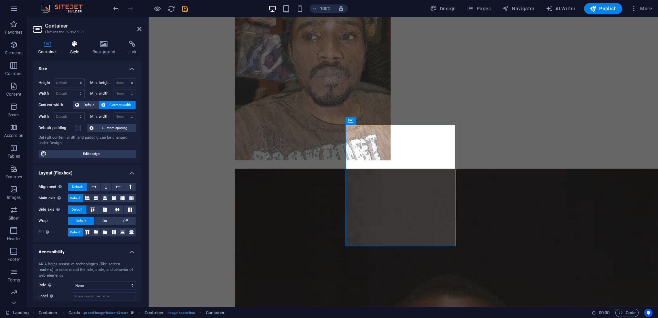
click at [74, 48] on h4 "Style" at bounding box center [76, 48] width 22 height 14
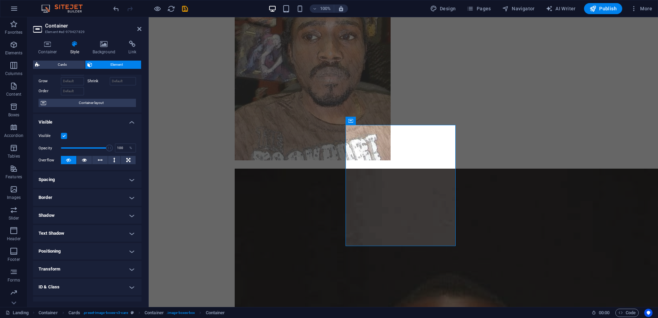
scroll to position [64, 0]
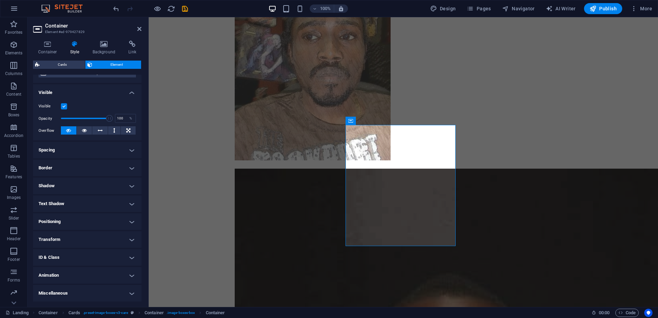
click at [79, 278] on h4 "Animation" at bounding box center [87, 275] width 108 height 17
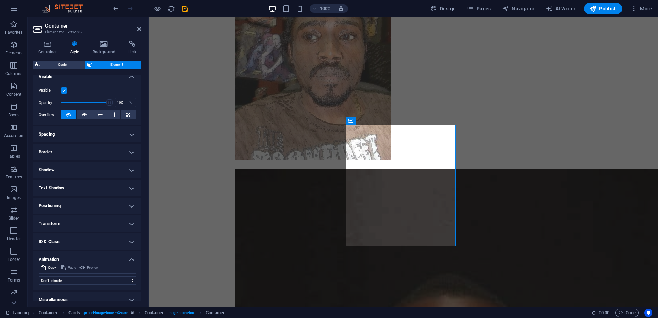
scroll to position [86, 0]
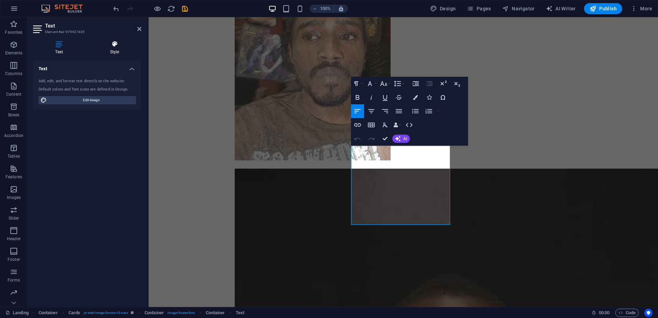
click at [107, 51] on h4 "Style" at bounding box center [115, 48] width 54 height 14
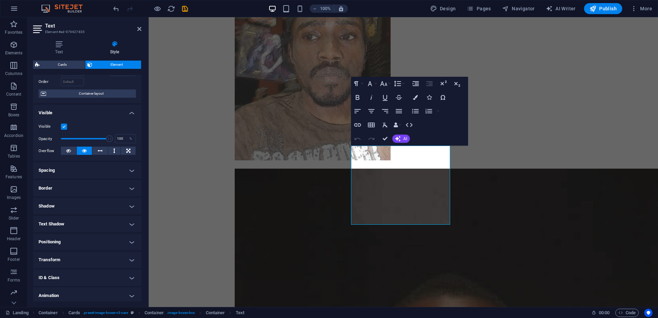
scroll to position [64, 0]
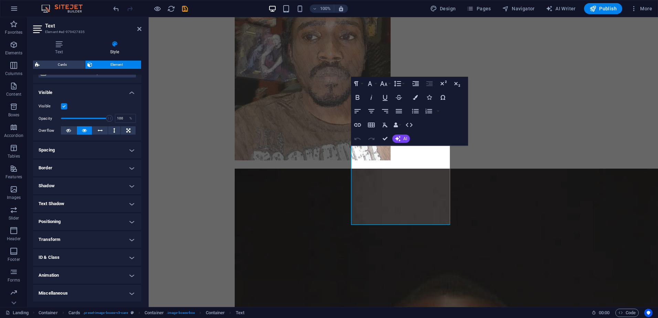
click at [92, 275] on h4 "Animation" at bounding box center [87, 275] width 108 height 17
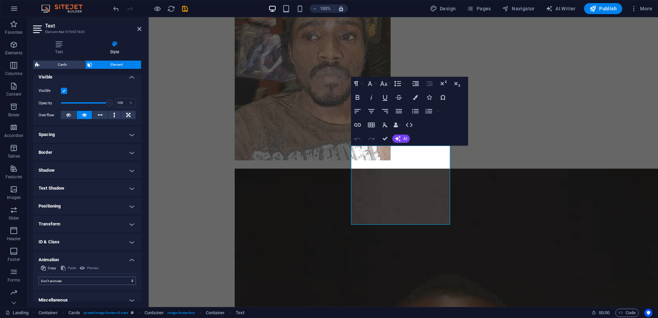
scroll to position [86, 0]
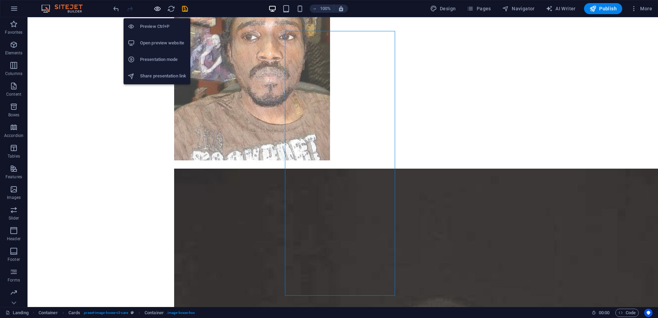
click at [154, 6] on icon "button" at bounding box center [158, 9] width 8 height 8
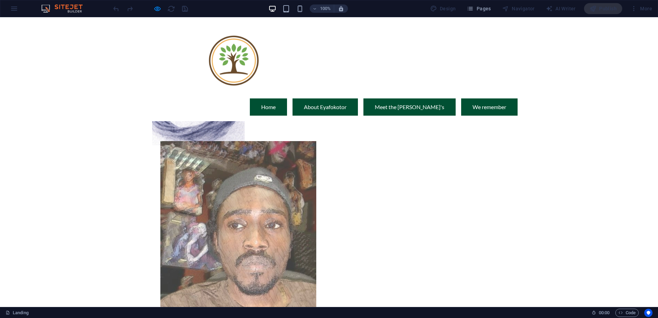
scroll to position [0, 0]
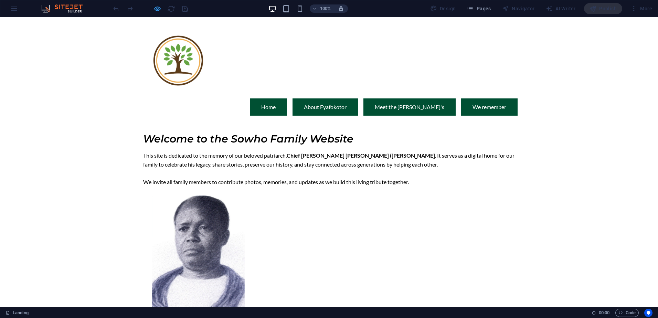
click at [157, 9] on icon "button" at bounding box center [158, 9] width 8 height 8
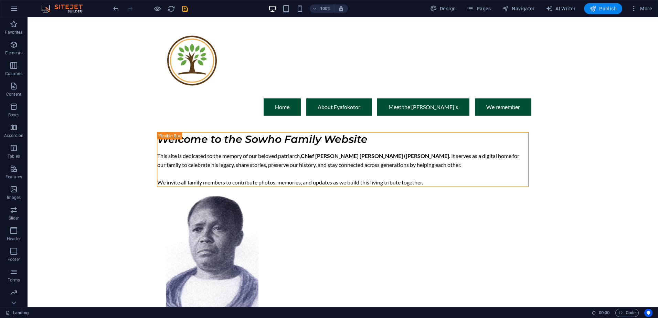
click at [599, 9] on span "Publish" at bounding box center [603, 8] width 27 height 7
